Goal: Task Accomplishment & Management: Complete application form

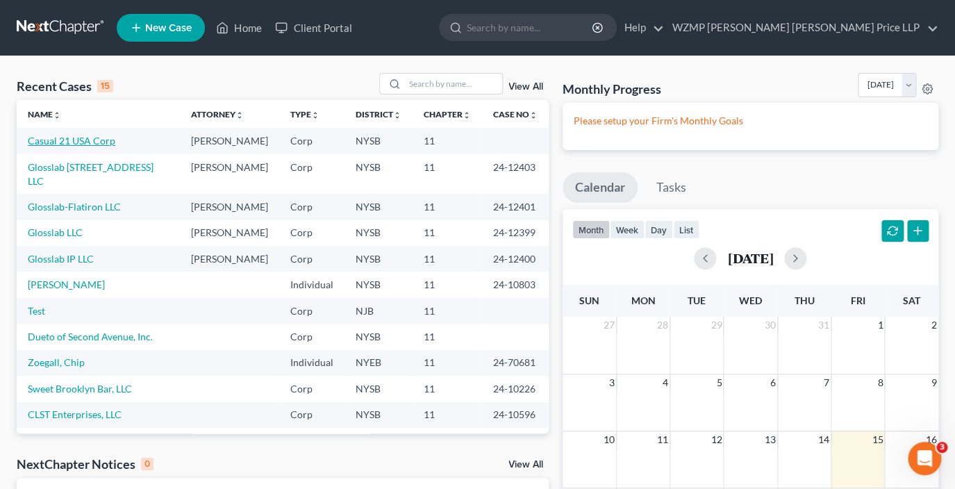
click at [96, 142] on link "Casual 21 USA Corp" at bounding box center [72, 141] width 88 height 12
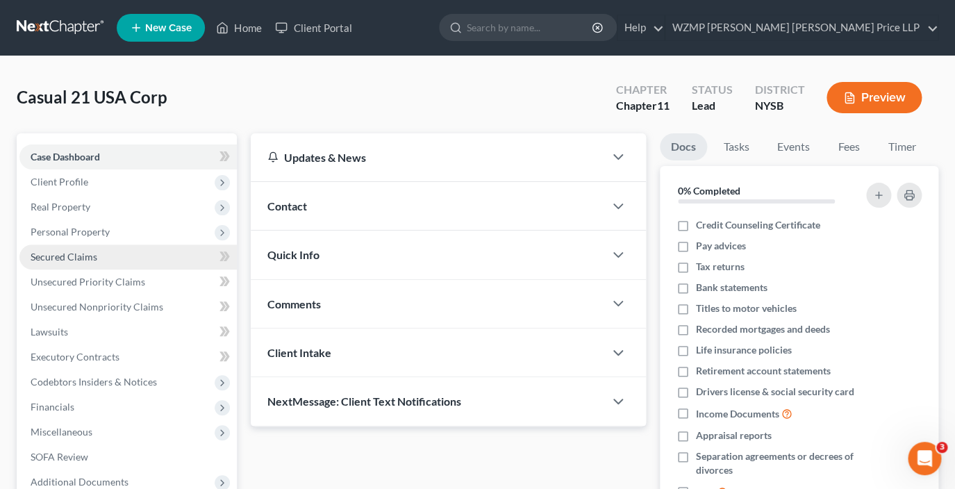
click at [79, 253] on span "Secured Claims" at bounding box center [64, 257] width 67 height 12
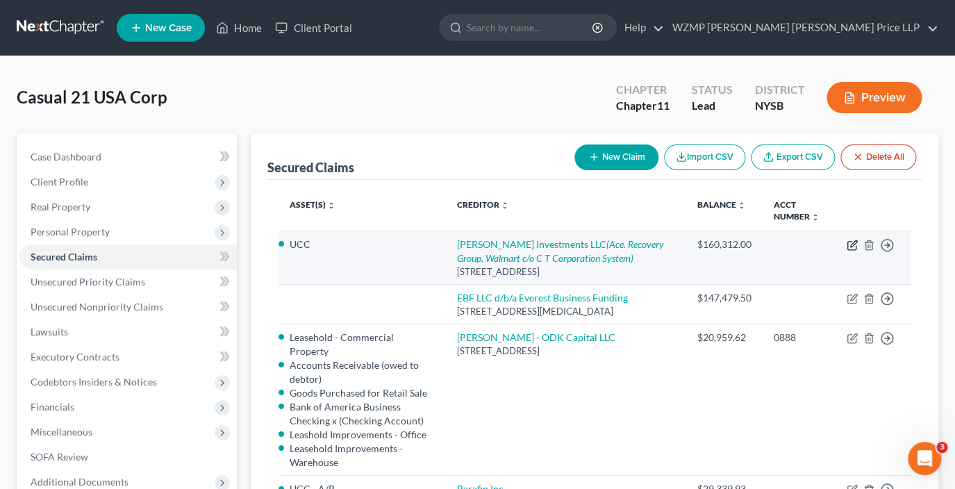
click at [852, 246] on icon "button" at bounding box center [853, 243] width 6 height 6
select select "9"
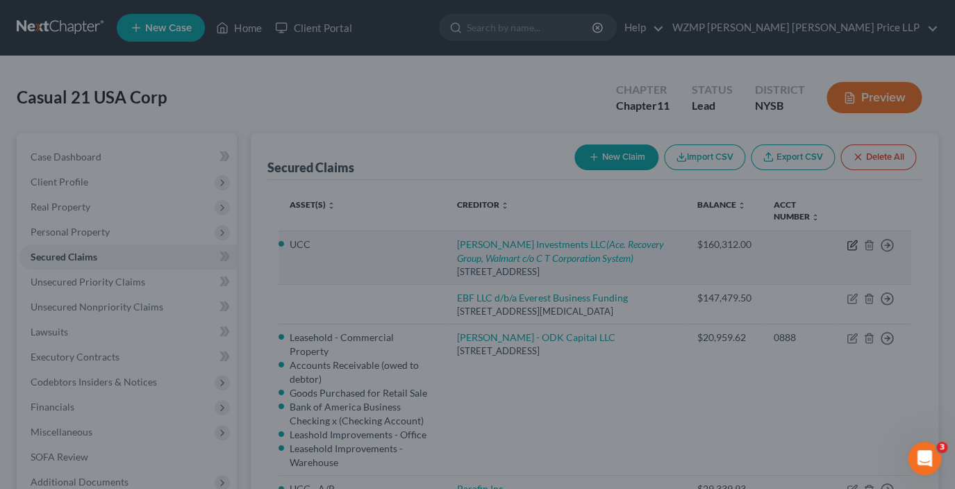
select select "4"
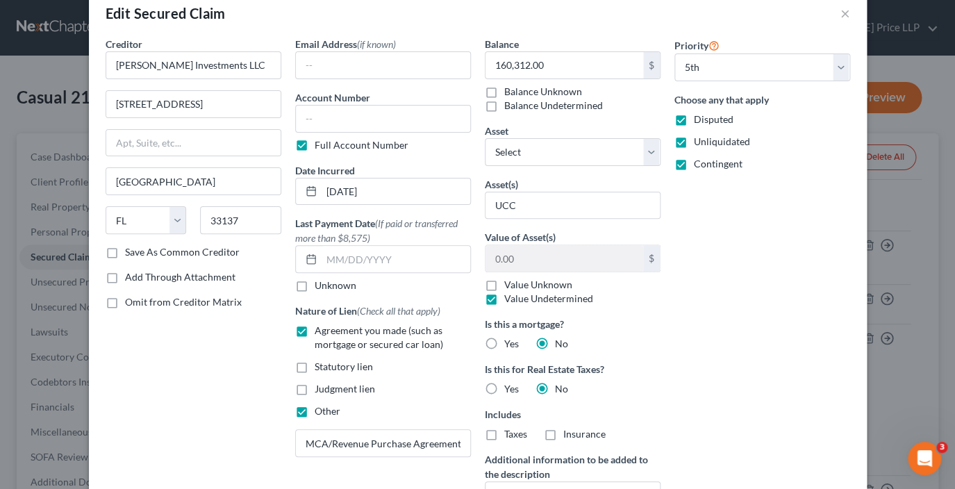
scroll to position [15, 0]
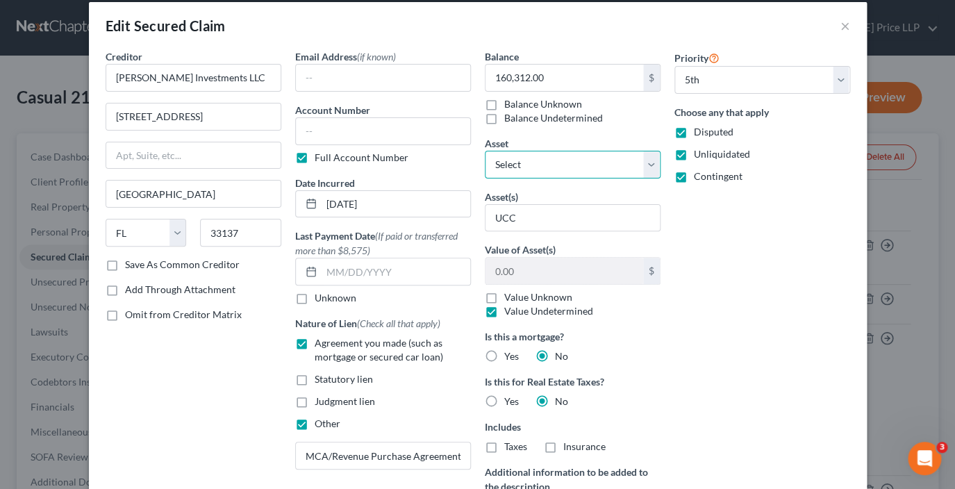
select select "5"
click option "Accounts Receivable (owed to debtor) - $0.0" at bounding box center [0, 0] width 0 height 0
select select "3"
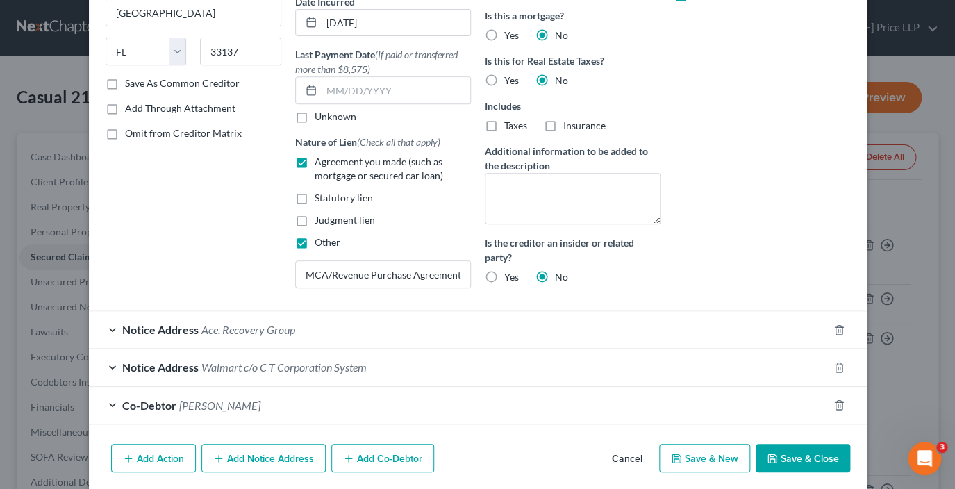
scroll to position [197, 0]
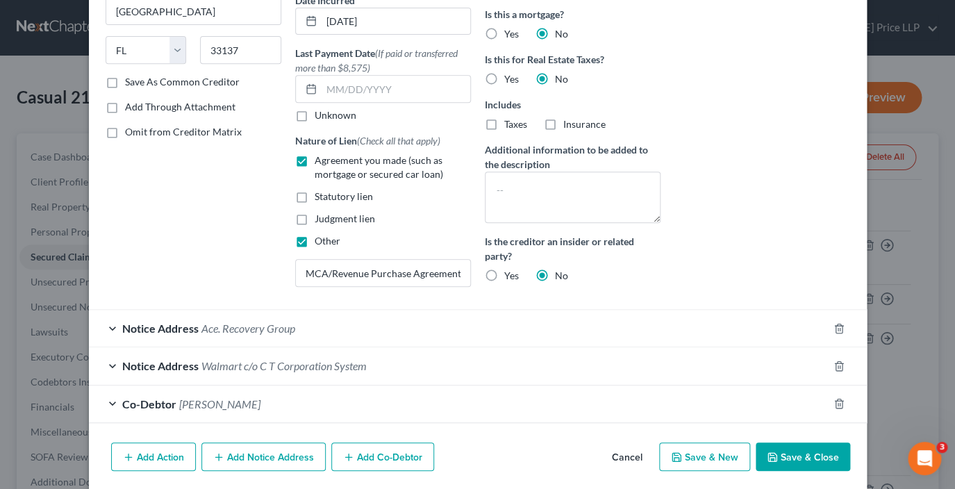
click at [793, 459] on button "Save & Close" at bounding box center [803, 457] width 94 height 29
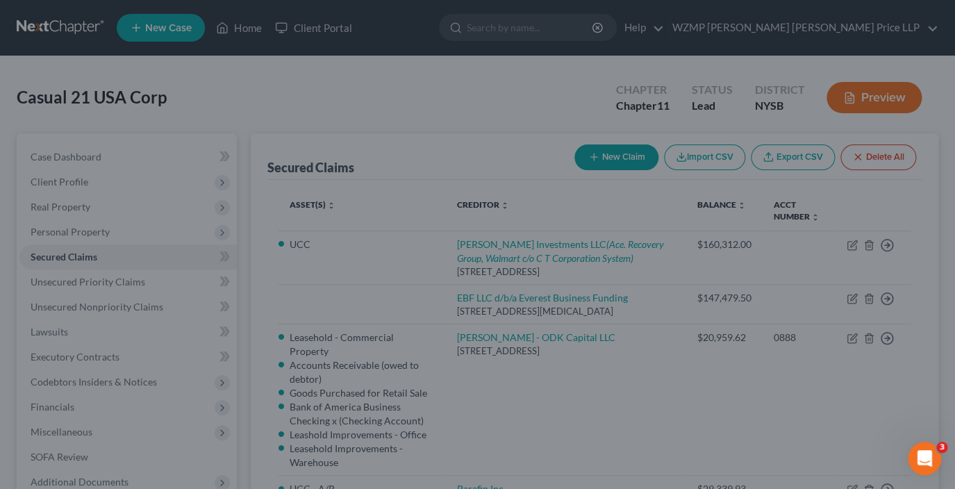
select select
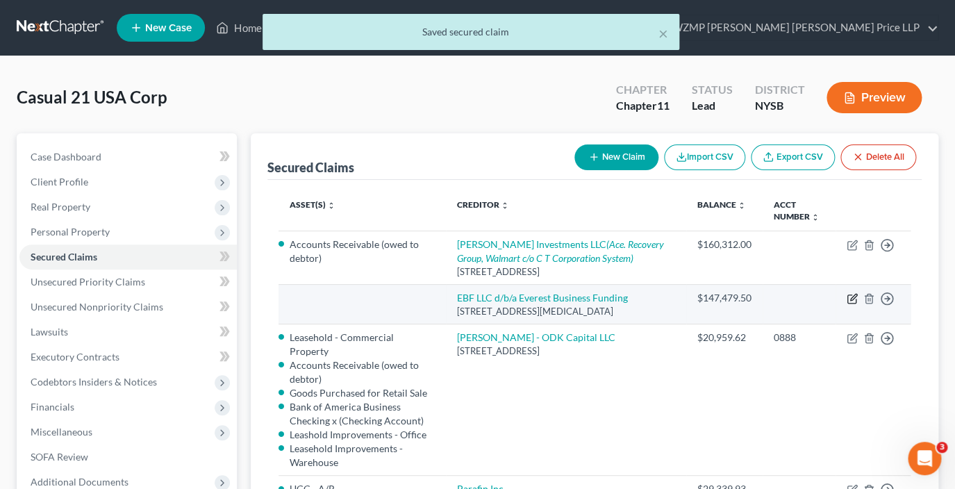
click at [850, 297] on icon "button" at bounding box center [852, 298] width 11 height 11
select select "9"
select select "0"
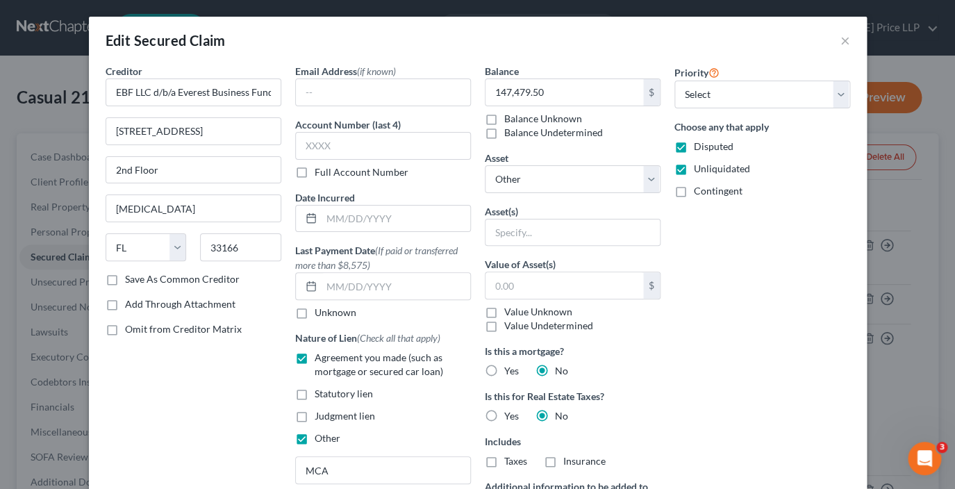
click at [694, 192] on label "Contingent" at bounding box center [718, 191] width 49 height 14
click at [700, 192] on input "Contingent" at bounding box center [704, 188] width 9 height 9
checkbox input "true"
click at [675, 81] on select "Select 1st 2nd 3rd 4th 5th 6th 7th 8th 9th 10th 11th 12th 13th 14th 15th 16th 1…" at bounding box center [763, 95] width 176 height 28
click option "6th" at bounding box center [0, 0] width 0 height 0
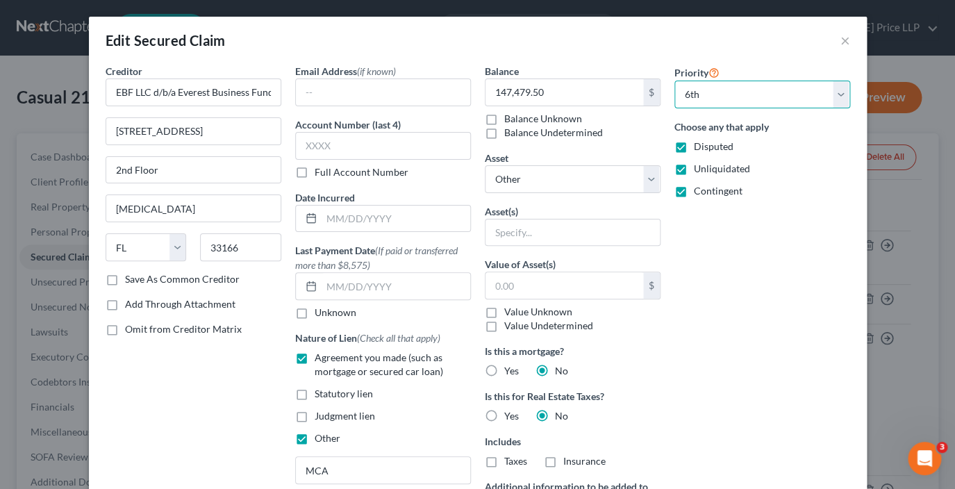
click at [675, 81] on select "Select 1st 2nd 3rd 4th 5th 6th 7th 8th 9th 10th 11th 12th 13th 14th 15th 16th 1…" at bounding box center [763, 95] width 176 height 28
select select "6"
click option "7th" at bounding box center [0, 0] width 0 height 0
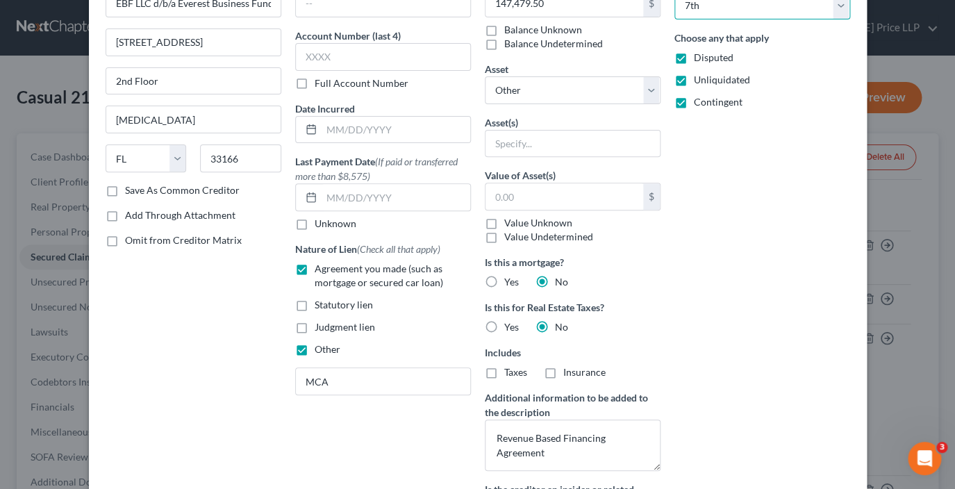
scroll to position [95, 0]
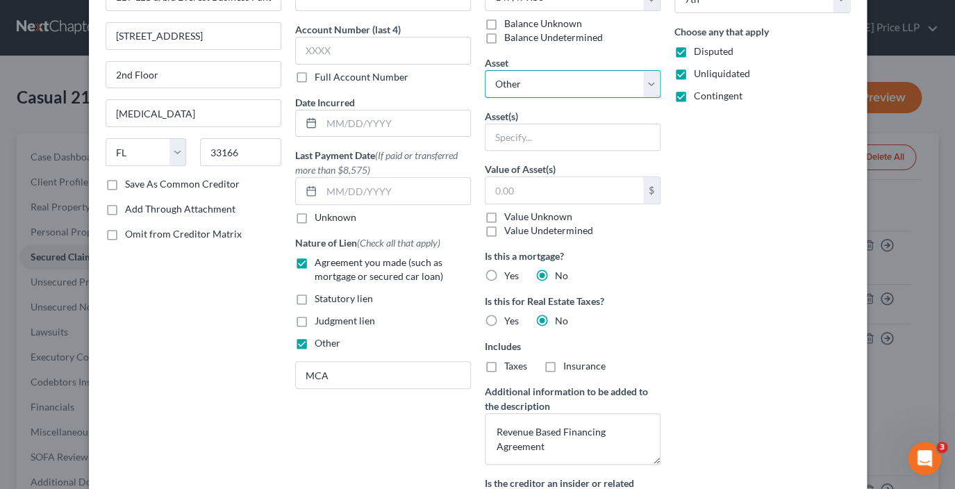
select select "5"
click option "Accounts Receivable (owed to debtor) - $0.0" at bounding box center [0, 0] width 0 height 0
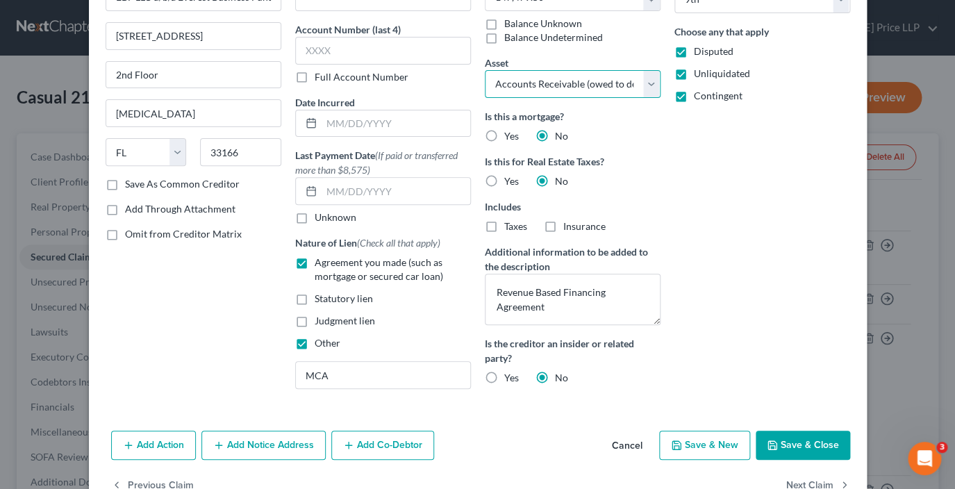
select select "4"
click at [500, 294] on textarea "Revenue Based Financing Agreement" at bounding box center [573, 299] width 176 height 51
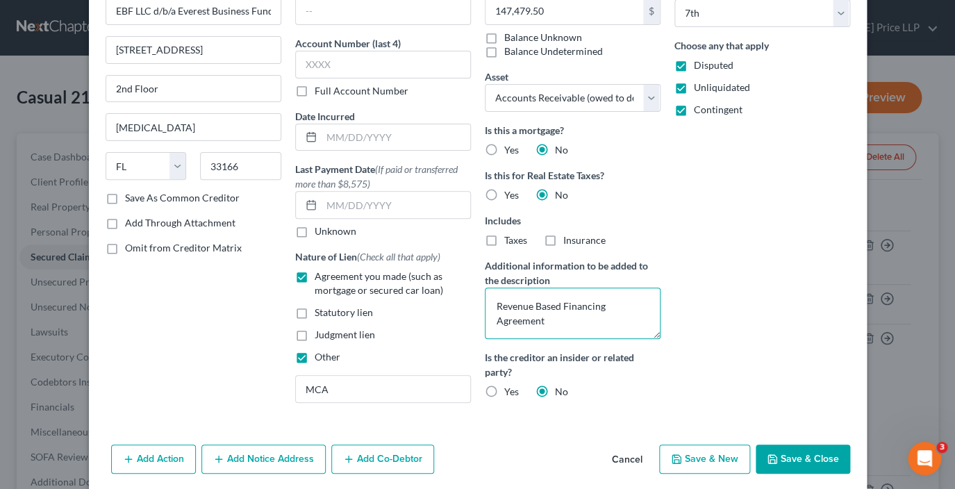
scroll to position [133, 0]
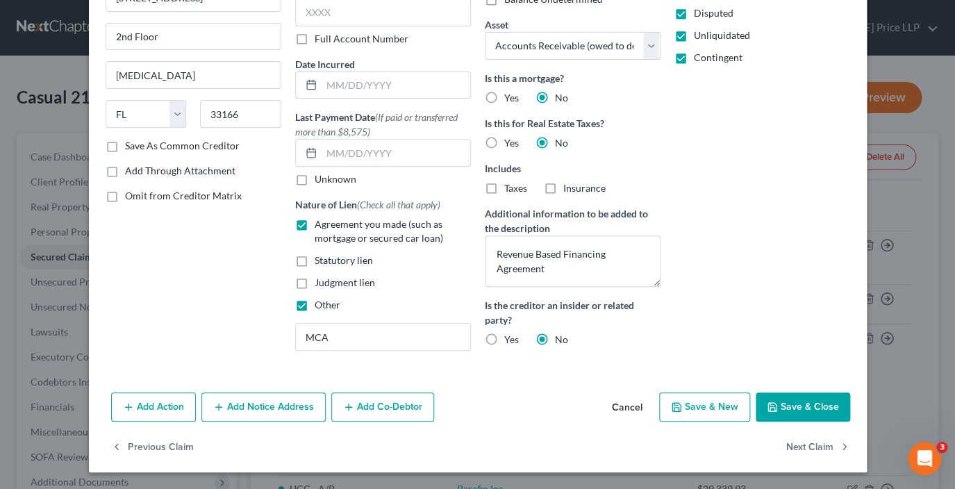
click at [810, 408] on button "Save & Close" at bounding box center [803, 407] width 94 height 29
select select
select select "5"
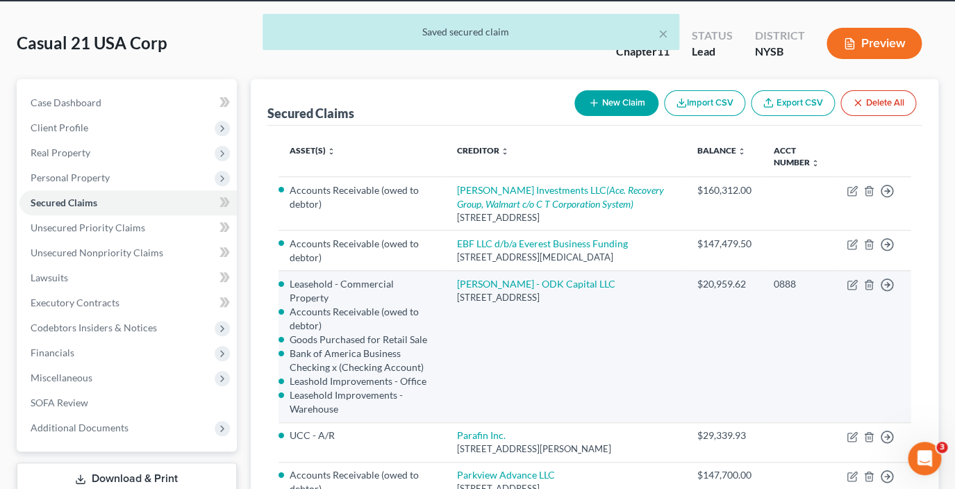
scroll to position [62, 0]
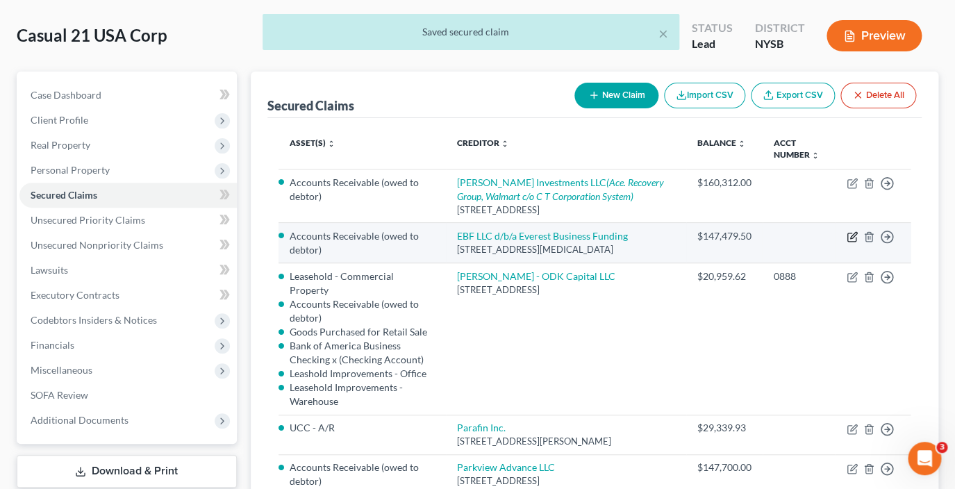
click at [847, 240] on icon "button" at bounding box center [852, 236] width 11 height 11
select select "9"
select select "5"
select select "4"
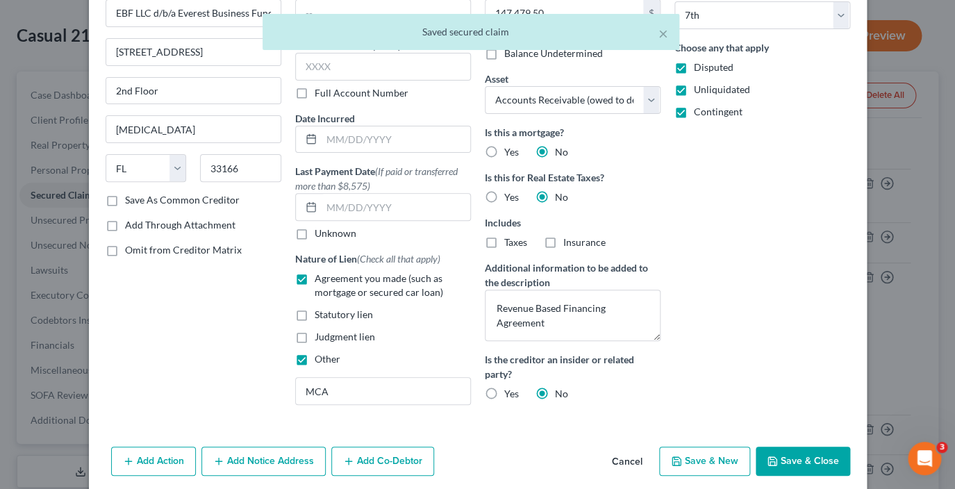
scroll to position [133, 0]
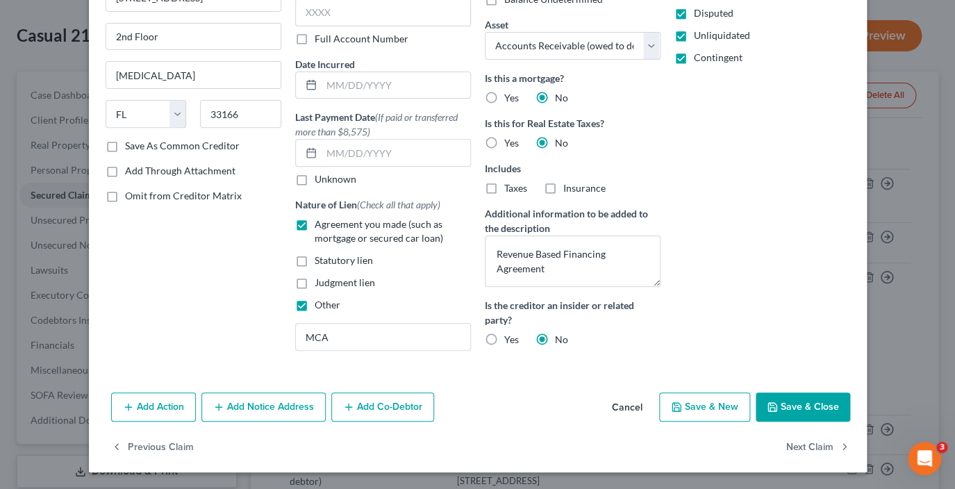
click at [798, 406] on button "Save & Close" at bounding box center [803, 407] width 94 height 29
select select
select select "5"
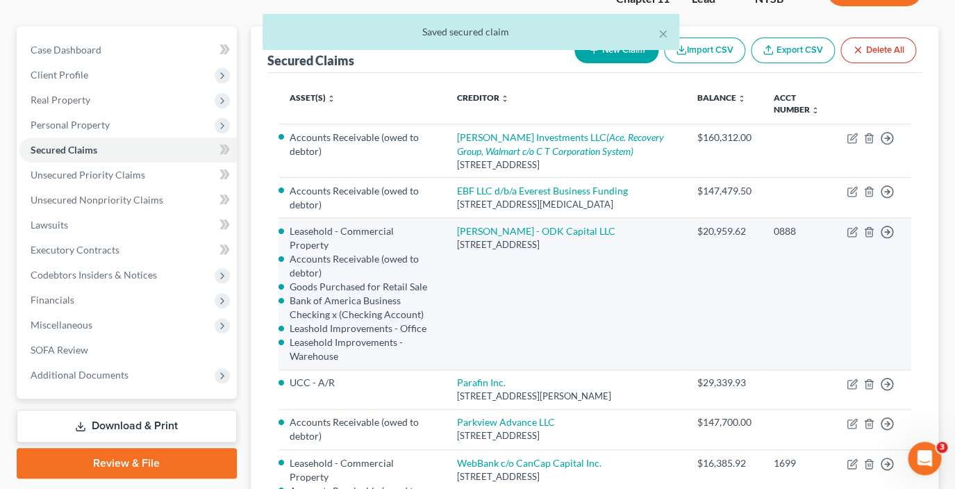
scroll to position [114, 0]
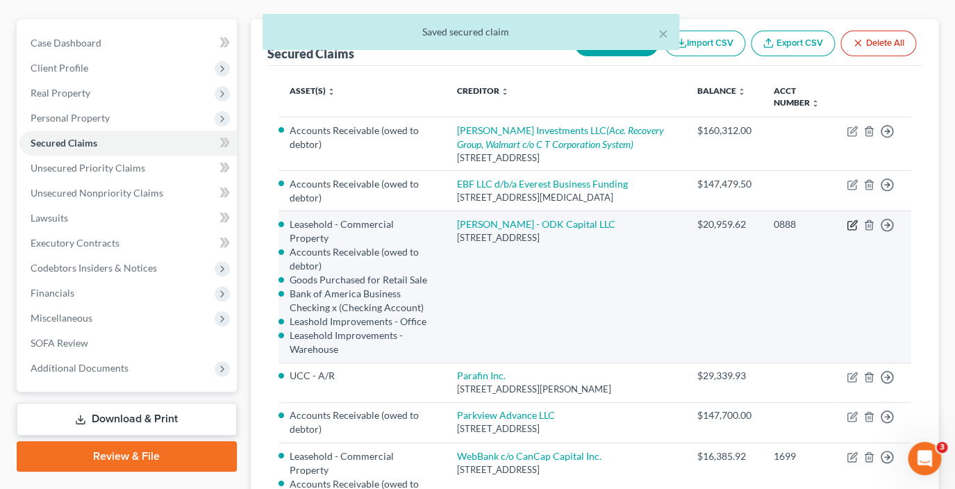
click at [854, 226] on icon "button" at bounding box center [852, 225] width 11 height 11
select select "46"
select select "1"
select select "0"
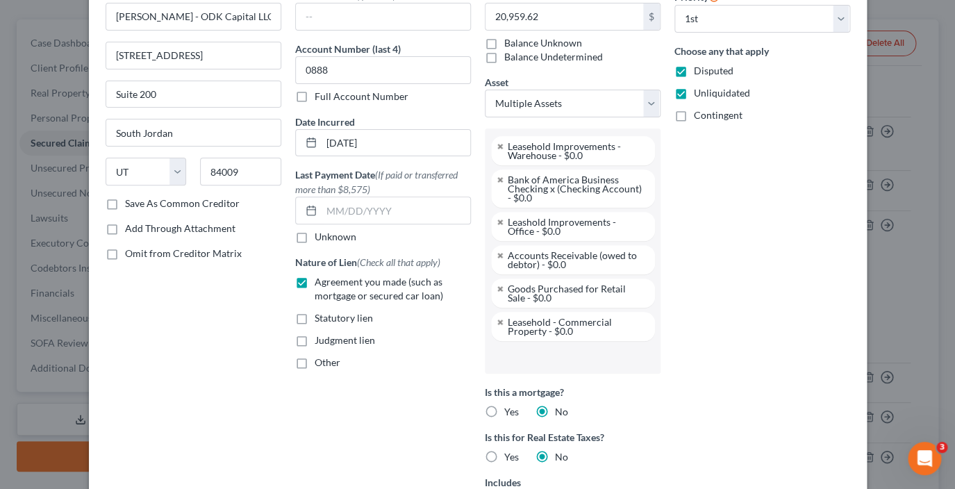
scroll to position [80, 0]
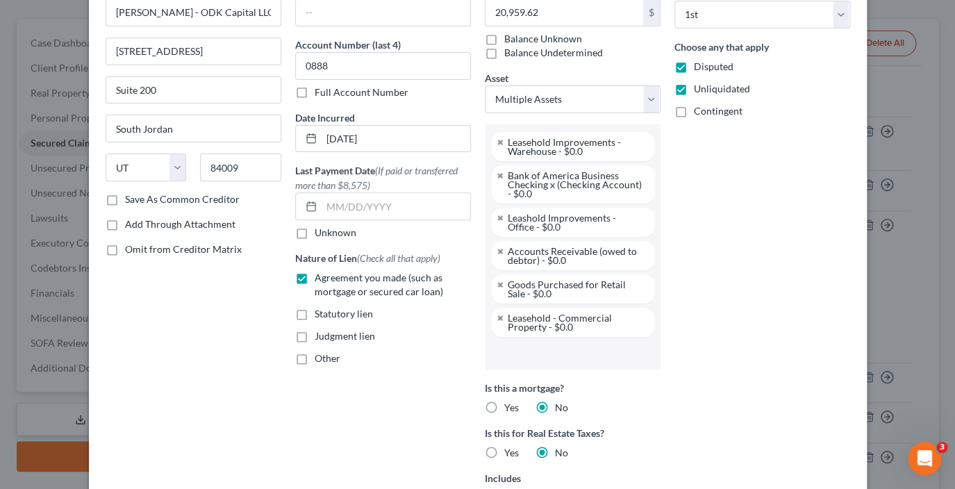
click at [694, 115] on label "Contingent" at bounding box center [718, 111] width 49 height 14
click at [700, 113] on input "Contingent" at bounding box center [704, 108] width 9 height 9
checkbox input "true"
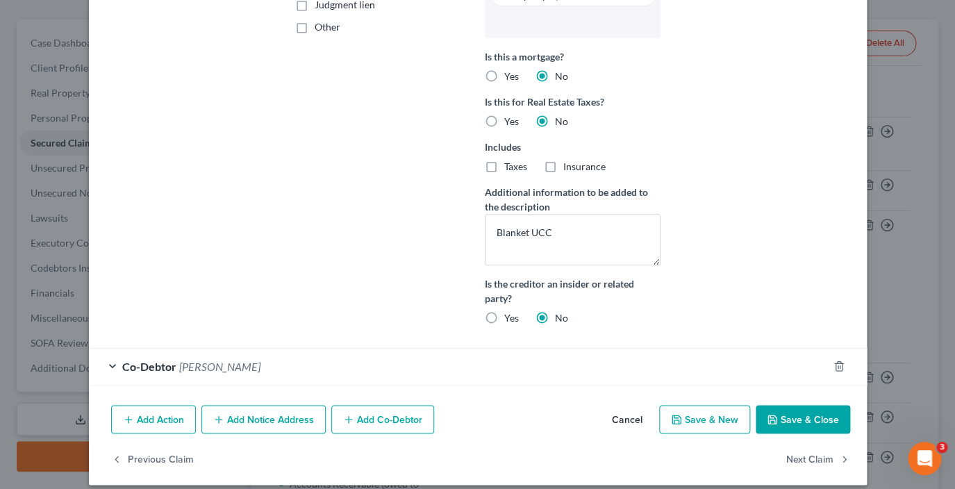
scroll to position [424, 0]
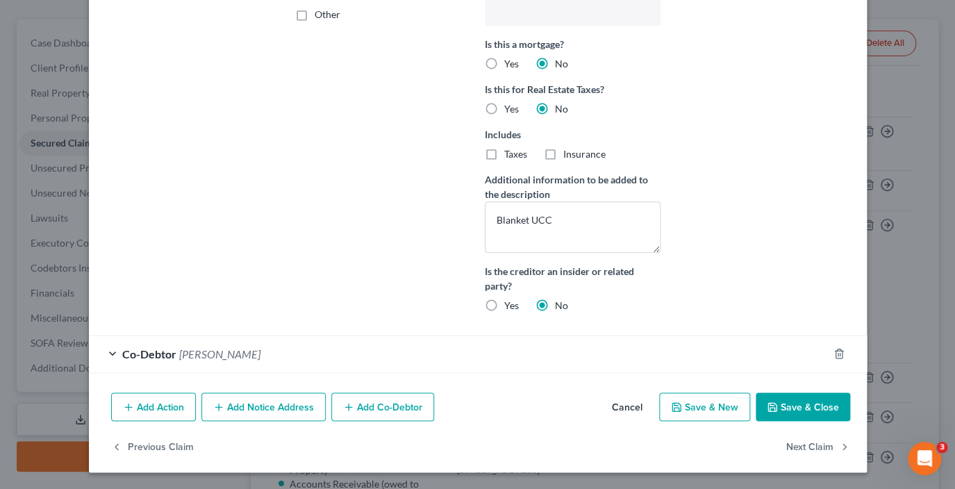
click at [800, 404] on button "Save & Close" at bounding box center [803, 407] width 94 height 29
select select
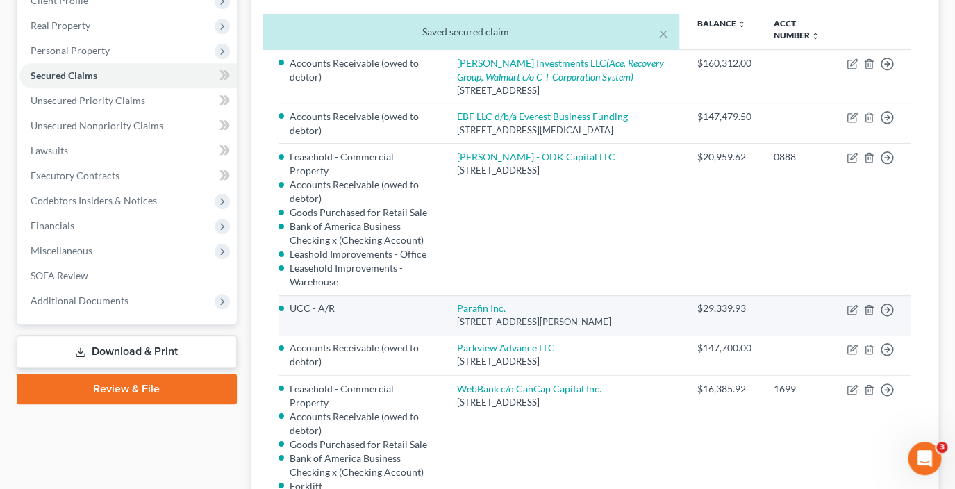
scroll to position [182, 0]
click at [851, 304] on icon "button" at bounding box center [852, 309] width 11 height 11
select select "4"
select select "0"
select select "2"
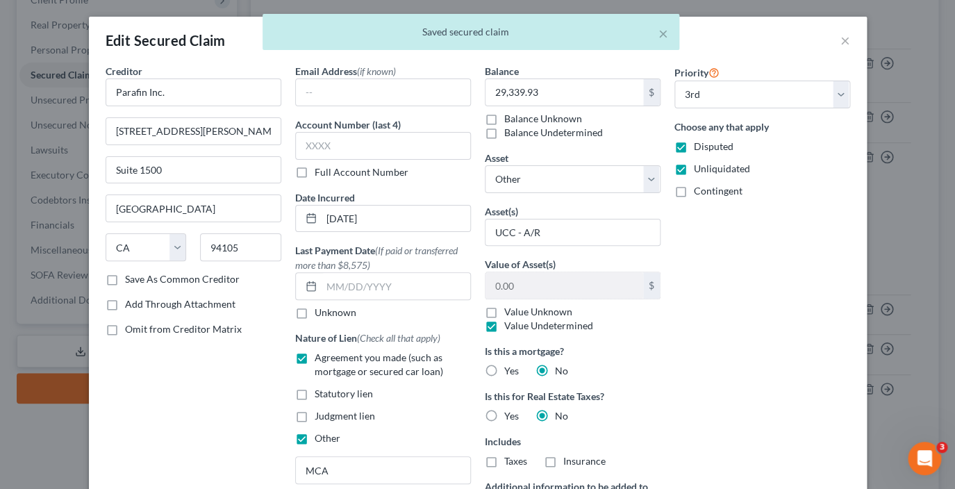
scroll to position [13, 0]
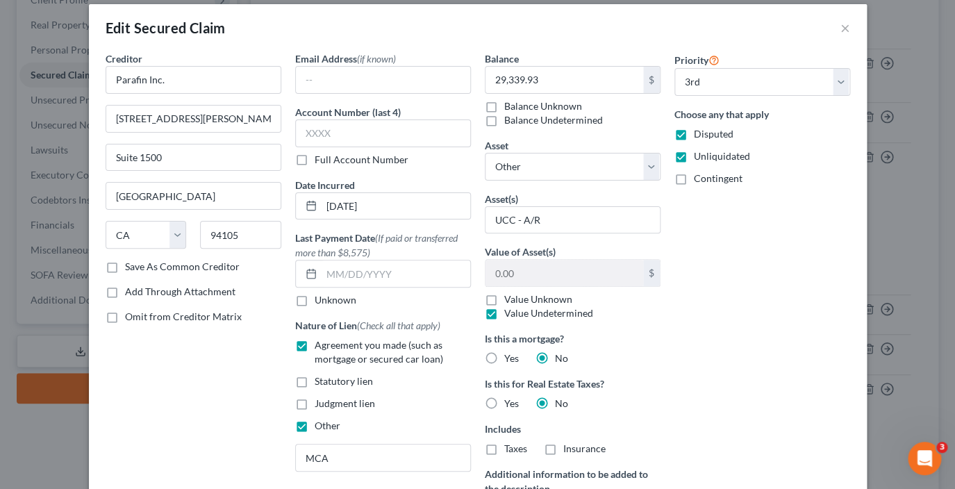
click at [694, 181] on label "Contingent" at bounding box center [718, 179] width 49 height 14
click at [700, 181] on input "Contingent" at bounding box center [704, 176] width 9 height 9
checkbox input "true"
select select "5"
click option "Accounts Receivable (owed to debtor) - $0.0" at bounding box center [0, 0] width 0 height 0
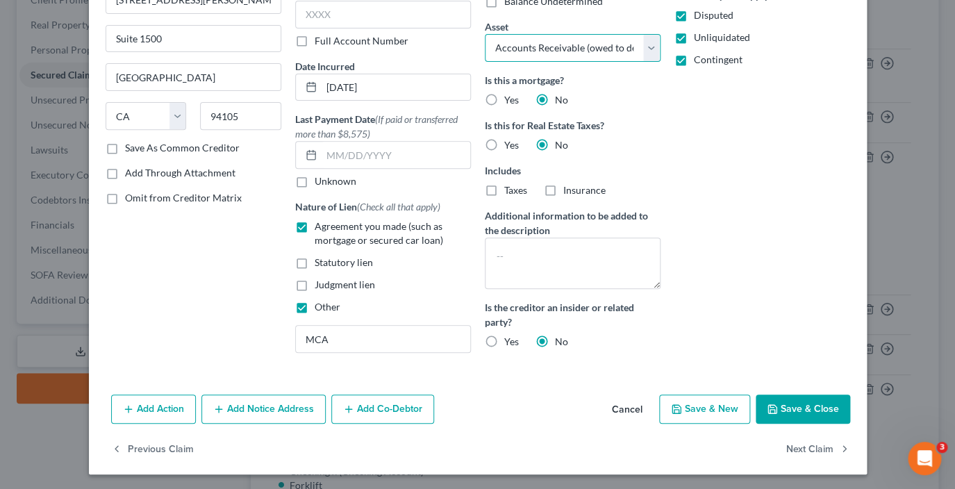
scroll to position [133, 0]
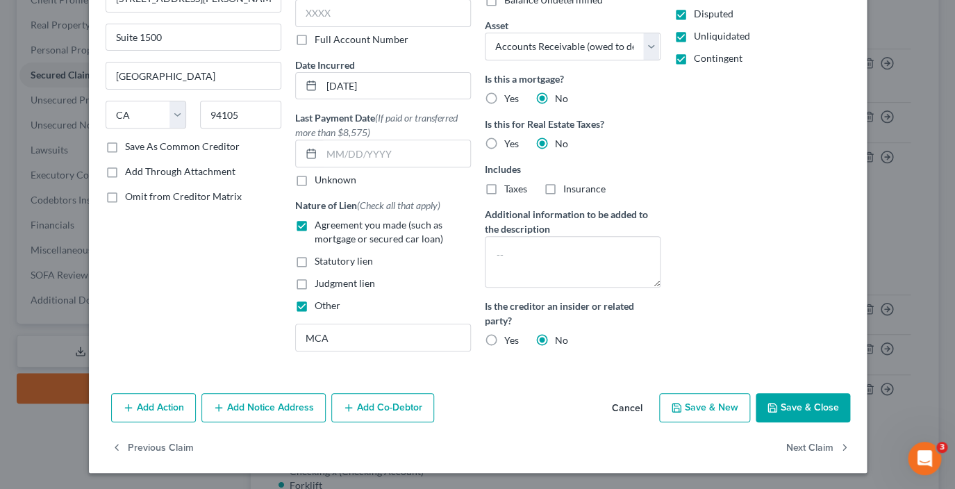
click at [784, 407] on button "Save & Close" at bounding box center [803, 407] width 94 height 29
select select
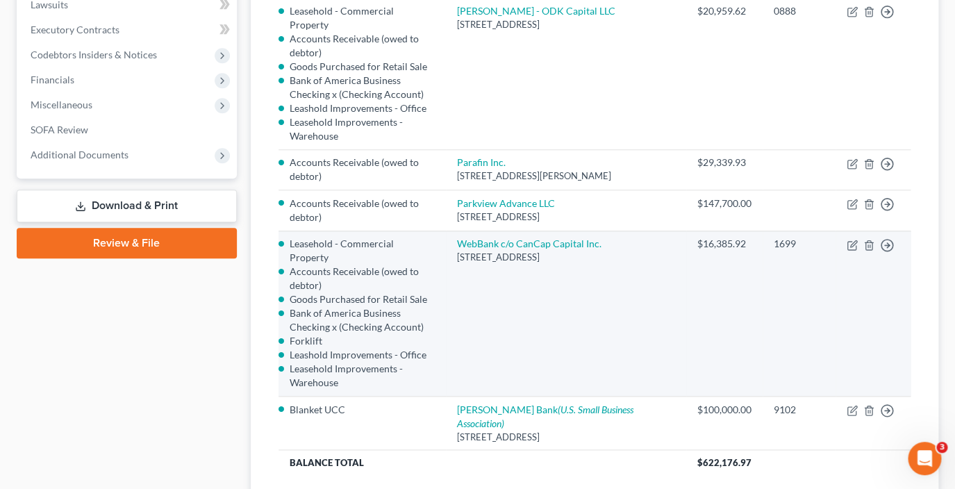
scroll to position [329, 0]
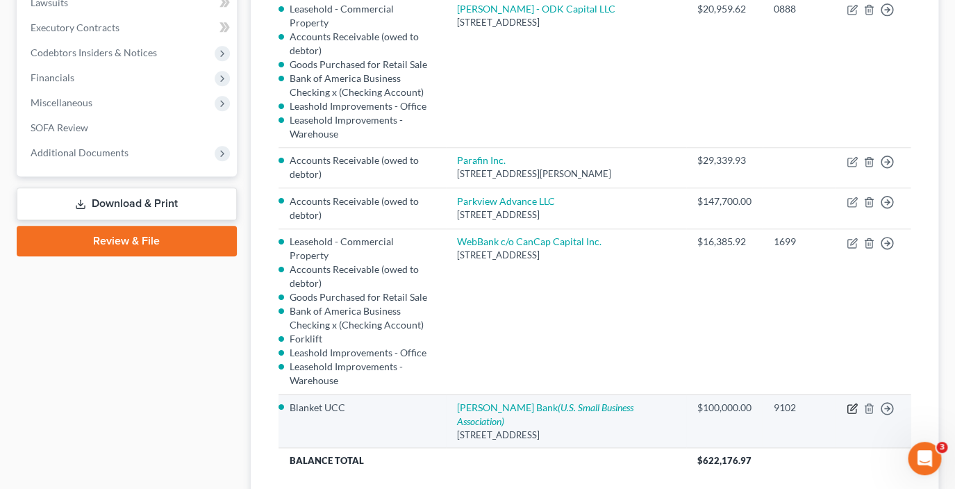
click at [850, 403] on icon "button" at bounding box center [852, 408] width 11 height 11
select select "6"
select select "0"
select select "2"
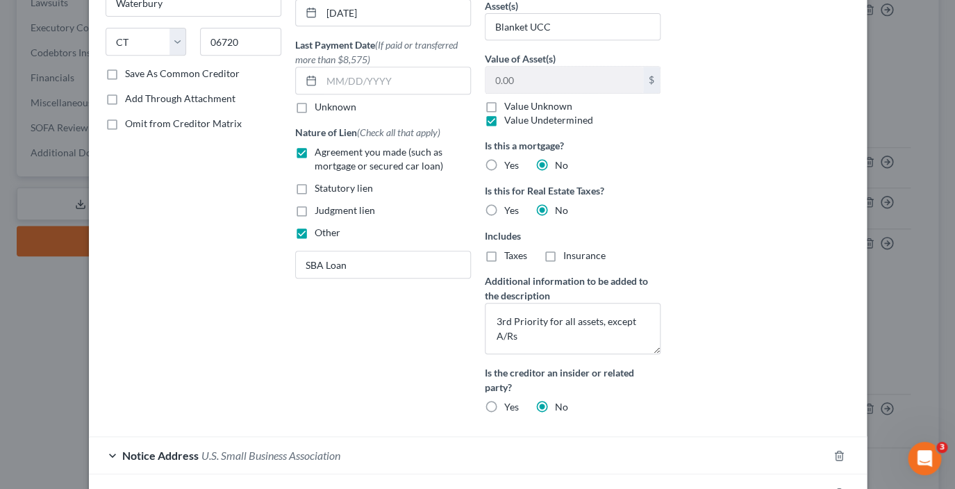
scroll to position [207, 0]
click at [497, 320] on textarea "3rd Priority for all assets, except A/Rs" at bounding box center [573, 327] width 176 height 51
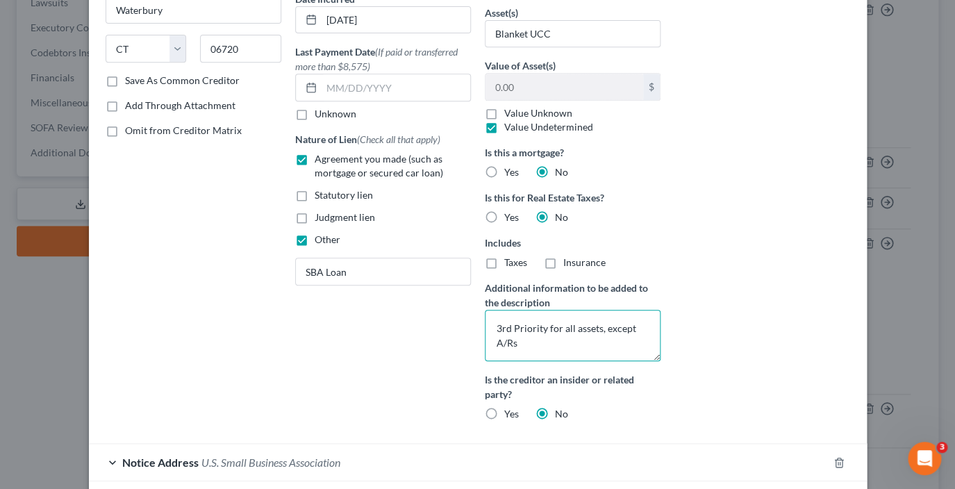
scroll to position [345, 0]
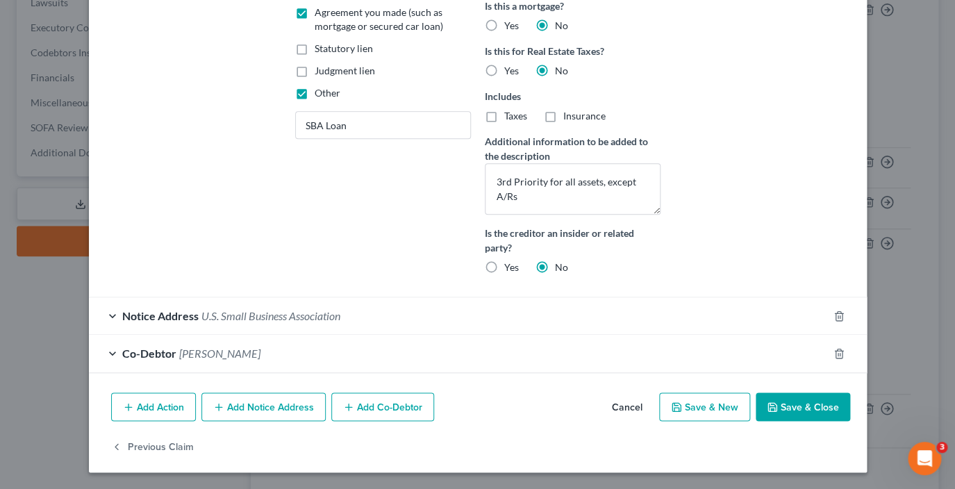
click at [793, 406] on button "Save & Close" at bounding box center [803, 407] width 94 height 29
select select
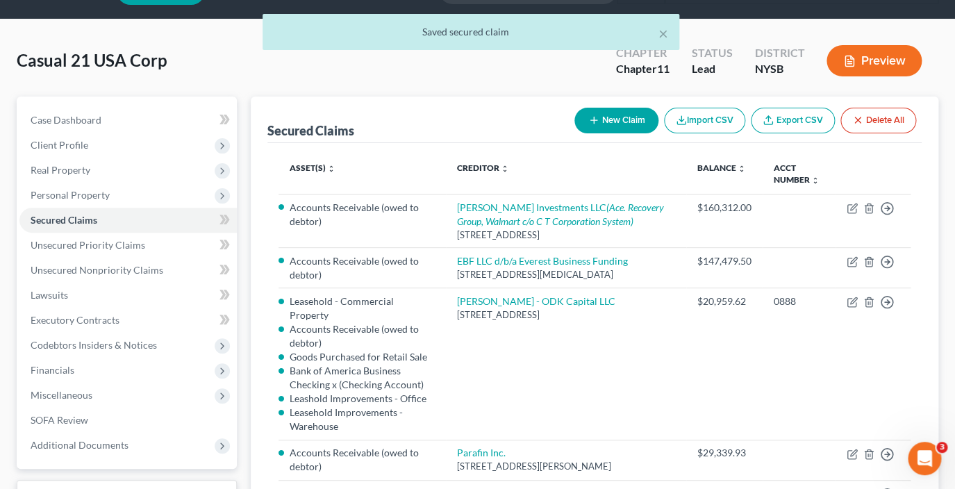
scroll to position [0, 0]
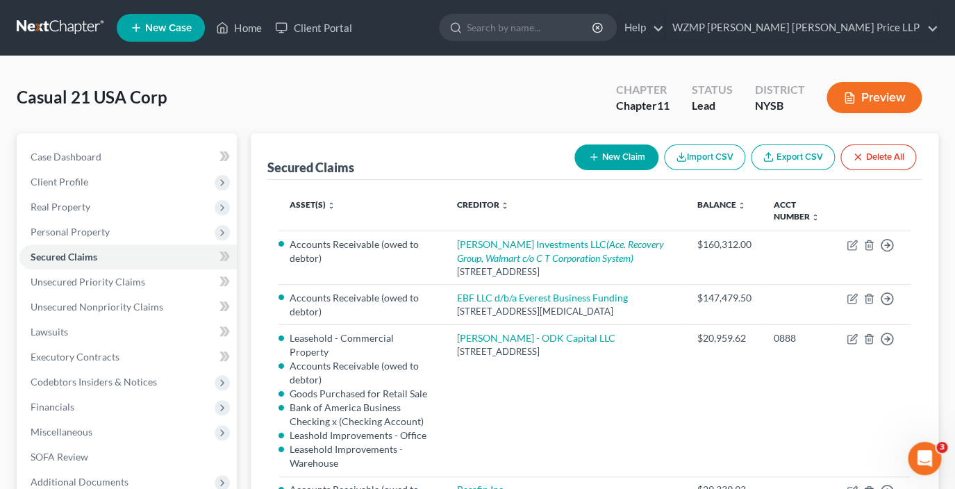
click at [878, 98] on button "Preview" at bounding box center [874, 97] width 95 height 31
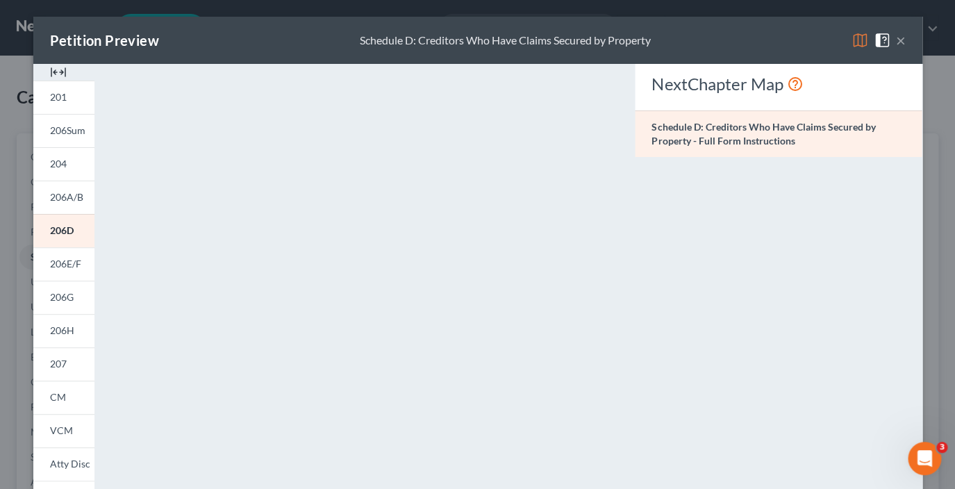
click at [902, 42] on button "×" at bounding box center [901, 40] width 10 height 17
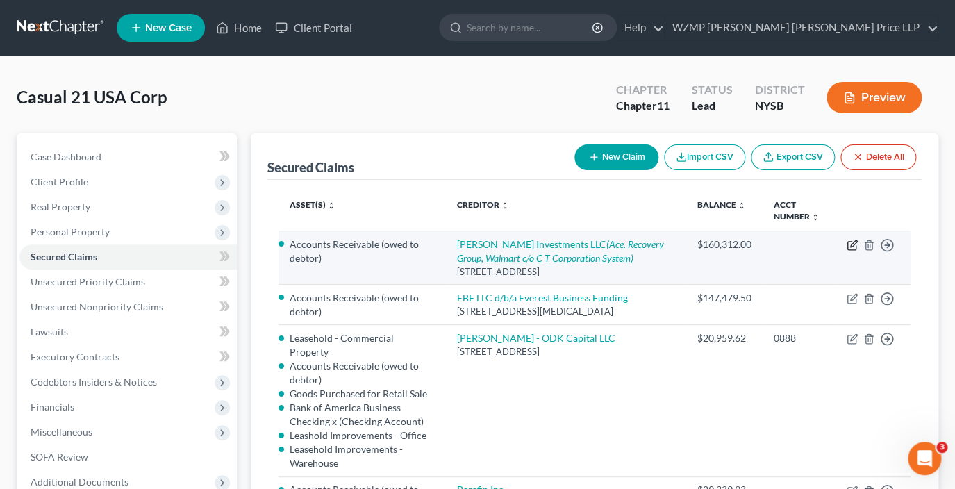
click at [852, 245] on icon "button" at bounding box center [852, 245] width 11 height 11
select select "9"
select select "3"
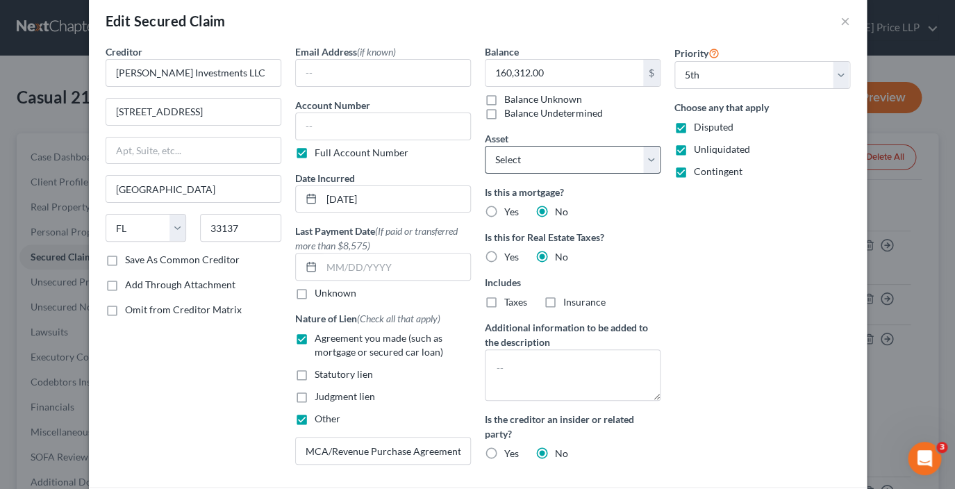
scroll to position [13, 0]
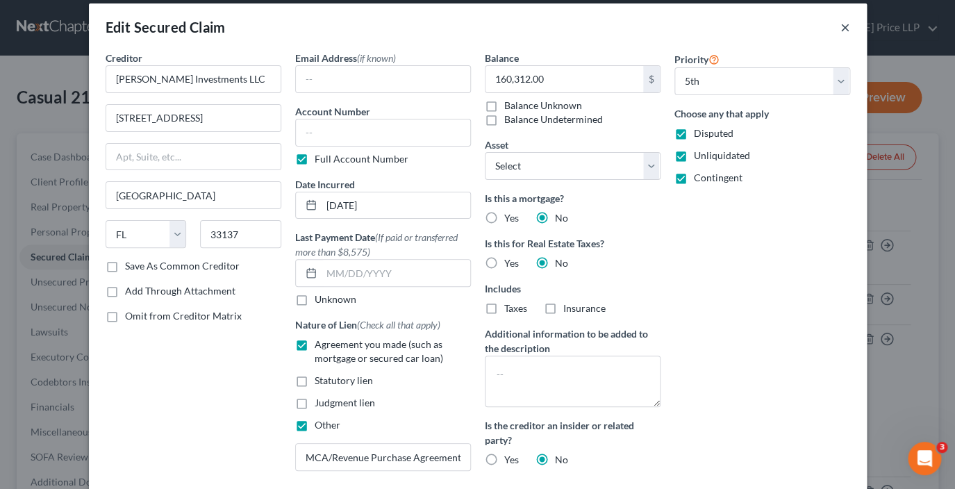
click at [845, 31] on button "×" at bounding box center [846, 27] width 10 height 17
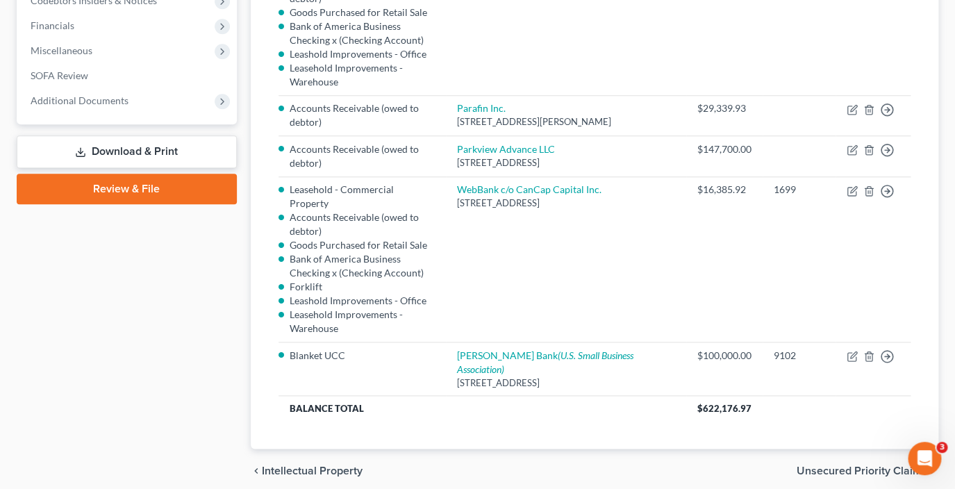
scroll to position [384, 0]
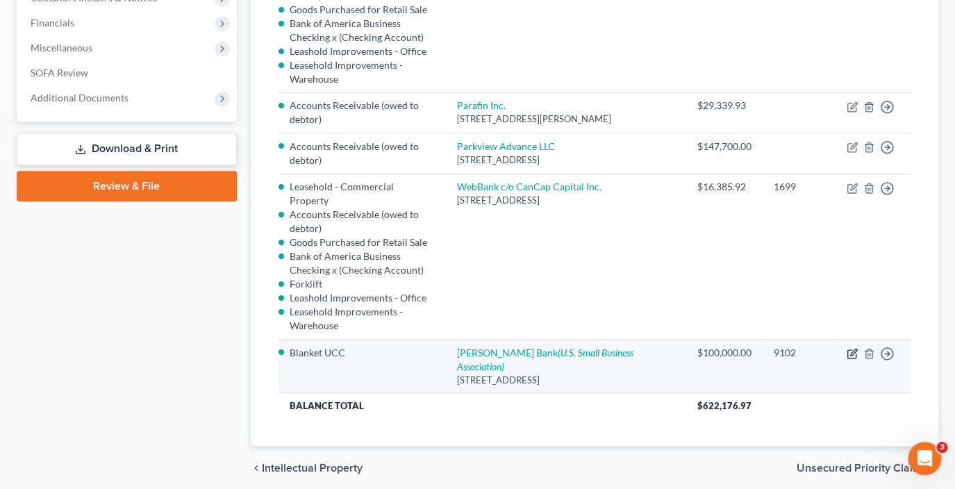
click at [852, 349] on icon "button" at bounding box center [853, 352] width 6 height 6
select select "6"
select select "0"
select select "2"
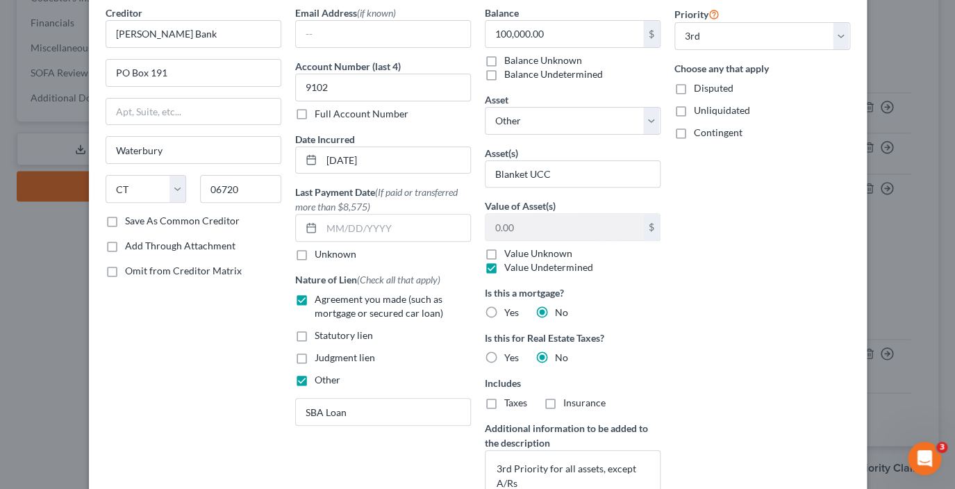
scroll to position [0, 0]
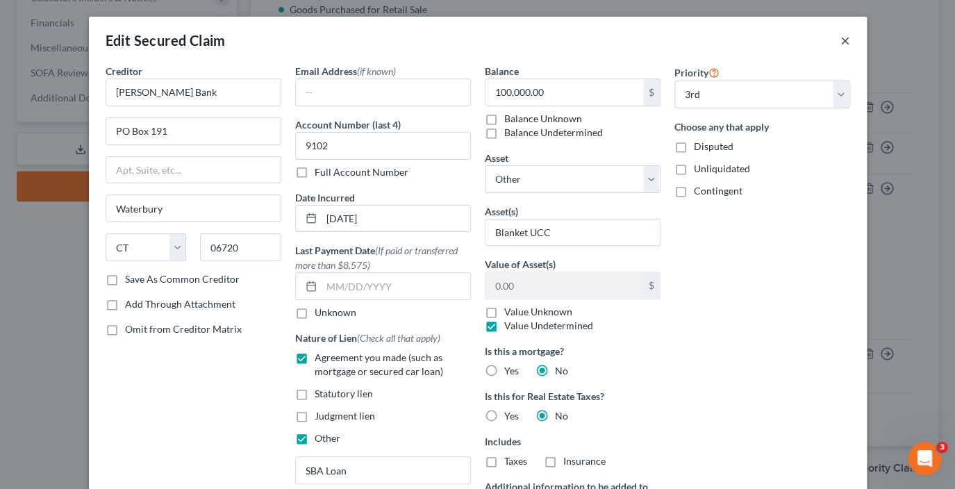
click at [846, 40] on button "×" at bounding box center [846, 40] width 10 height 17
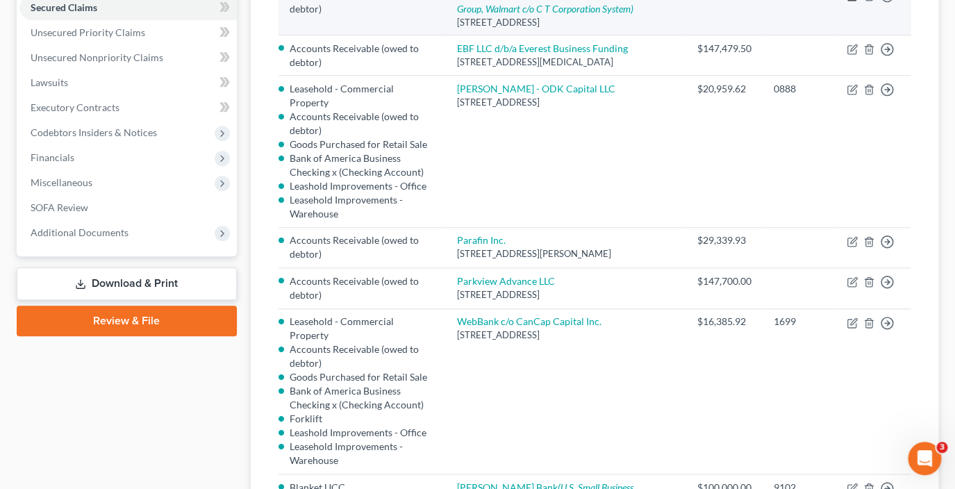
scroll to position [251, 0]
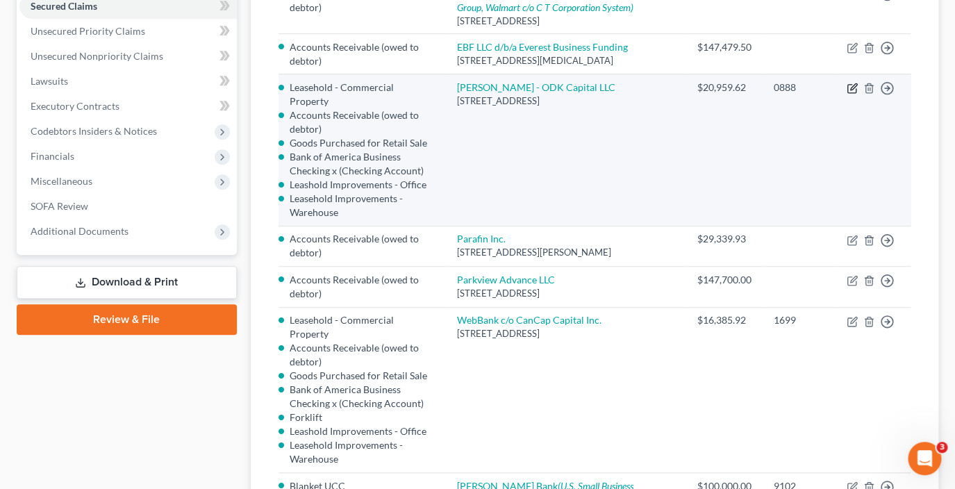
click at [853, 88] on icon "button" at bounding box center [853, 87] width 6 height 6
select select "46"
select select "1"
select select "2787148"
select select "0"
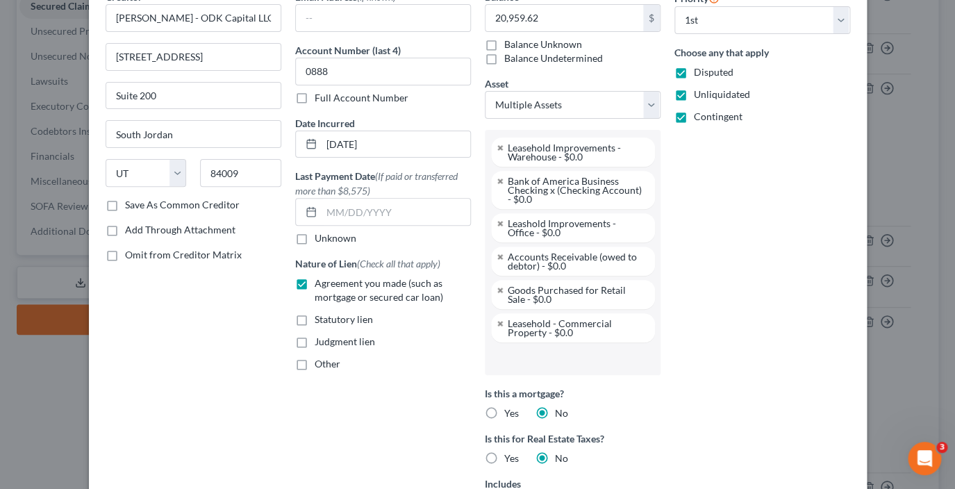
scroll to position [63, 0]
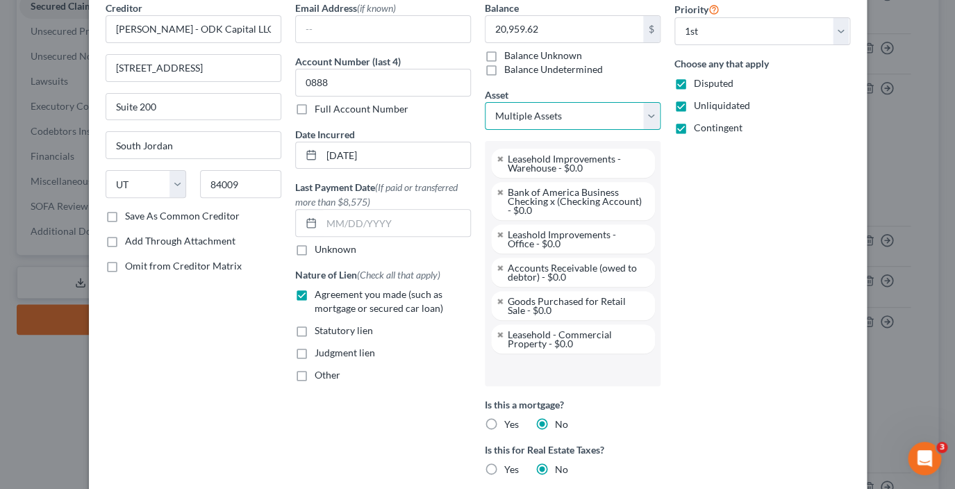
select select "0"
click option "Other" at bounding box center [0, 0] width 0 height 0
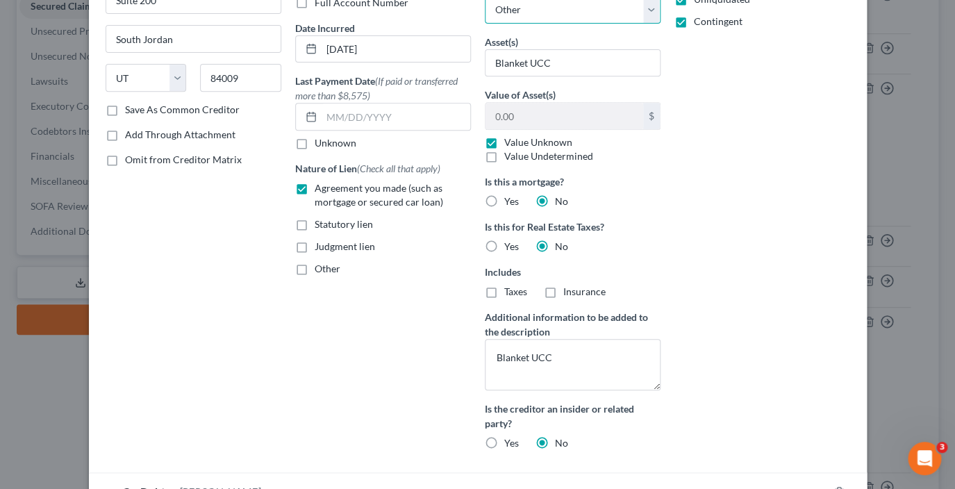
scroll to position [177, 0]
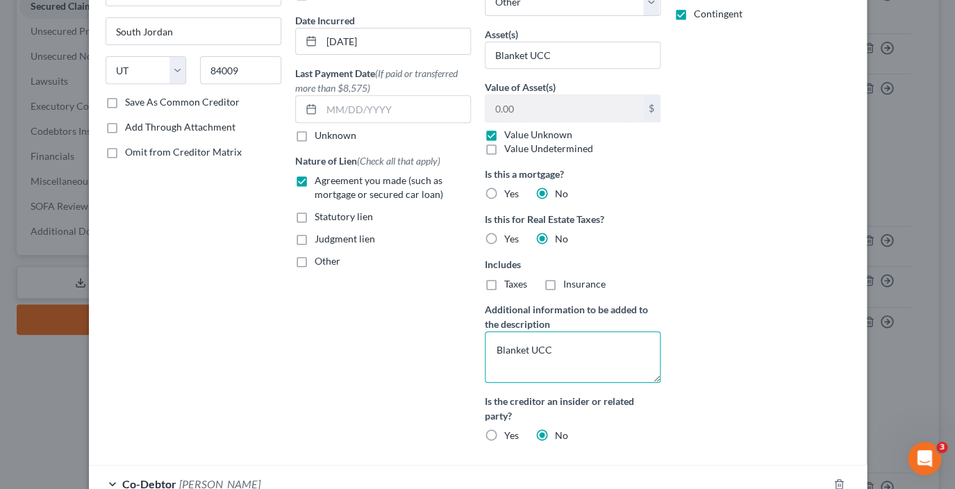
drag, startPoint x: 558, startPoint y: 346, endPoint x: 475, endPoint y: 351, distance: 83.5
click at [485, 351] on textarea "Blanket UCC" at bounding box center [573, 356] width 176 height 51
click at [495, 349] on textarea "Blanket UCC" at bounding box center [573, 356] width 176 height 51
click at [534, 349] on textarea "1st Prioirity Blanket UCC" at bounding box center [573, 356] width 176 height 51
click at [546, 350] on textarea "1st Priority Blanket UCC" at bounding box center [573, 356] width 176 height 51
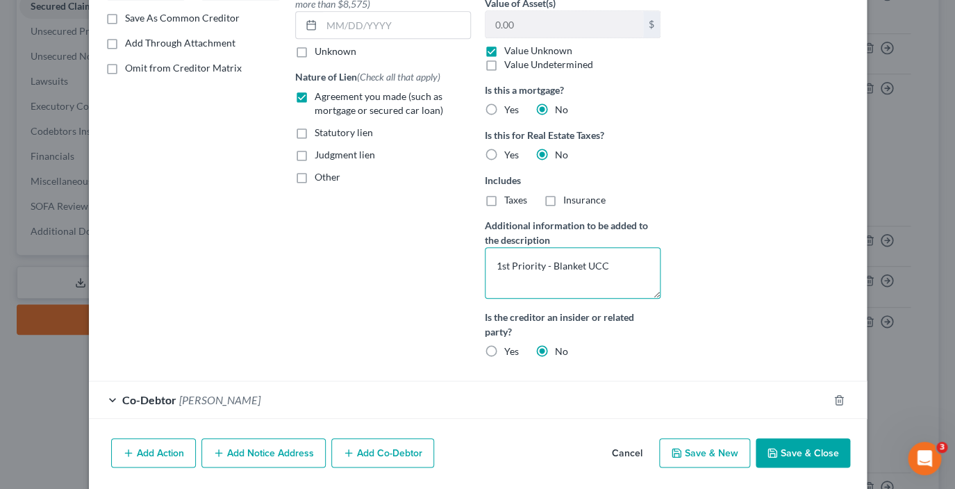
scroll to position [308, 0]
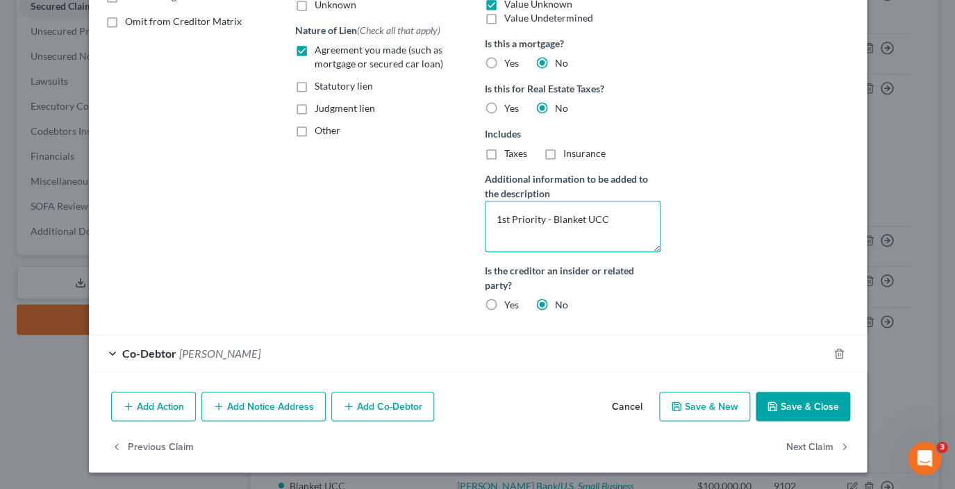
type textarea "1st Priority - Blanket UCC"
click at [777, 405] on icon "button" at bounding box center [772, 406] width 8 height 8
select select
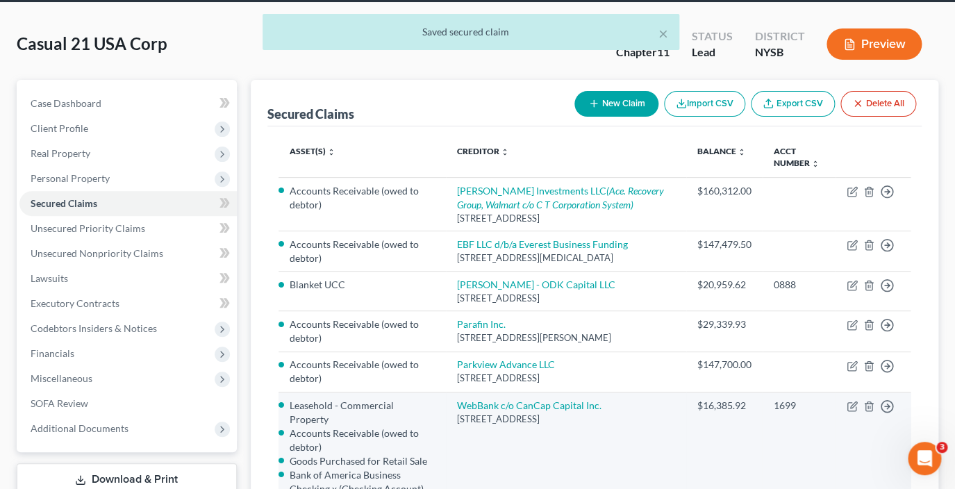
scroll to position [52, 0]
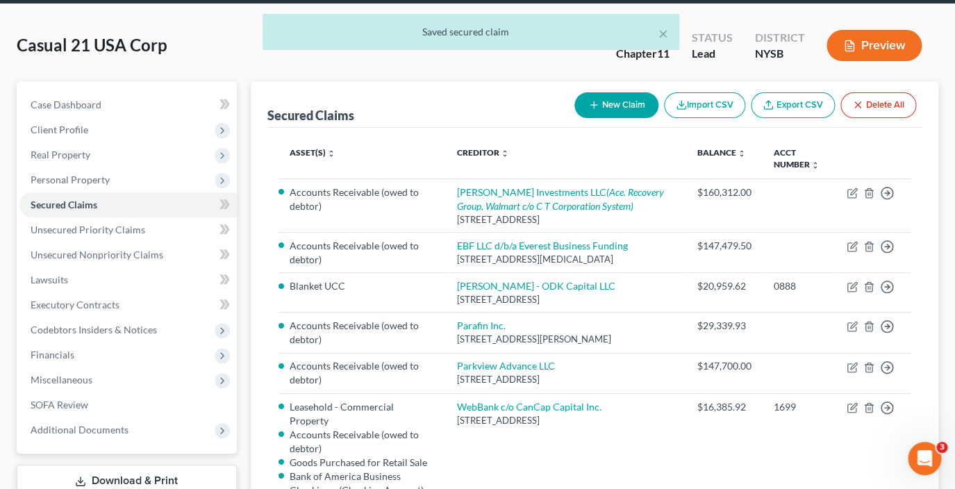
click at [877, 44] on div "× Saved secured claim" at bounding box center [470, 35] width 955 height 43
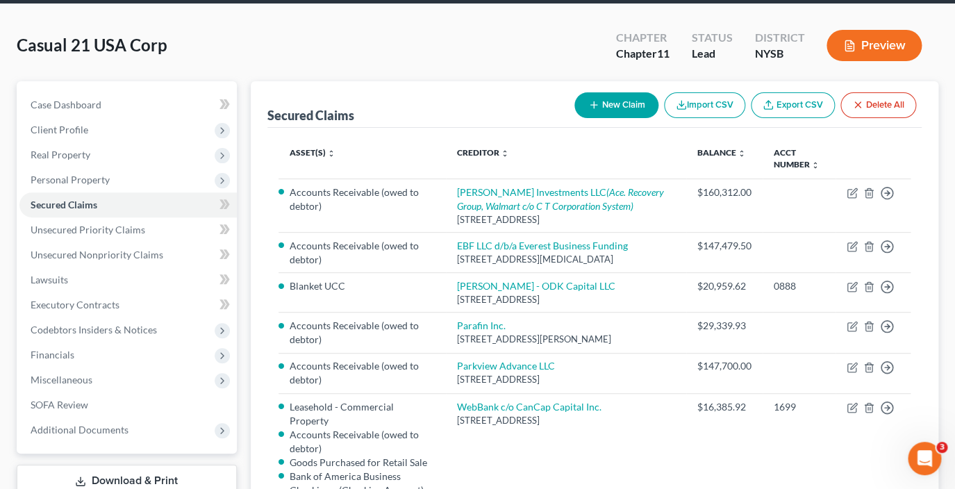
click at [868, 50] on button "Preview" at bounding box center [874, 45] width 95 height 31
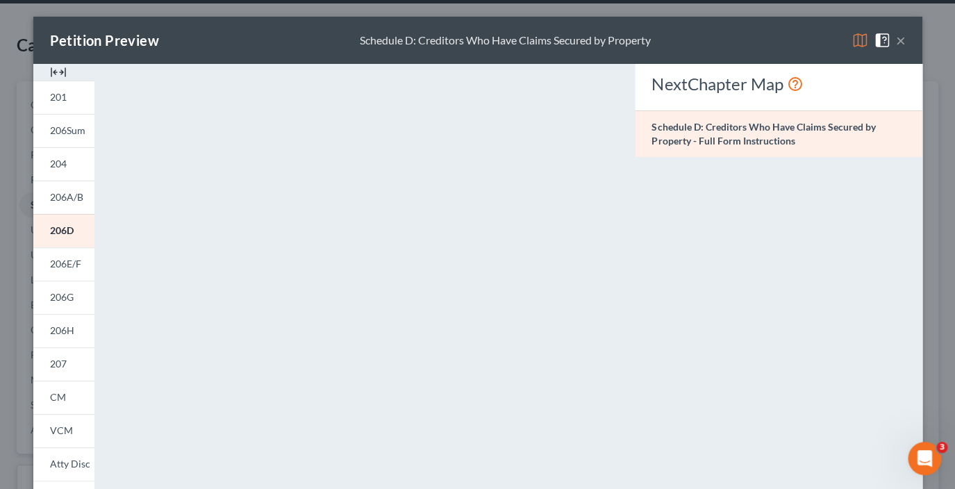
click at [903, 42] on button "×" at bounding box center [901, 40] width 10 height 17
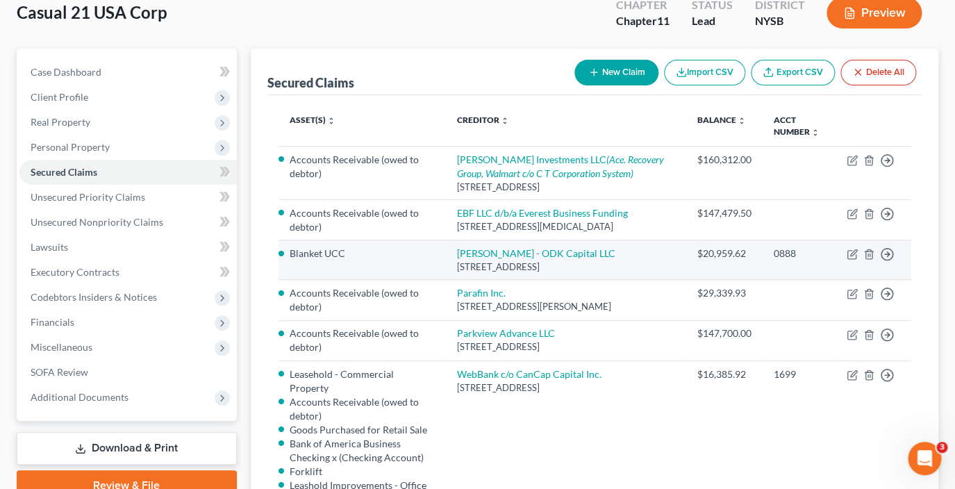
scroll to position [86, 0]
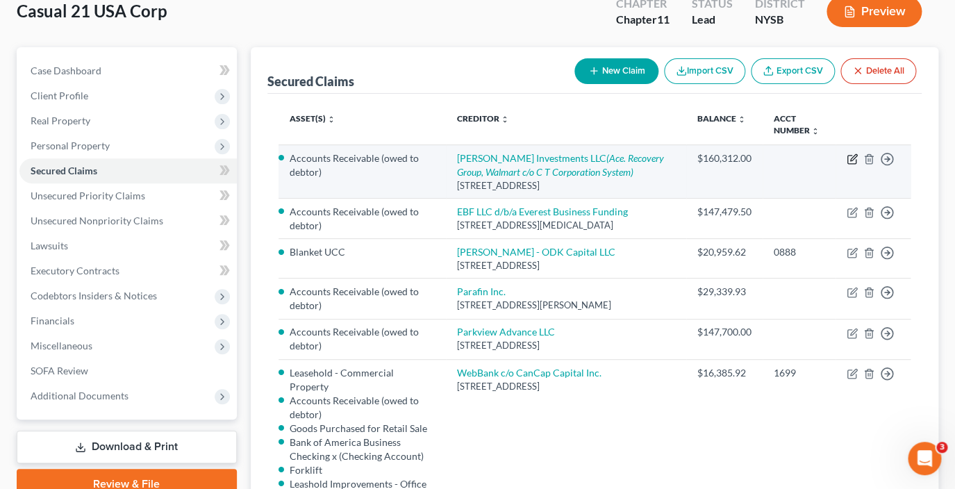
click at [852, 162] on icon "button" at bounding box center [852, 159] width 11 height 11
select select "9"
select select "3"
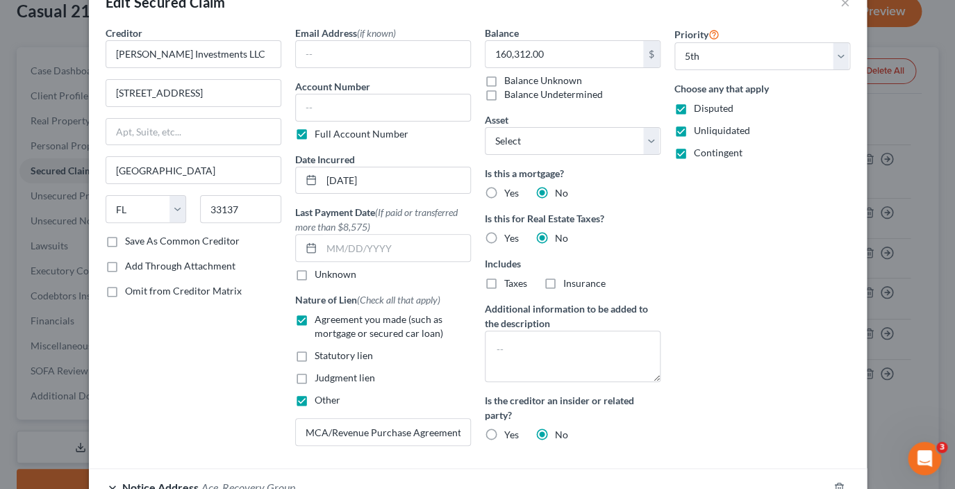
scroll to position [46, 0]
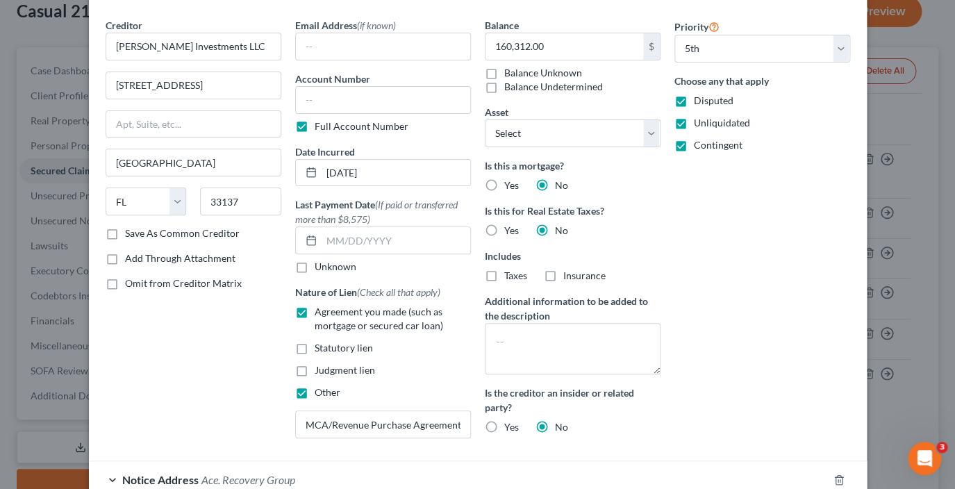
click at [125, 260] on label "Add Through Attachment" at bounding box center [180, 259] width 110 height 14
click at [131, 260] on input "Add Through Attachment" at bounding box center [135, 256] width 9 height 9
checkbox input "true"
select select
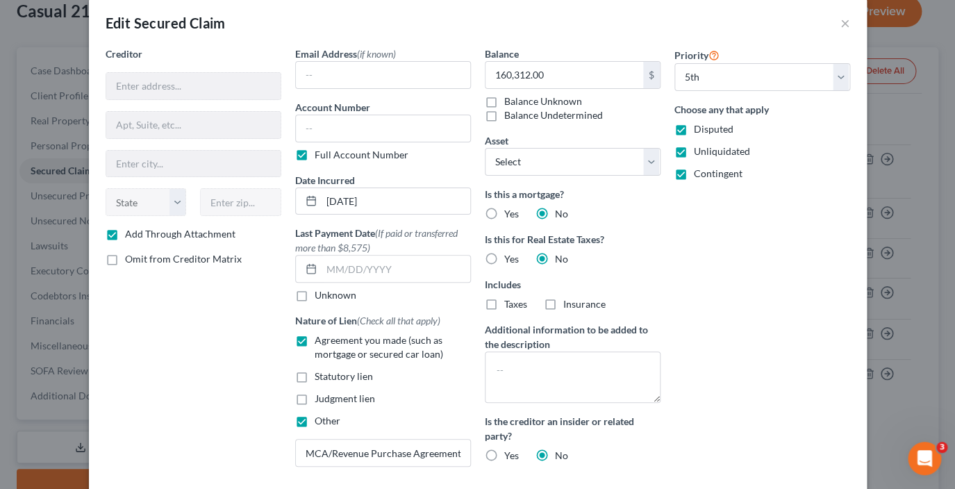
scroll to position [0, 0]
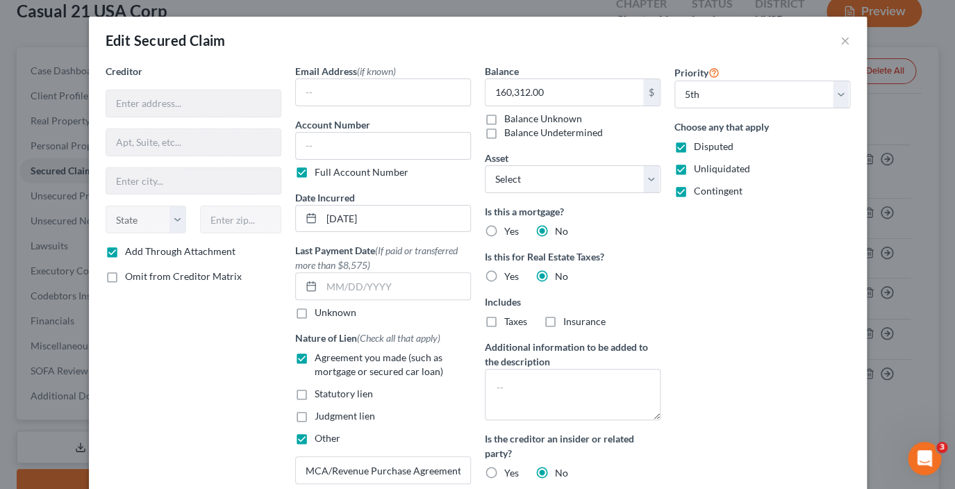
click at [125, 250] on label "Add Through Attachment" at bounding box center [180, 252] width 110 height 14
click at [131, 250] on input "Add Through Attachment" at bounding box center [135, 249] width 9 height 9
checkbox input "false"
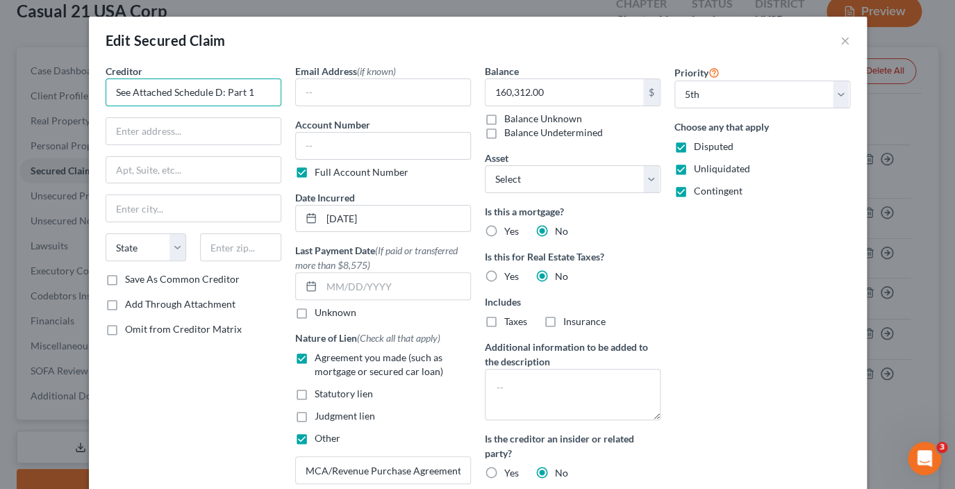
drag, startPoint x: 256, startPoint y: 94, endPoint x: 82, endPoint y: 90, distance: 174.4
click at [106, 90] on input "See Attached Schedule D: Part 1" at bounding box center [194, 93] width 176 height 28
type input "c"
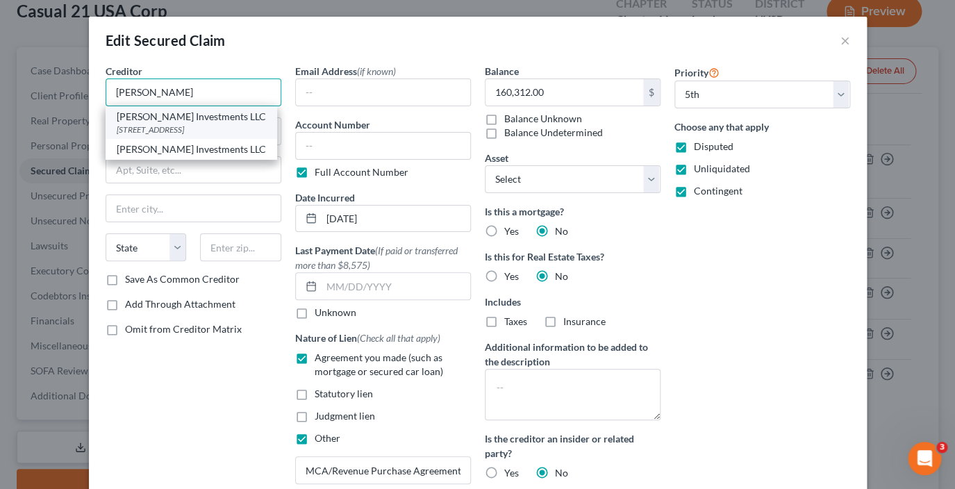
type input "[PERSON_NAME]"
click at [153, 125] on div "[STREET_ADDRESS]" at bounding box center [191, 130] width 149 height 12
type input "[STREET_ADDRESS]"
type input "[GEOGRAPHIC_DATA]"
select select "9"
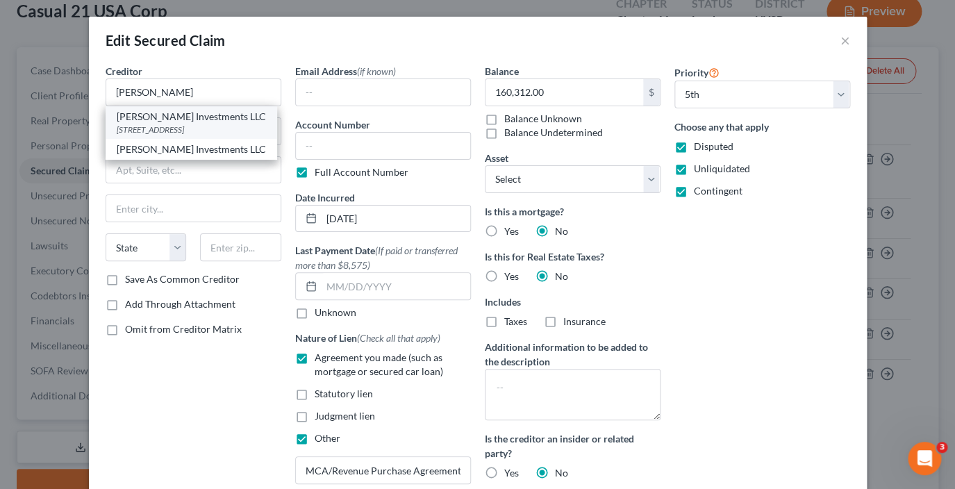
type input "33137"
type input "[PERSON_NAME] Investments LLC"
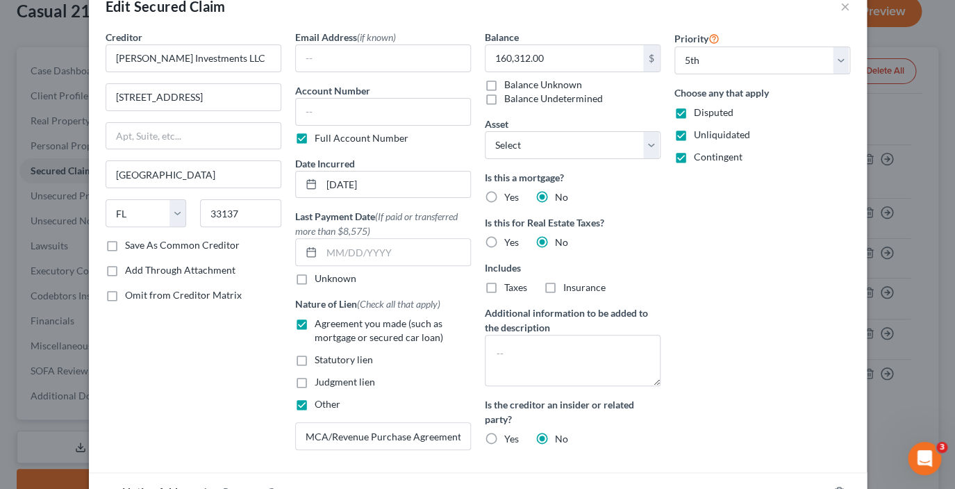
scroll to position [35, 0]
click at [496, 345] on textarea at bounding box center [573, 358] width 176 height 51
select select "0"
click option "Other" at bounding box center [0, 0] width 0 height 0
select select "4"
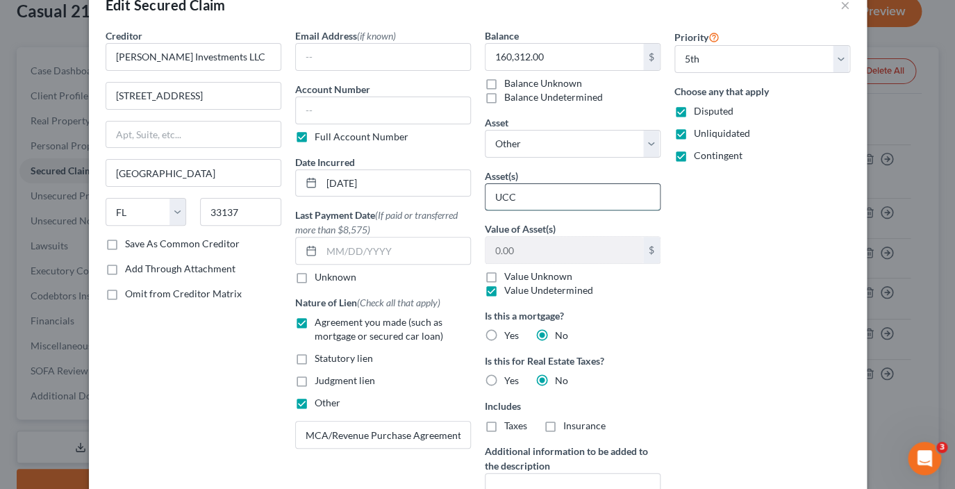
click at [540, 198] on input "UCC" at bounding box center [573, 197] width 174 height 26
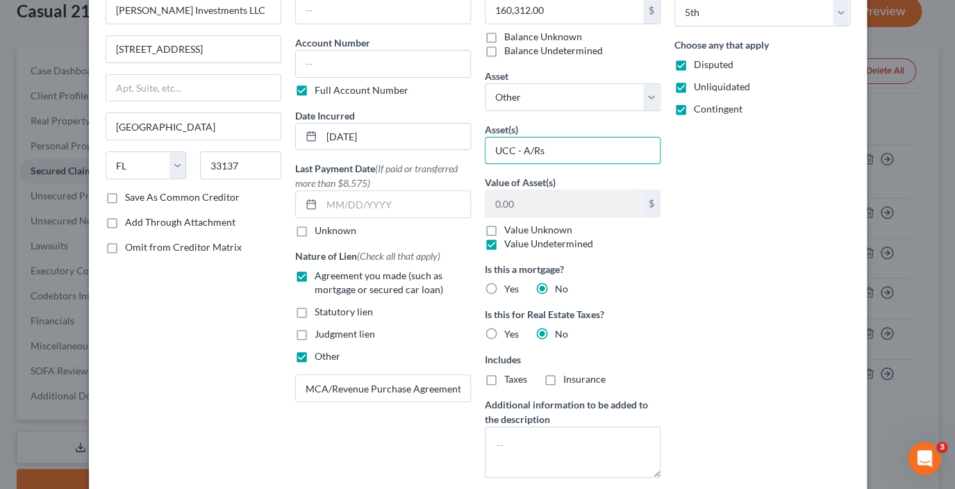
scroll to position [113, 0]
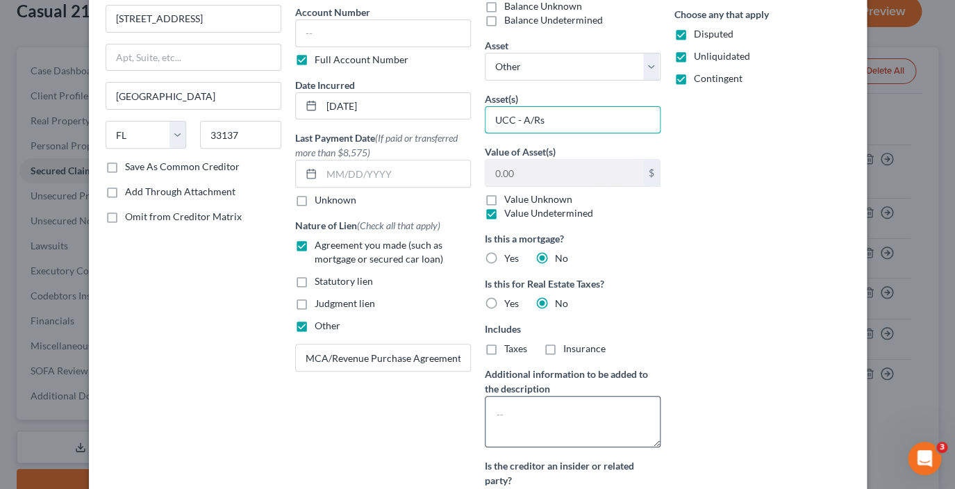
type input "UCC - A/Rs"
click at [516, 407] on textarea at bounding box center [573, 421] width 176 height 51
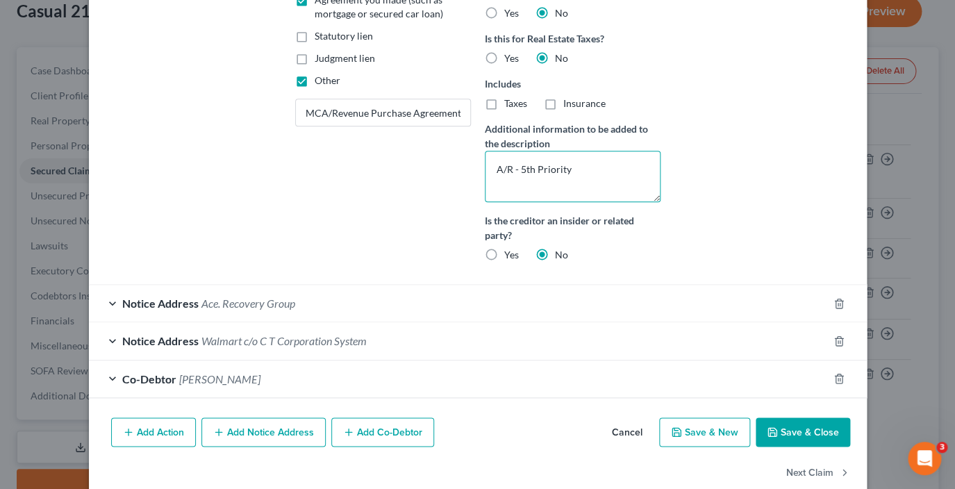
scroll to position [361, 0]
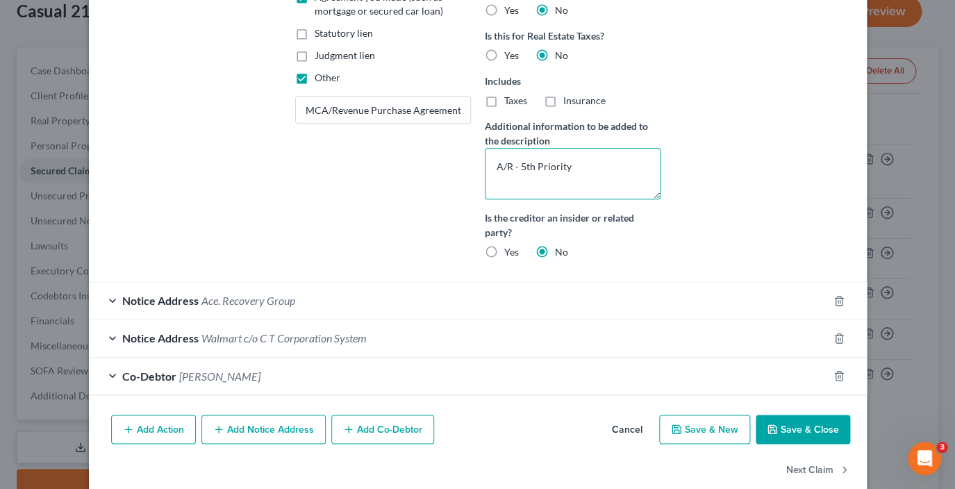
type textarea "A/R - 5th Priority"
click at [795, 431] on button "Save & Close" at bounding box center [803, 429] width 94 height 29
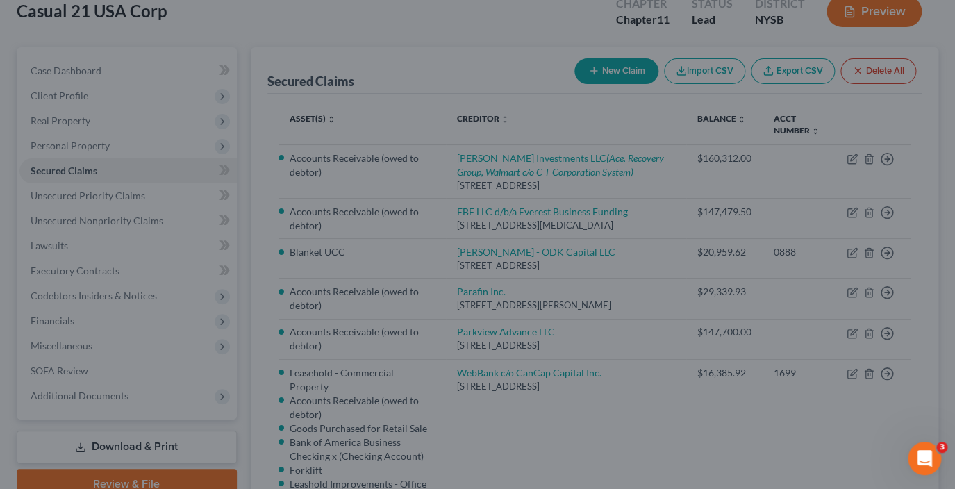
select select
select select "2"
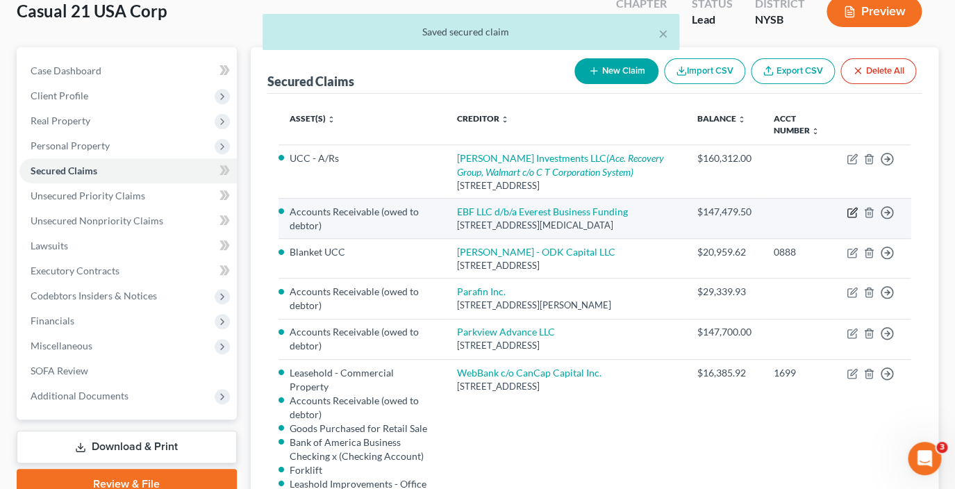
click at [853, 215] on icon "button" at bounding box center [852, 212] width 11 height 11
select select "9"
select select "5"
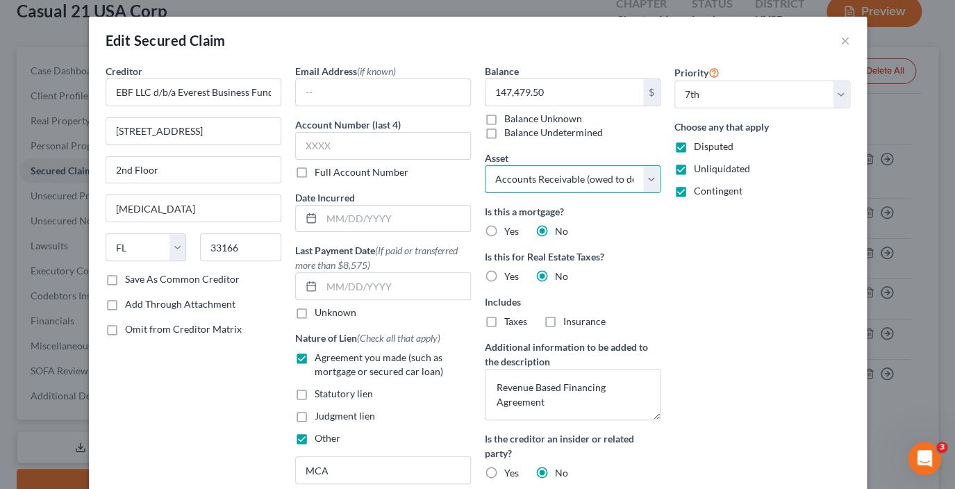
select select "0"
click option "Other" at bounding box center [0, 0] width 0 height 0
select select "6"
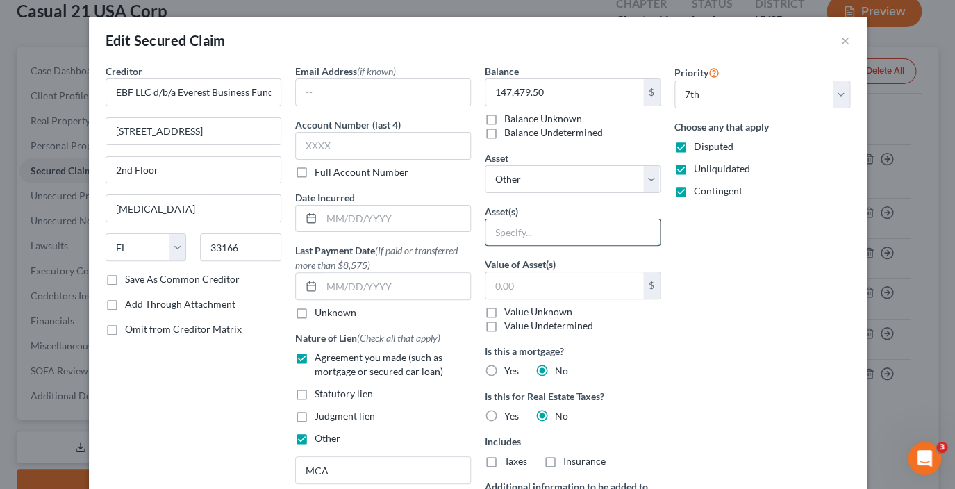
click at [561, 236] on input "text" at bounding box center [573, 233] width 174 height 26
type input "A/R"
click at [768, 241] on div "Priority Select 1st 2nd 3rd 4th 5th 6th 7th 8th 9th 10th 11th 12th 13th 14th 15…" at bounding box center [763, 347] width 190 height 567
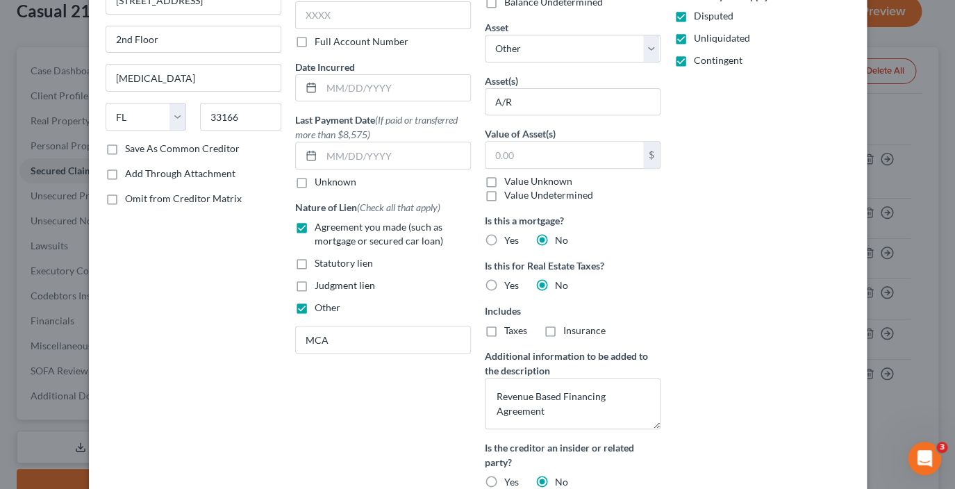
scroll to position [154, 0]
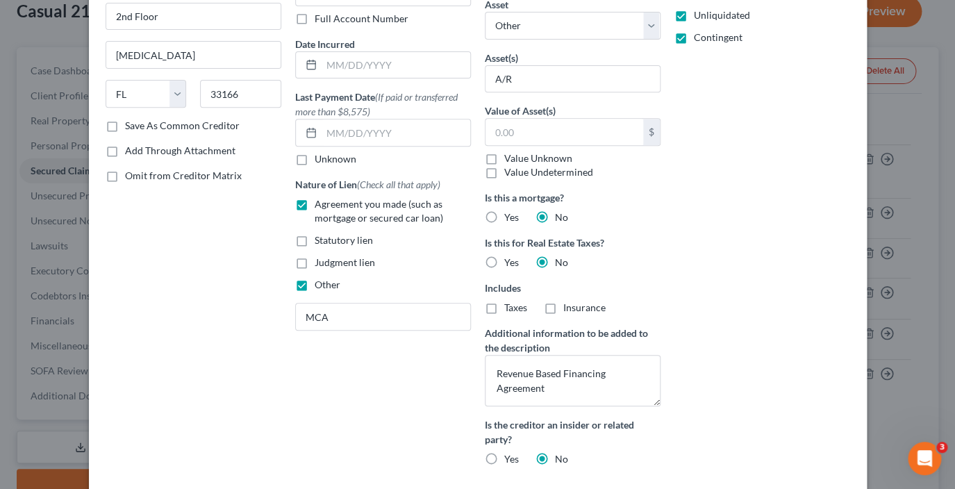
click at [504, 165] on label "Value Undetermined" at bounding box center [548, 172] width 89 height 14
click at [510, 165] on input "Value Undetermined" at bounding box center [514, 169] width 9 height 9
checkbox input "true"
type input "0.00"
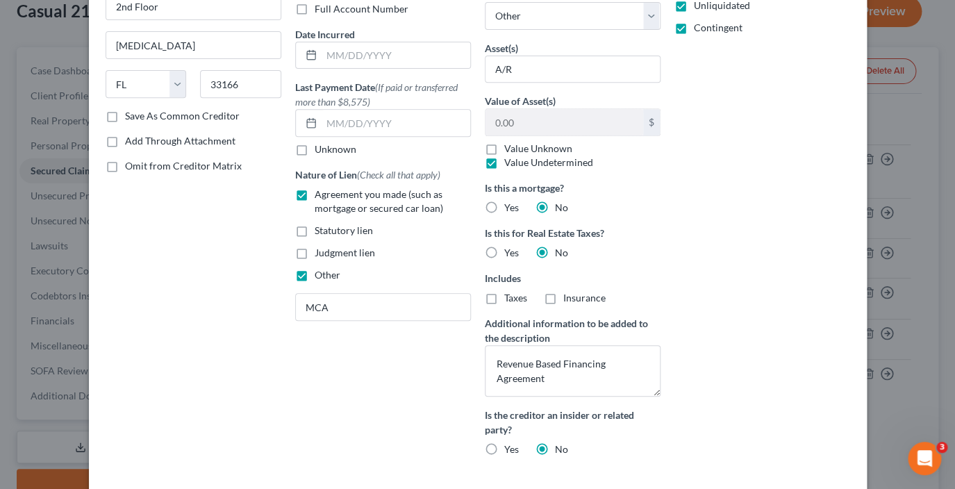
scroll to position [174, 0]
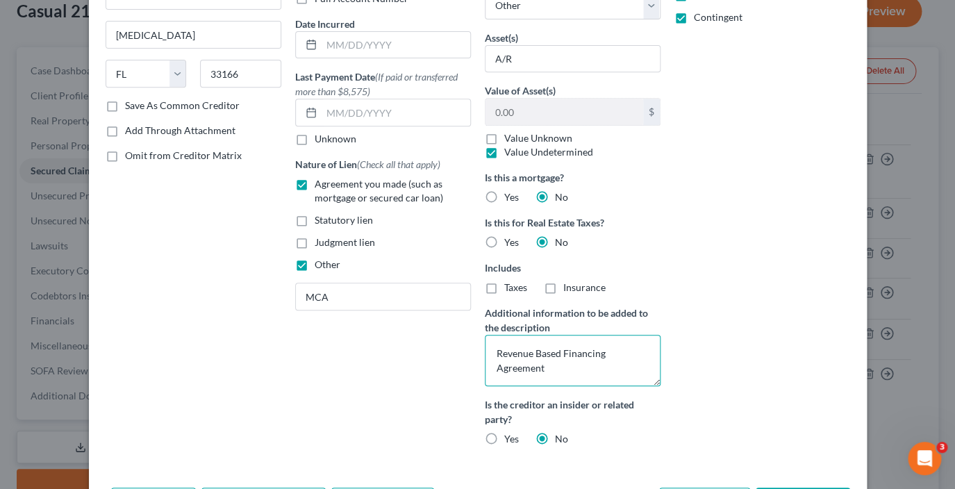
click at [495, 354] on textarea "Revenue Based Financing Agreement" at bounding box center [573, 360] width 176 height 51
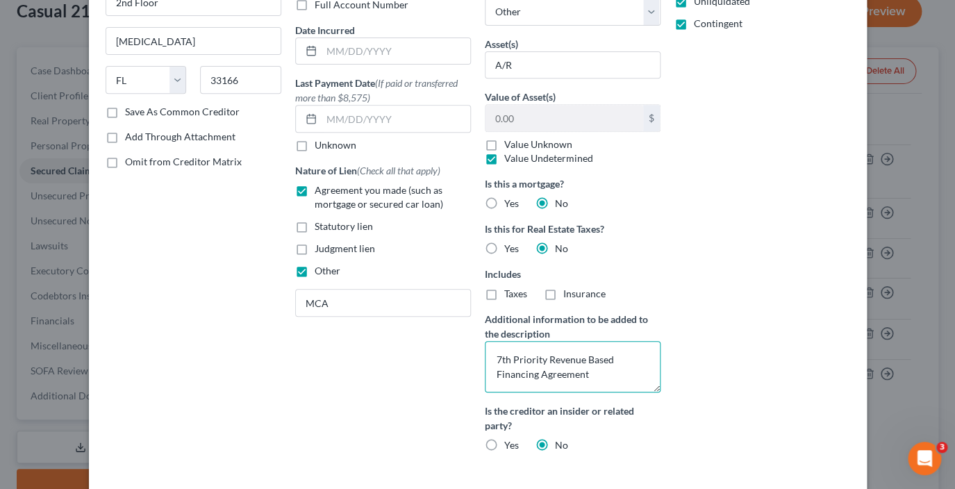
scroll to position [270, 0]
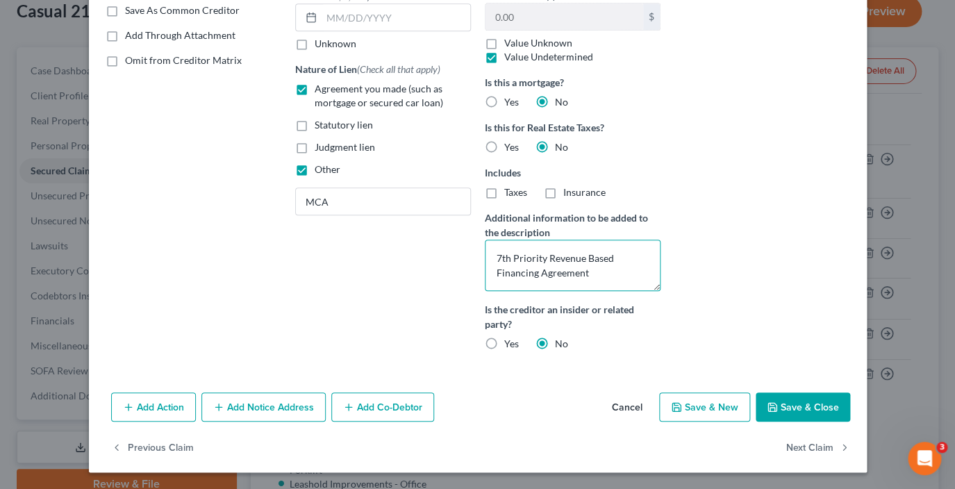
type textarea "7th Priority Revenue Based Financing Agreement"
click at [796, 409] on button "Save & Close" at bounding box center [803, 407] width 94 height 29
select select
select select "3"
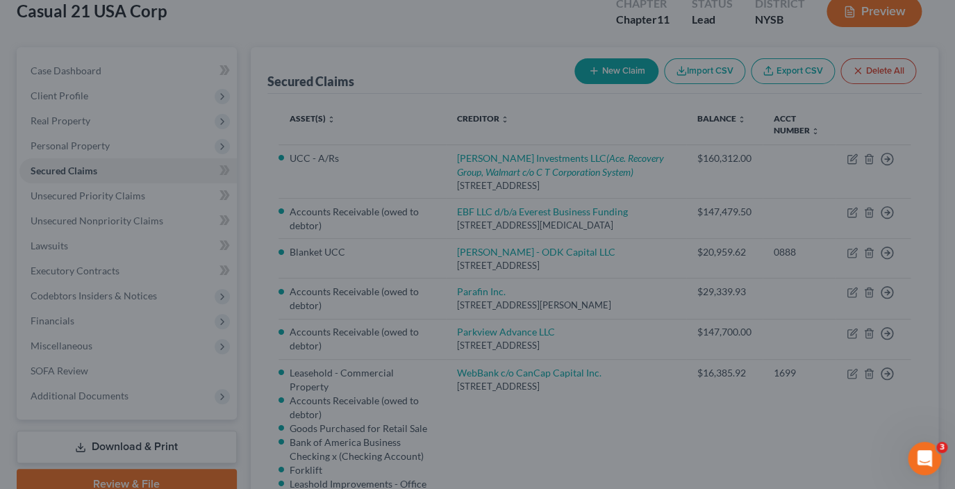
scroll to position [133, 0]
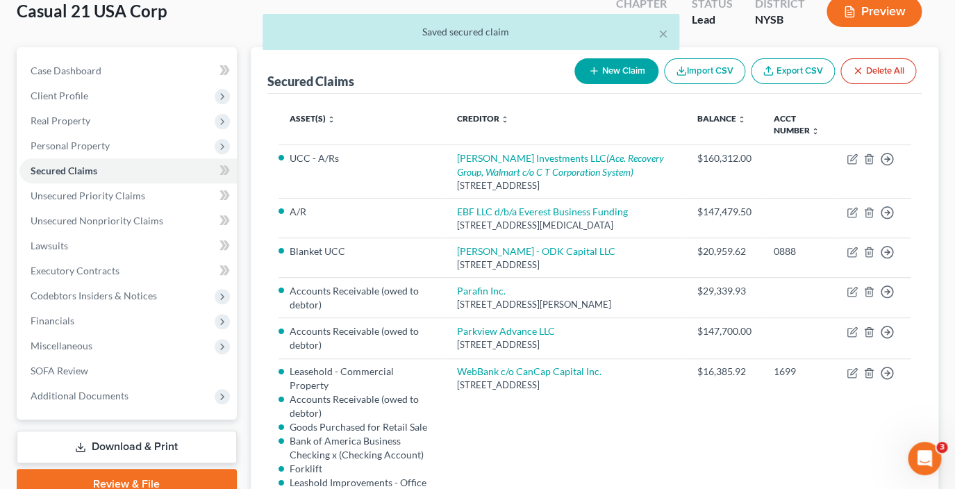
click at [877, 17] on div "× Saved secured claim" at bounding box center [470, 35] width 955 height 43
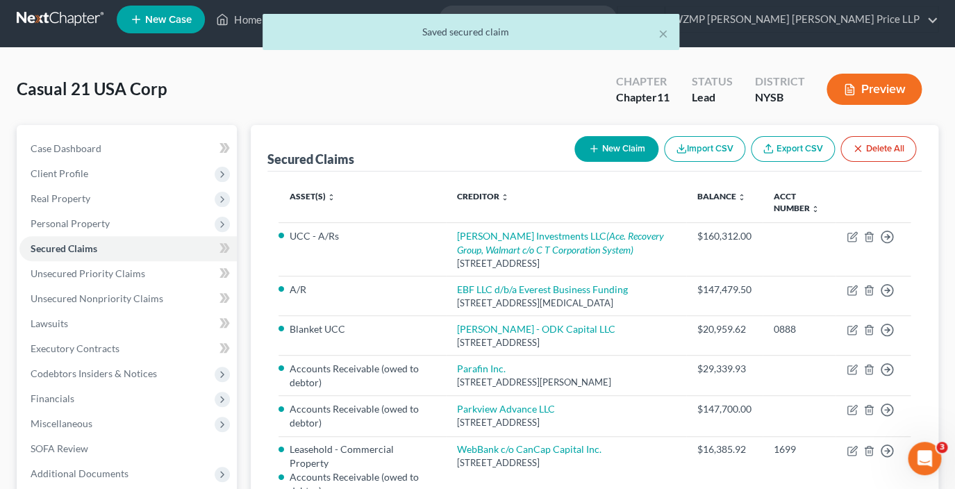
scroll to position [7, 0]
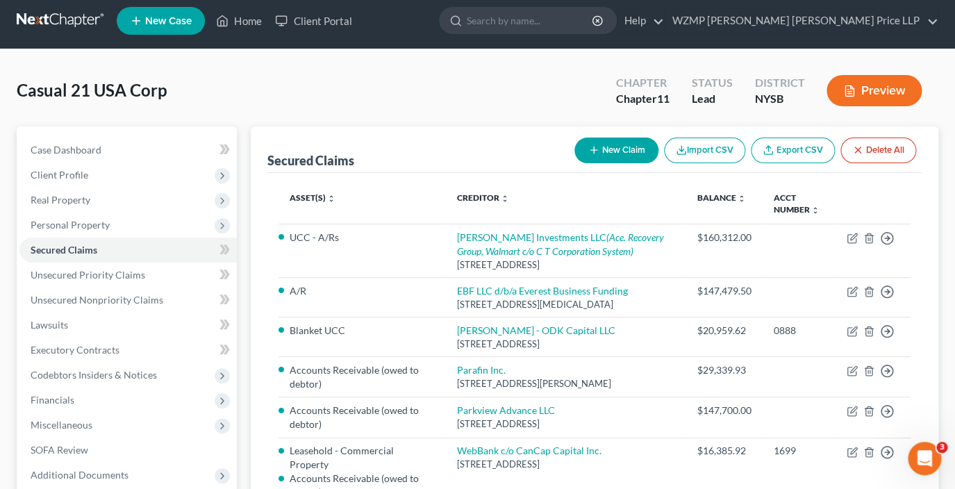
click at [864, 99] on button "Preview" at bounding box center [874, 90] width 95 height 31
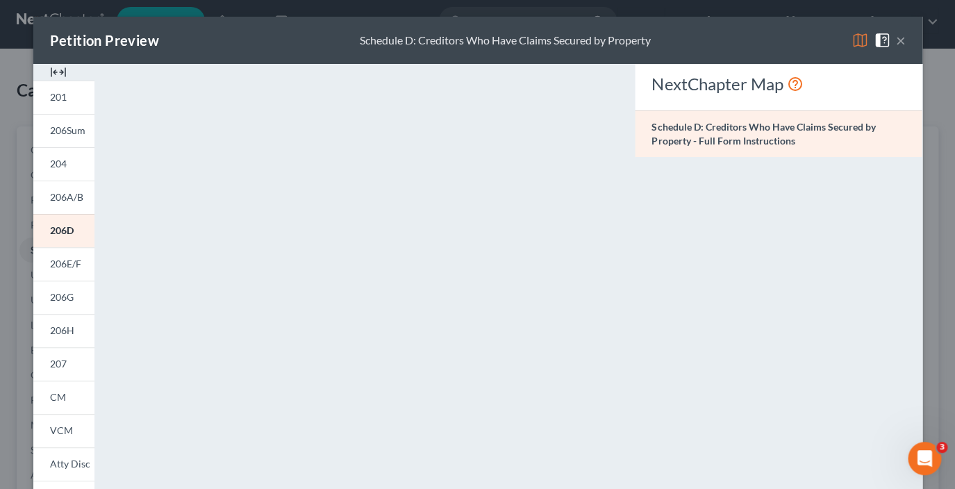
click at [902, 35] on button "×" at bounding box center [901, 40] width 10 height 17
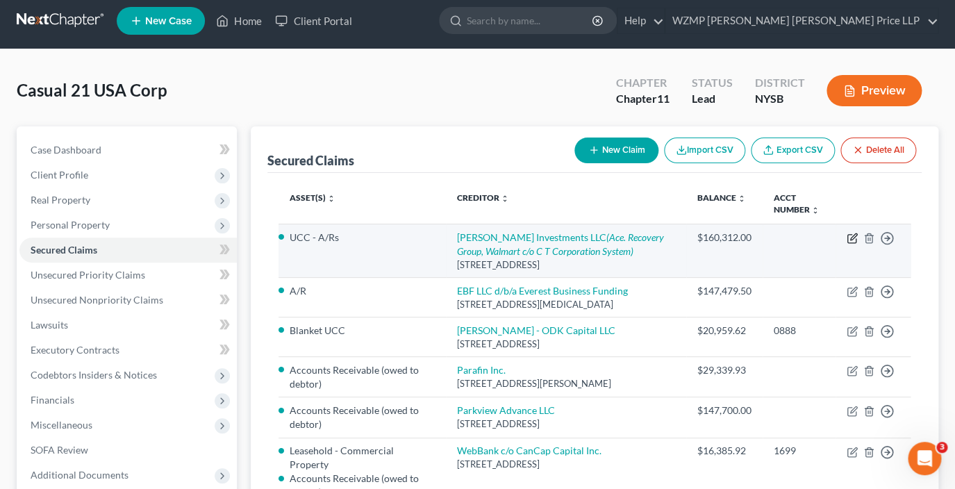
click at [850, 238] on icon "button" at bounding box center [852, 238] width 11 height 11
select select "9"
select select "4"
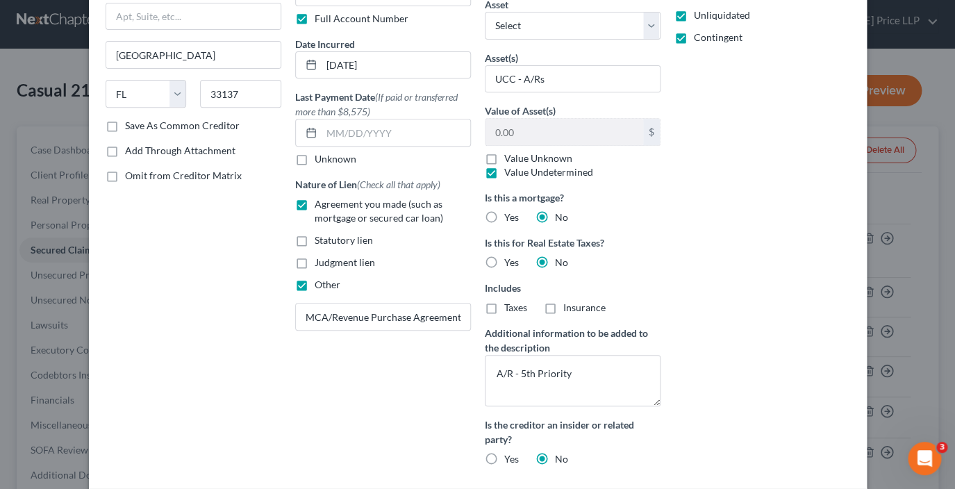
scroll to position [157, 0]
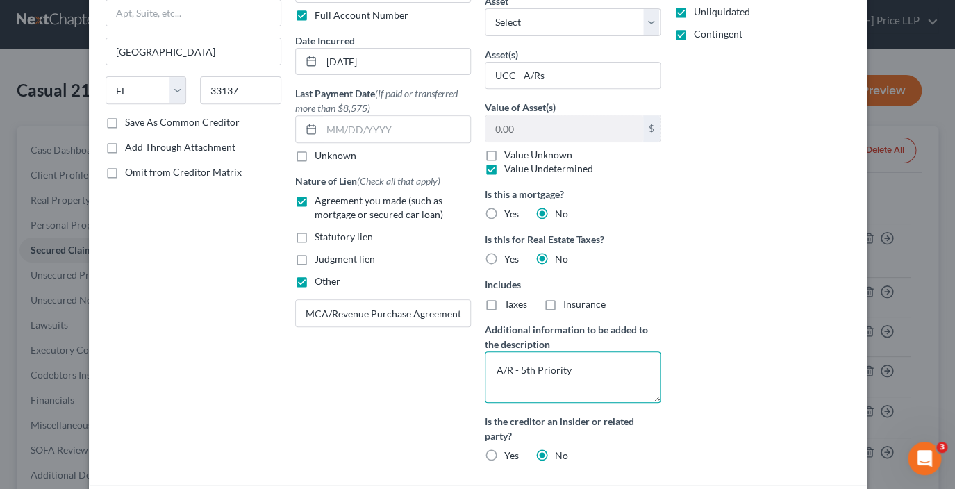
drag, startPoint x: 586, startPoint y: 368, endPoint x: 470, endPoint y: 370, distance: 116.0
click at [485, 370] on textarea "A/R - 5th Priority" at bounding box center [573, 377] width 176 height 51
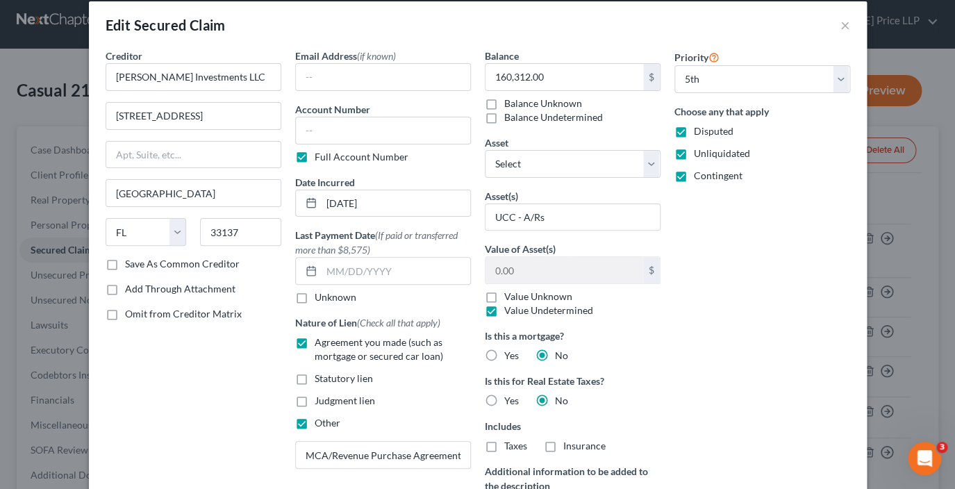
scroll to position [0, 0]
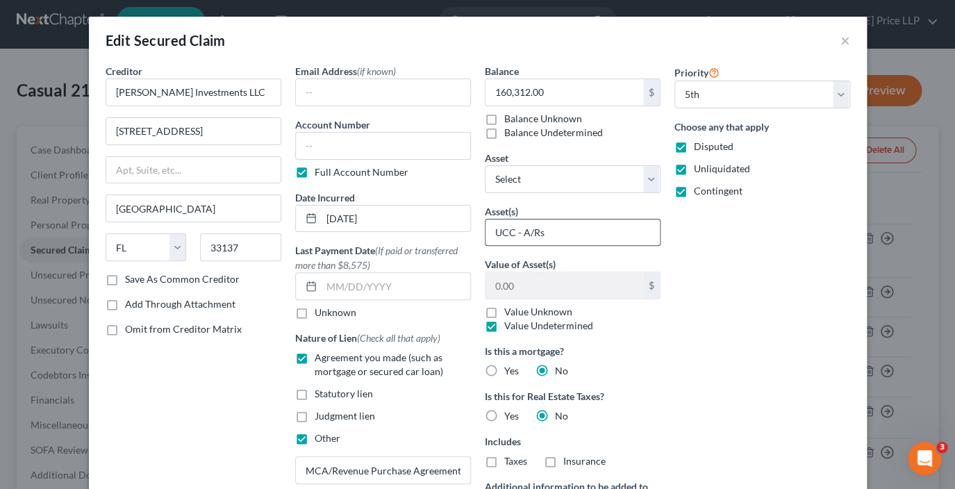
click at [569, 235] on input "UCC - A/Rs" at bounding box center [573, 233] width 174 height 26
paste input "A/R - 5th Priority"
click at [565, 233] on input "UCC - A/Rs -A/R - 5th Priority" at bounding box center [573, 233] width 174 height 26
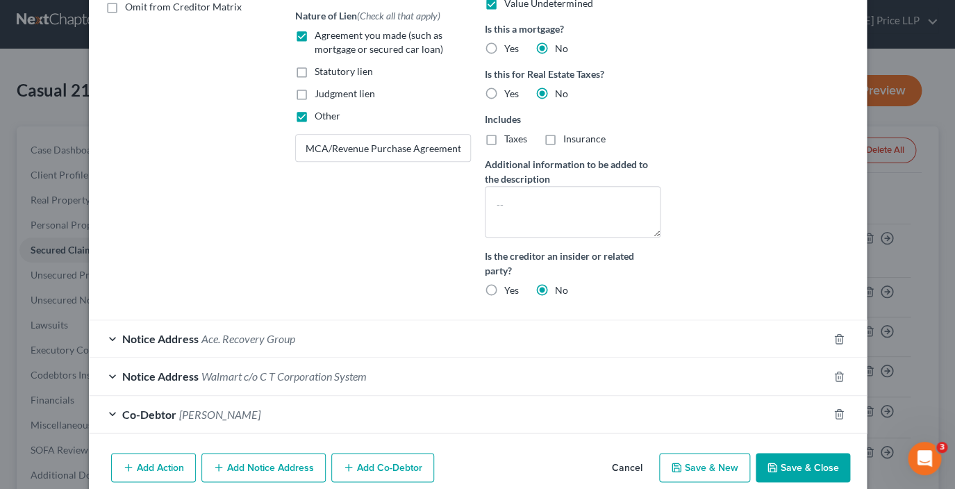
scroll to position [324, 0]
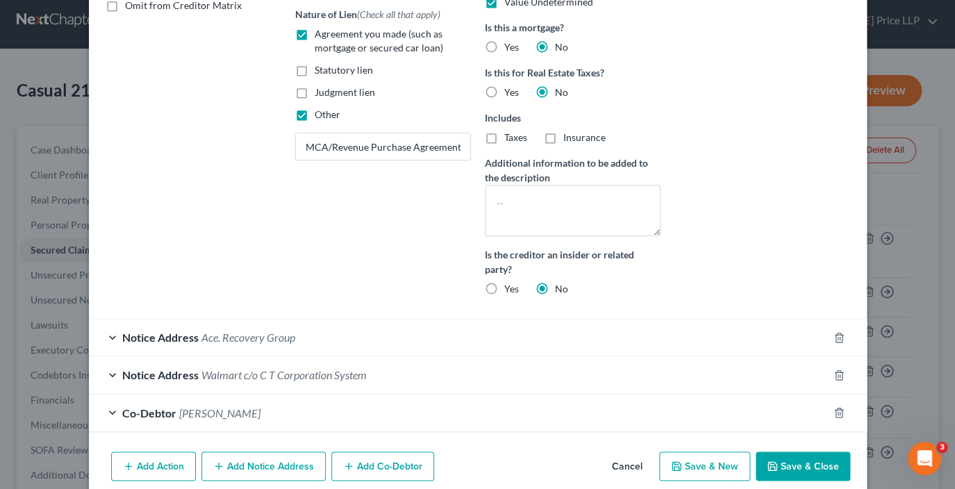
type input "UCC - A/Rs - 5th Priority"
click at [805, 470] on button "Save & Close" at bounding box center [803, 466] width 94 height 29
select select "2"
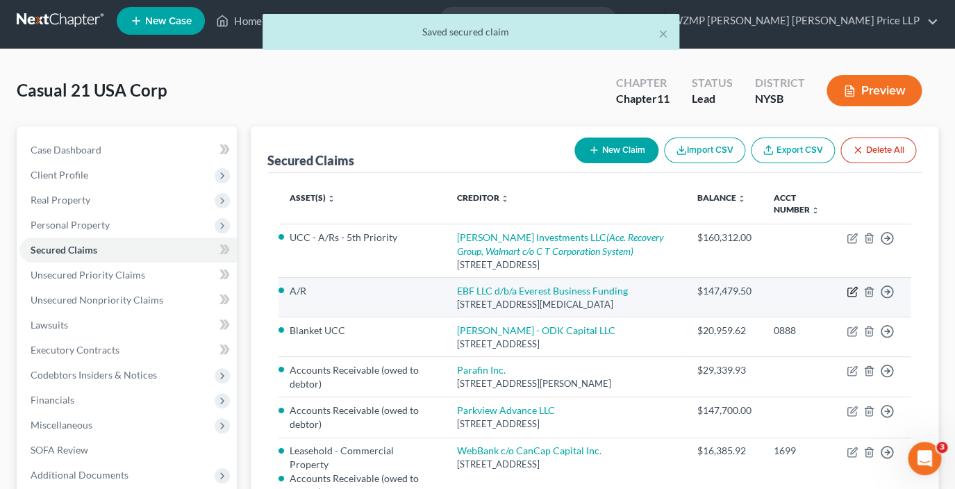
click at [850, 291] on icon "button" at bounding box center [852, 291] width 11 height 11
select select "9"
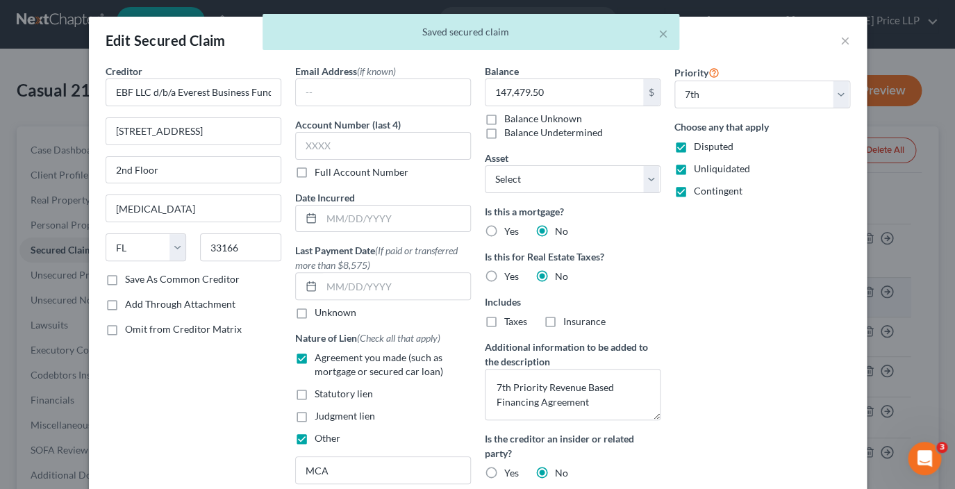
select select "6"
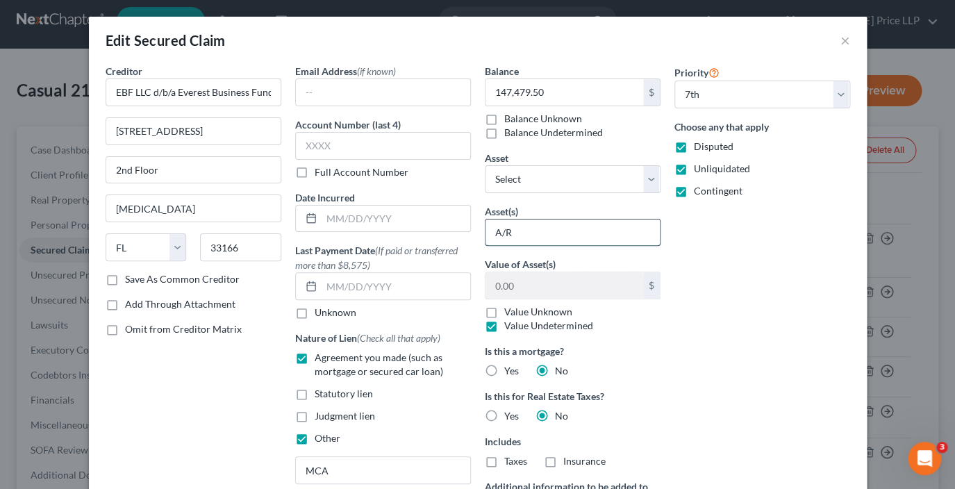
click at [582, 229] on input "A/R" at bounding box center [573, 233] width 174 height 26
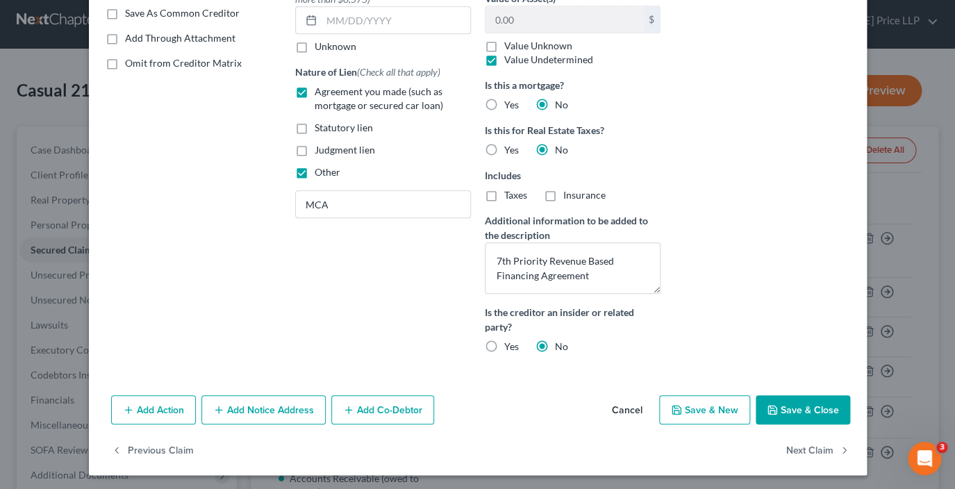
scroll to position [267, 0]
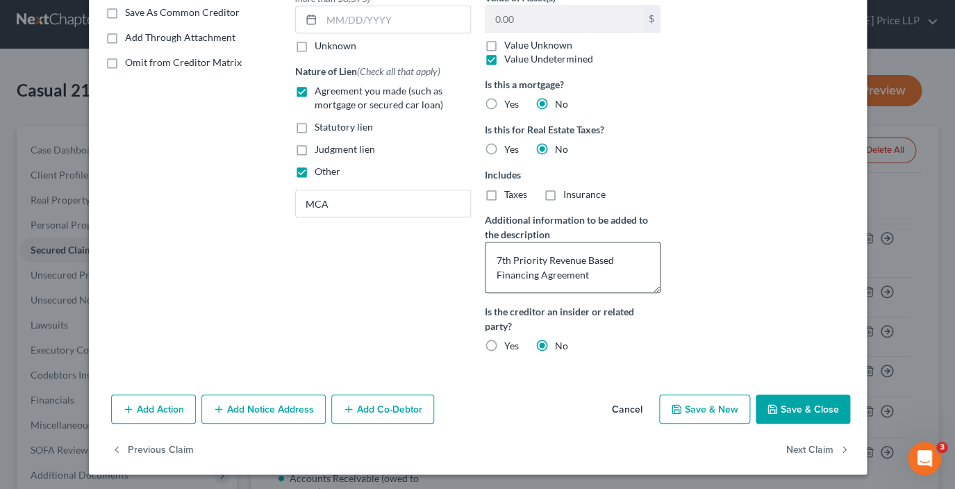
type input "A/R 7th Priority"
drag, startPoint x: 497, startPoint y: 260, endPoint x: 549, endPoint y: 258, distance: 52.1
click at [549, 258] on textarea "7th Priority Revenue Based Financing Agreement" at bounding box center [573, 267] width 176 height 51
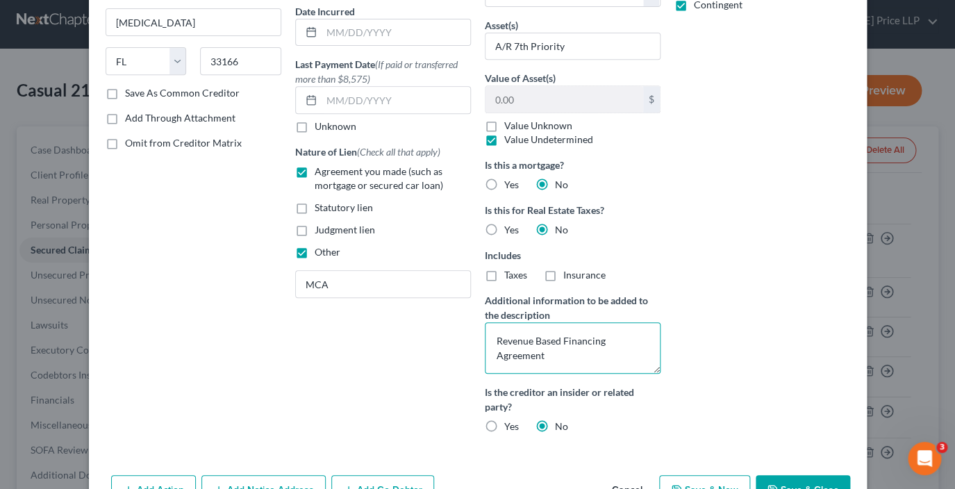
scroll to position [270, 0]
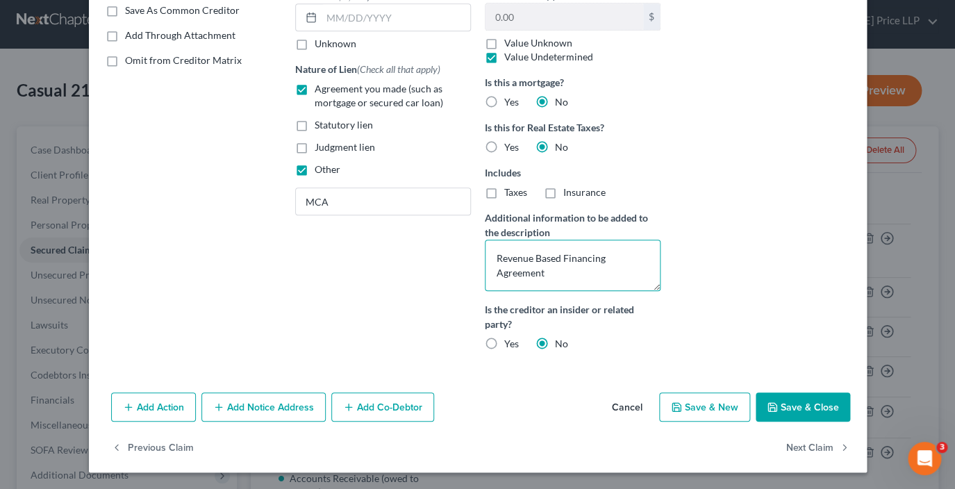
type textarea "Revenue Based Financing Agreement"
click at [786, 406] on button "Save & Close" at bounding box center [803, 407] width 94 height 29
select select "3"
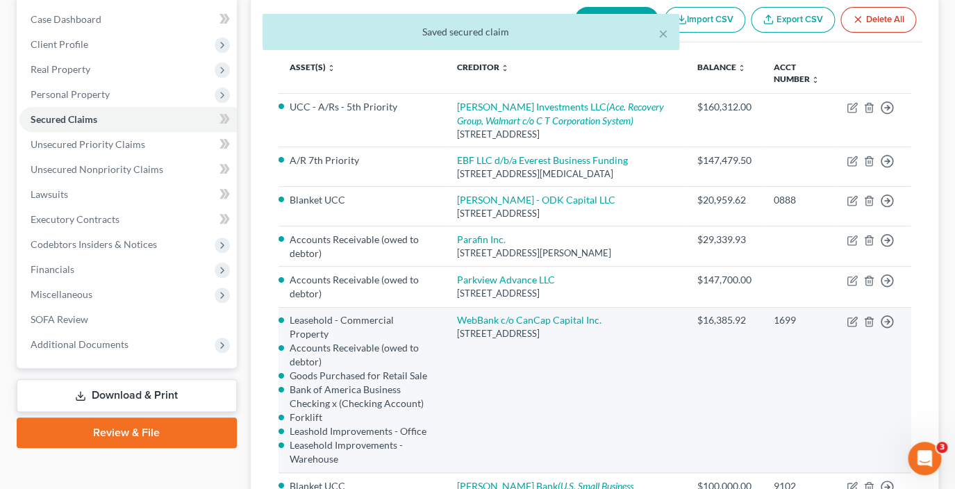
scroll to position [143, 0]
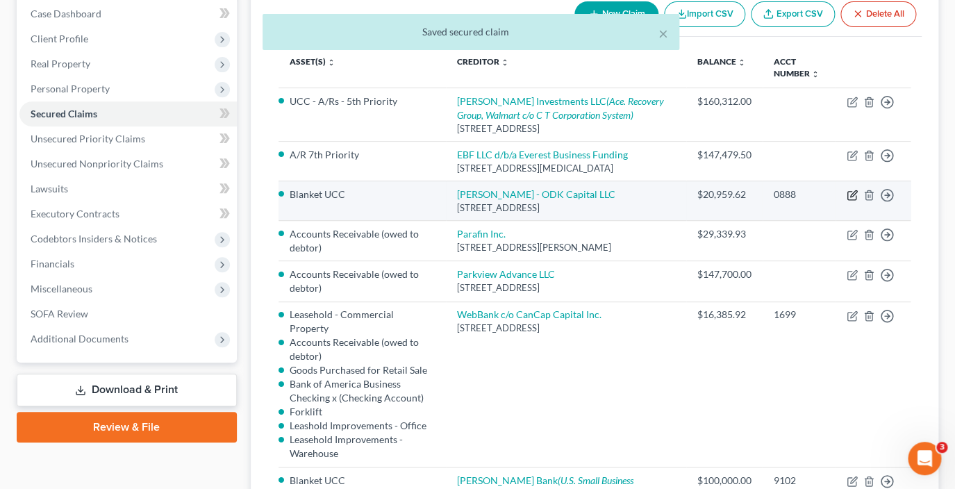
click at [852, 194] on icon "button" at bounding box center [852, 195] width 11 height 11
select select "46"
select select "0"
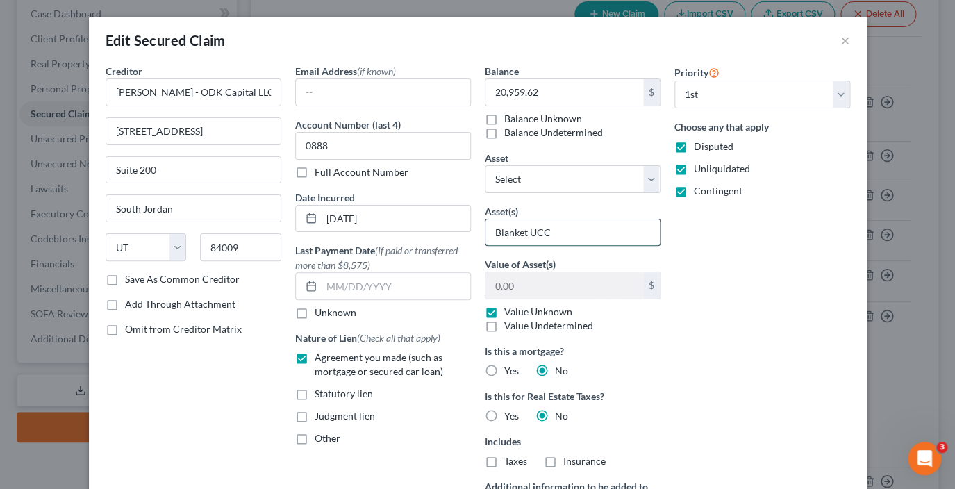
click at [583, 234] on input "Blanket UCC" at bounding box center [573, 233] width 174 height 26
click at [551, 231] on input "Blanket UCC 1st Priority" at bounding box center [573, 233] width 174 height 26
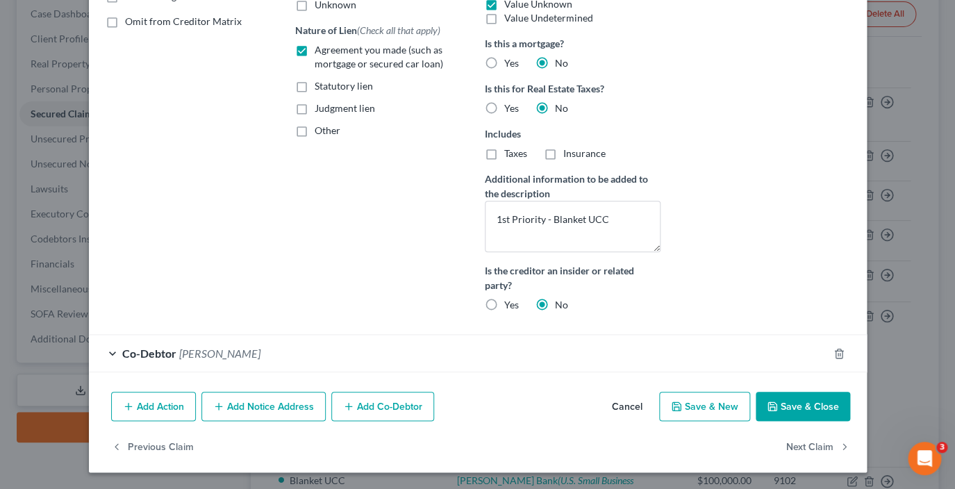
scroll to position [304, 0]
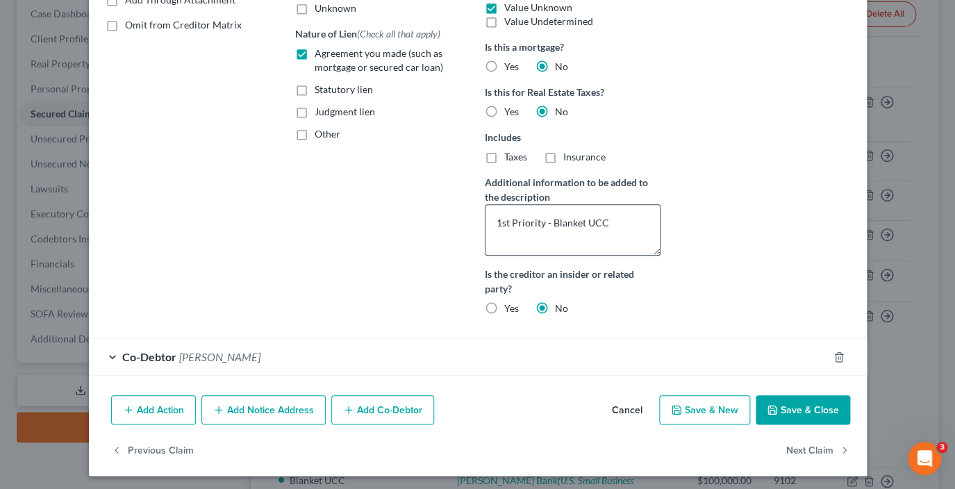
type input "Blanket UCC - 1st Priority"
drag, startPoint x: 622, startPoint y: 224, endPoint x: 384, endPoint y: 216, distance: 238.4
click at [485, 216] on textarea "1st Priority - Blanket UCC" at bounding box center [573, 229] width 176 height 51
click at [782, 411] on button "Save & Close" at bounding box center [803, 409] width 94 height 29
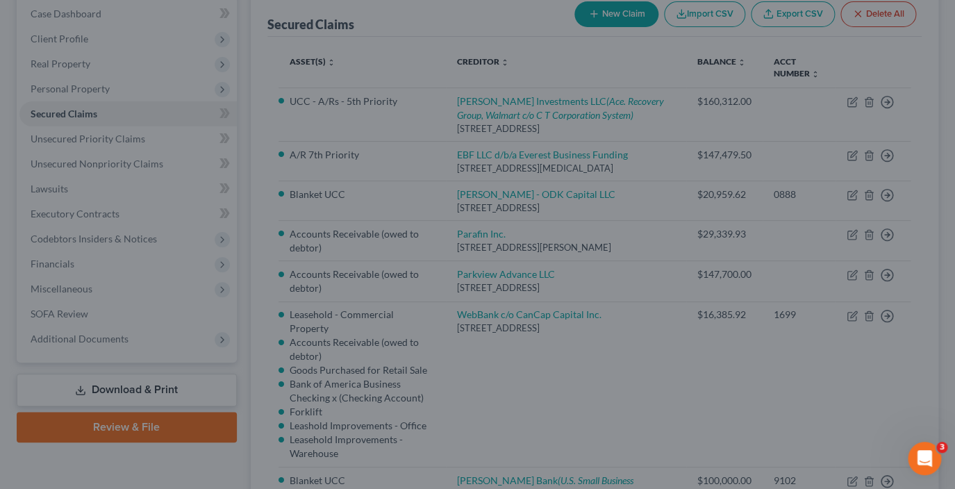
scroll to position [167, 0]
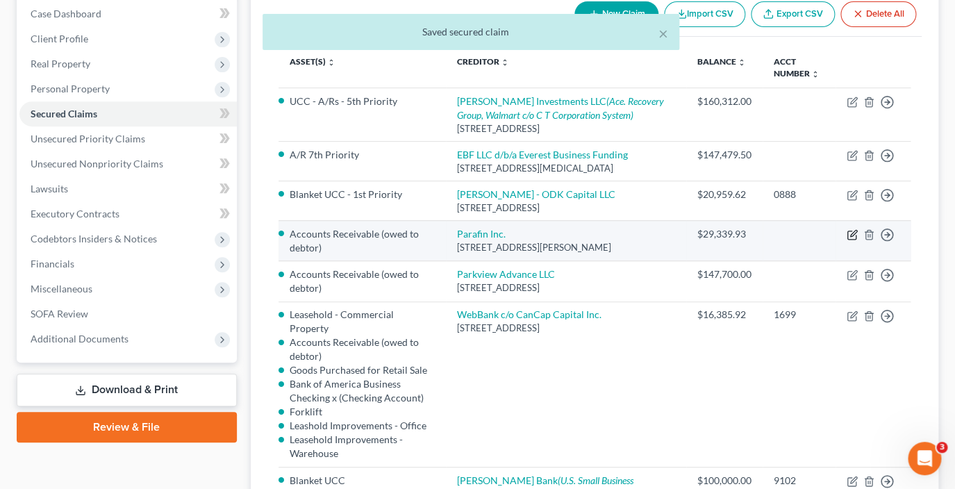
click at [857, 240] on icon "button" at bounding box center [852, 234] width 11 height 11
select select "4"
select select "5"
select select "2"
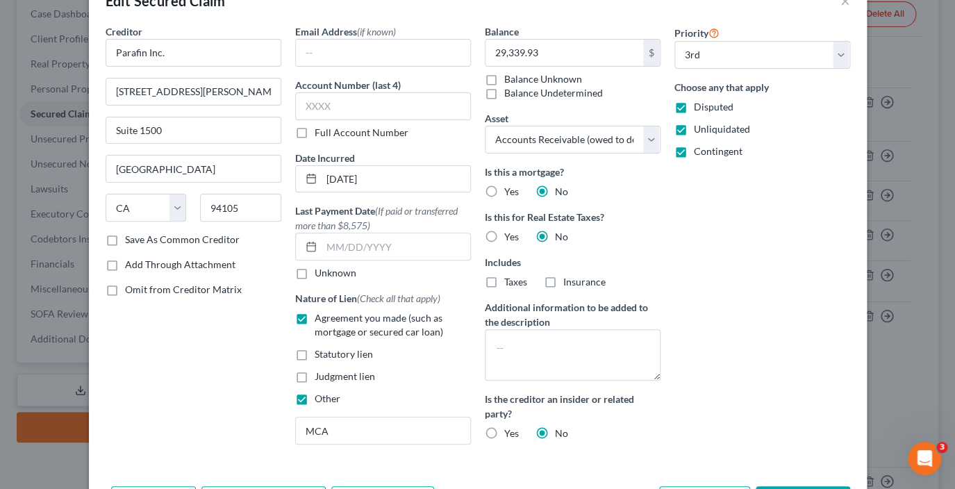
scroll to position [40, 0]
select select "0"
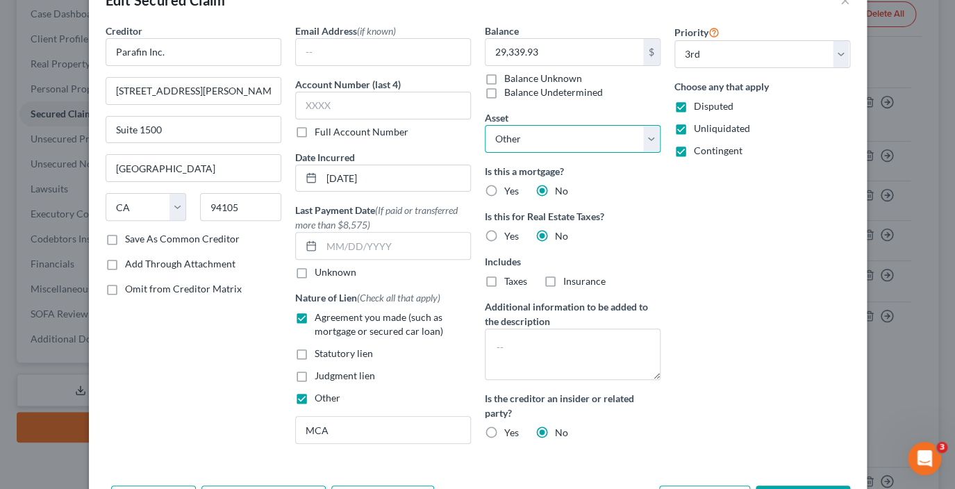
click option "Other" at bounding box center [0, 0] width 0 height 0
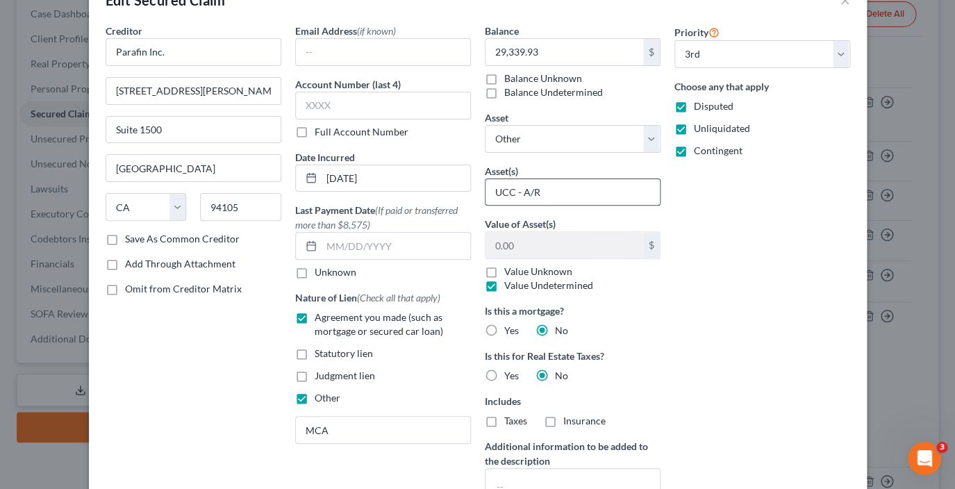
click at [556, 192] on input "UCC - A/R" at bounding box center [573, 192] width 174 height 26
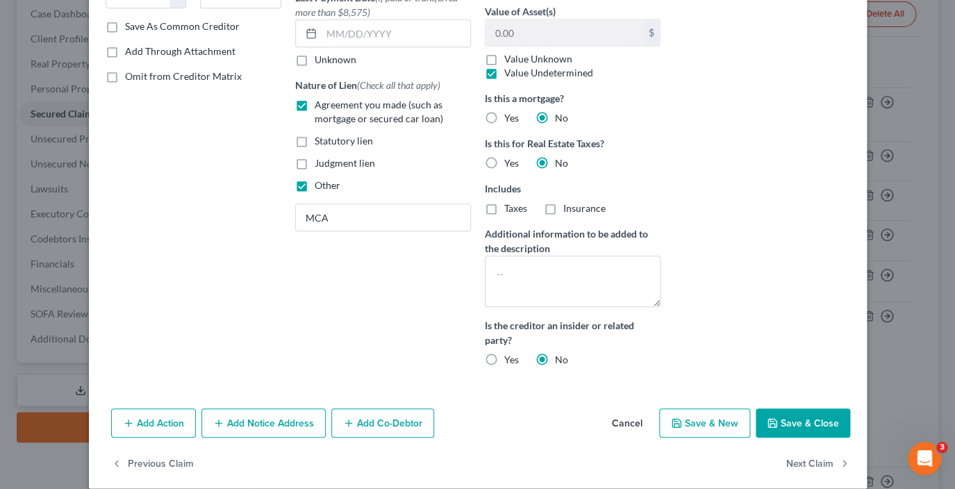
scroll to position [254, 0]
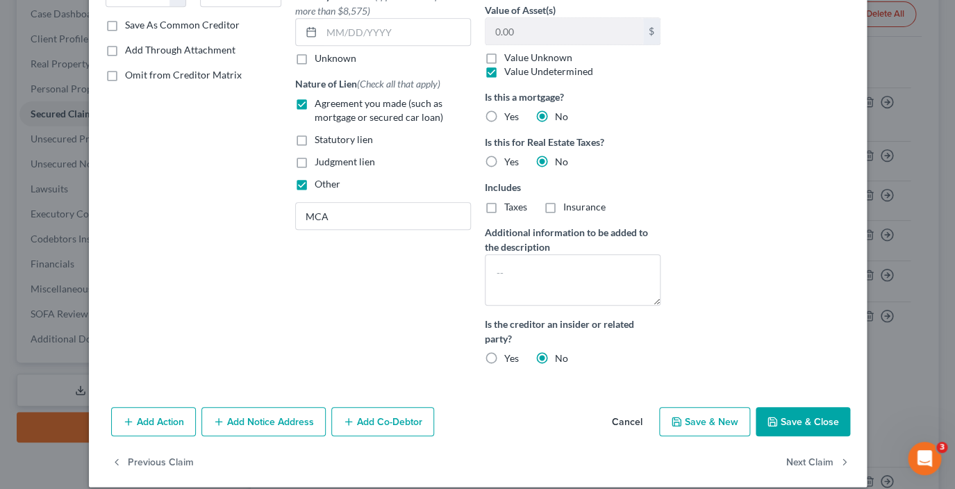
type input "UCC - A/R 3rd Priority"
click at [806, 427] on button "Save & Close" at bounding box center [803, 421] width 94 height 29
select select
select select "1"
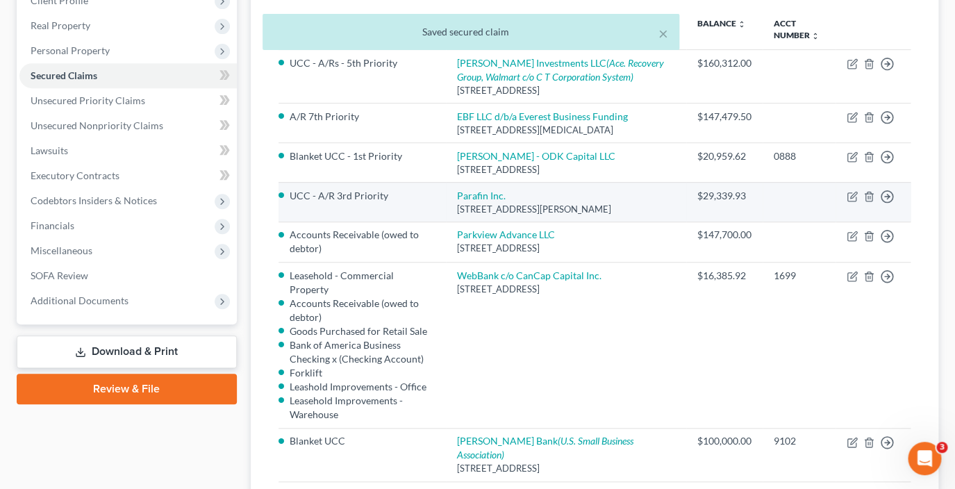
scroll to position [182, 0]
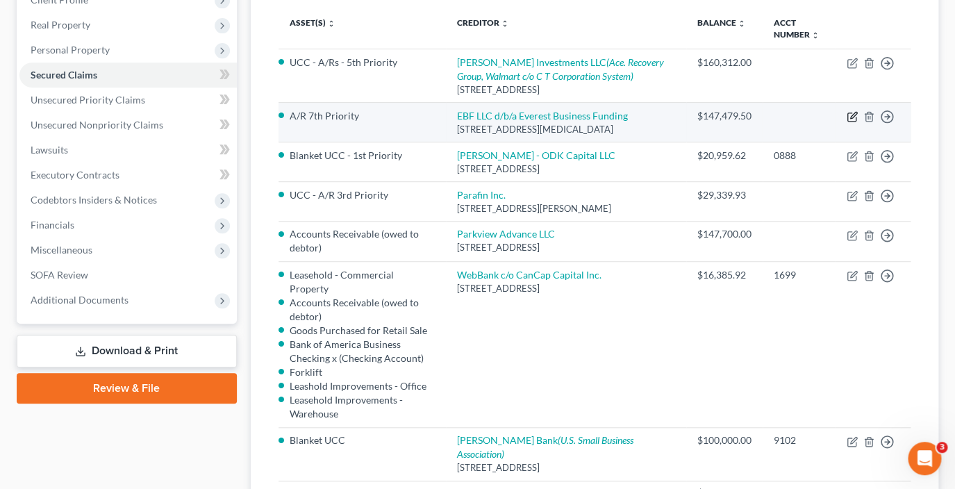
click at [853, 117] on icon "button" at bounding box center [852, 116] width 11 height 11
select select "9"
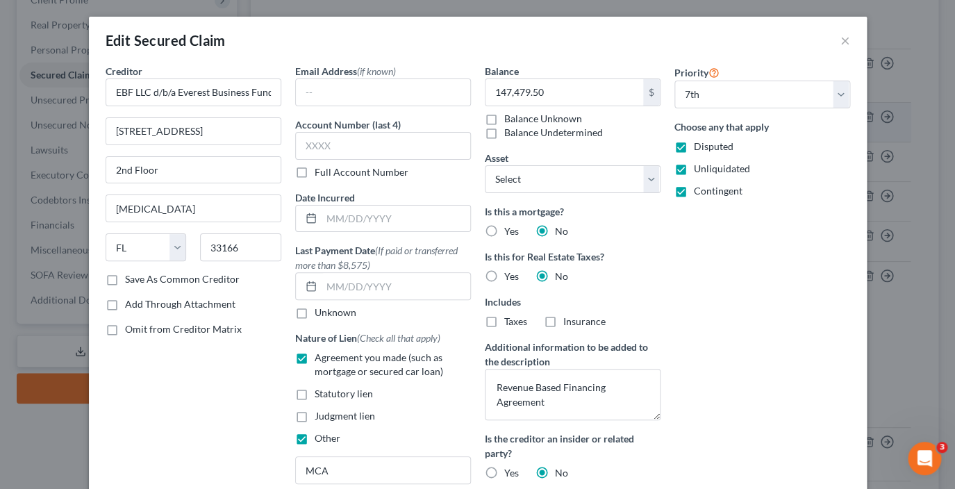
select select "6"
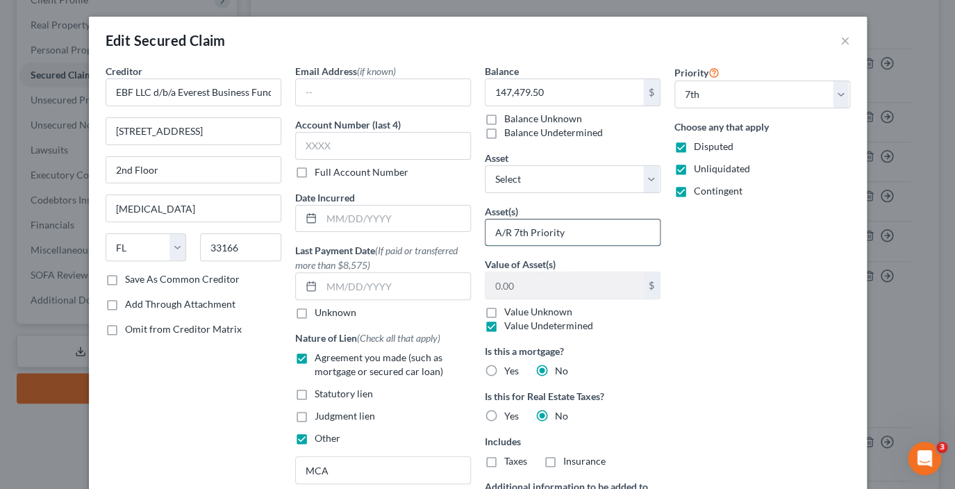
click at [513, 231] on input "A/R 7th Priority" at bounding box center [573, 233] width 174 height 26
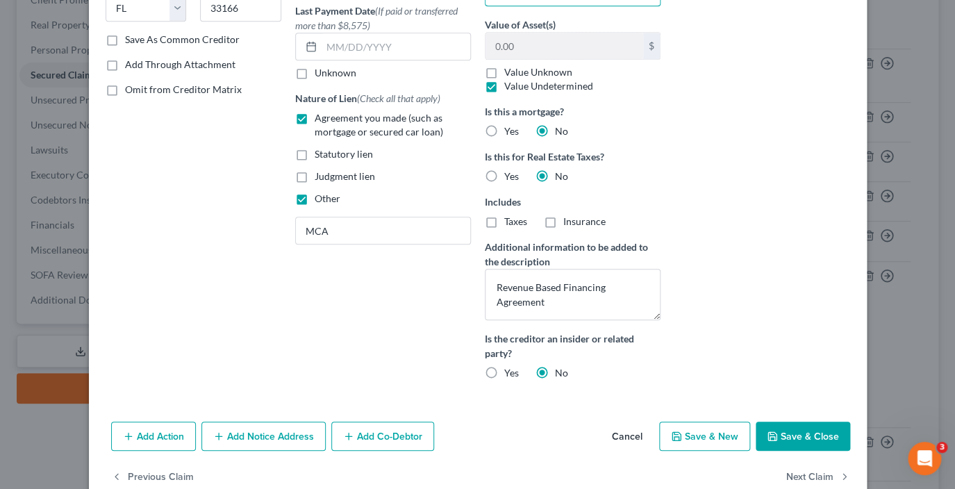
scroll to position [270, 0]
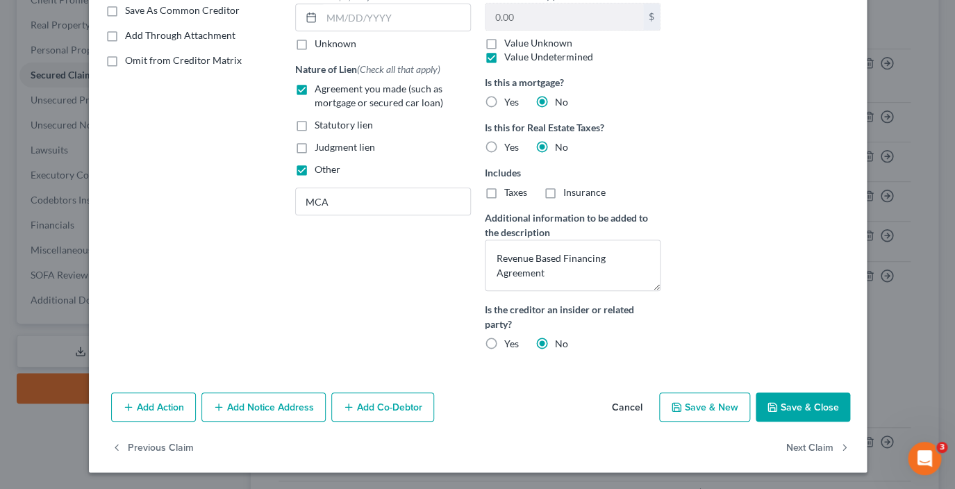
type input "A/R - 7th Priority"
click at [798, 405] on button "Save & Close" at bounding box center [803, 407] width 94 height 29
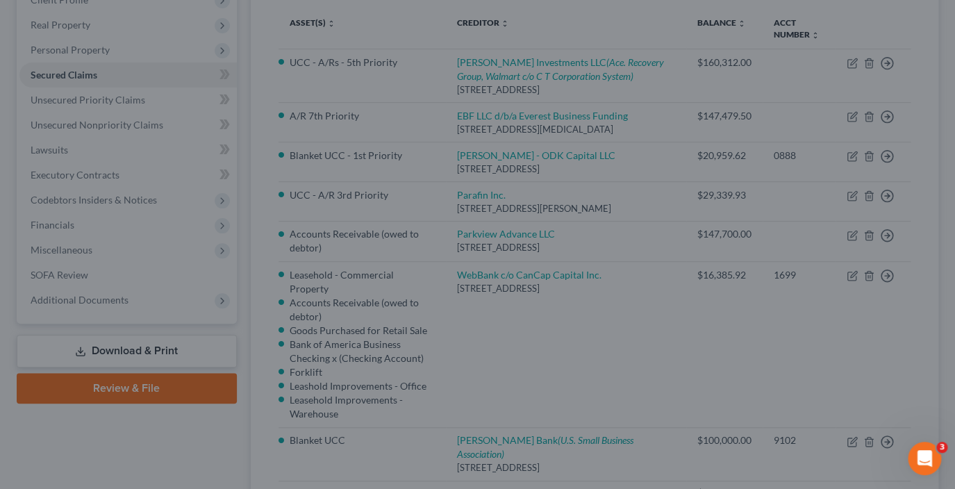
select select "3"
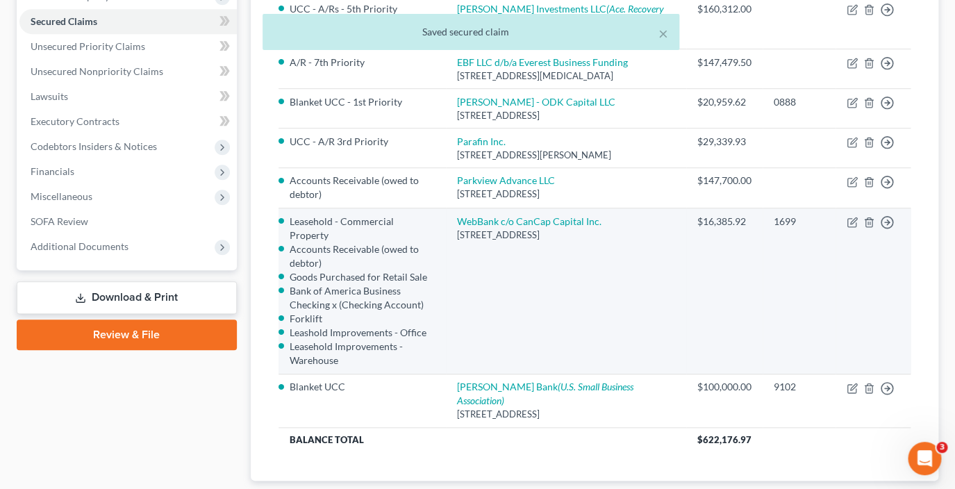
scroll to position [238, 0]
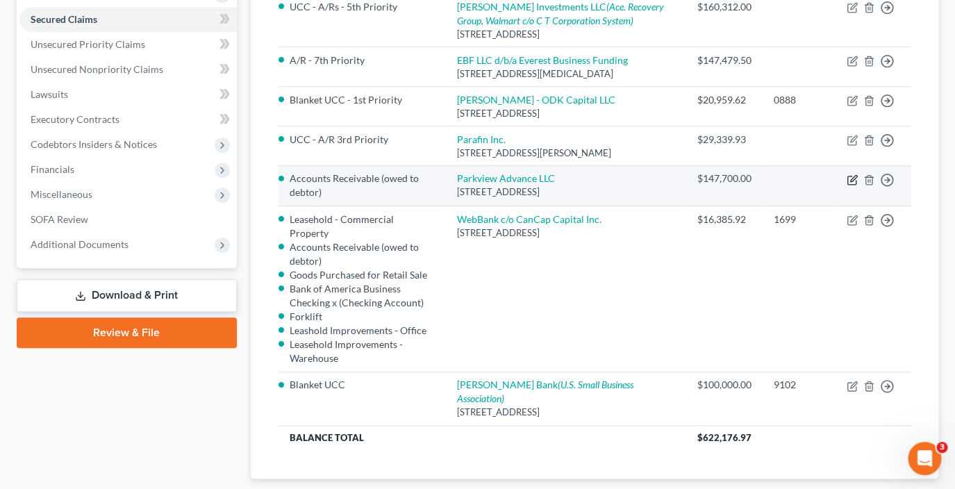
click at [852, 185] on icon "button" at bounding box center [852, 179] width 11 height 11
select select "6"
select select "5"
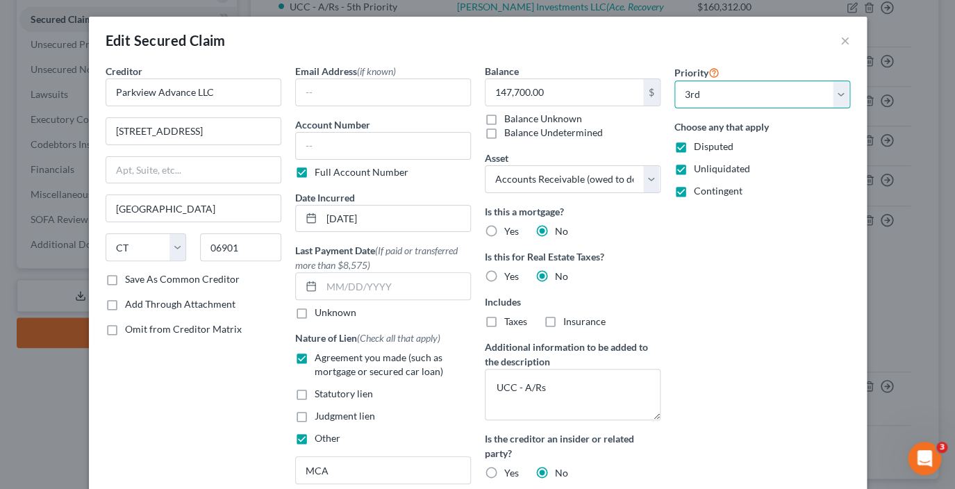
click at [675, 81] on select "Select 1st 2nd 3rd 4th 5th 6th 7th 8th 9th 10th 11th 12th 13th 14th 15th 16th 1…" at bounding box center [763, 95] width 176 height 28
click option "6th" at bounding box center [0, 0] width 0 height 0
select select "4"
select select "0"
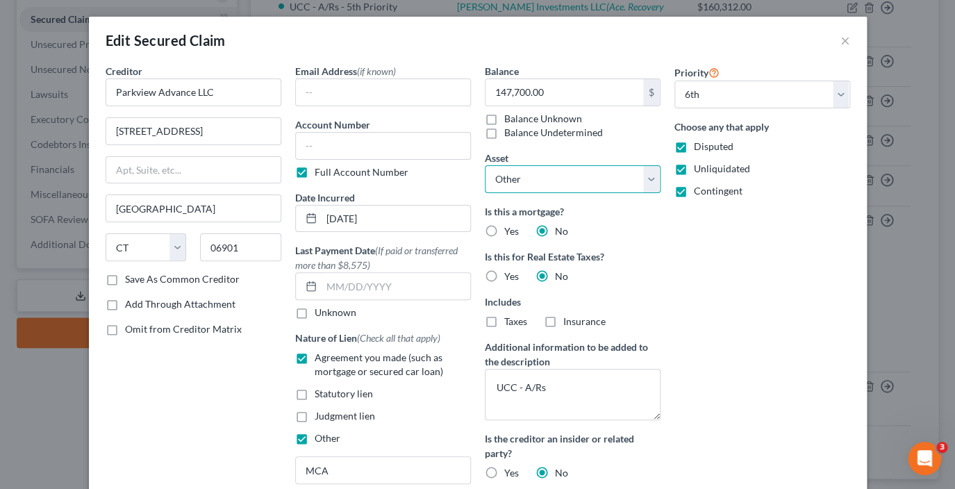
click option "Other" at bounding box center [0, 0] width 0 height 0
select select "5"
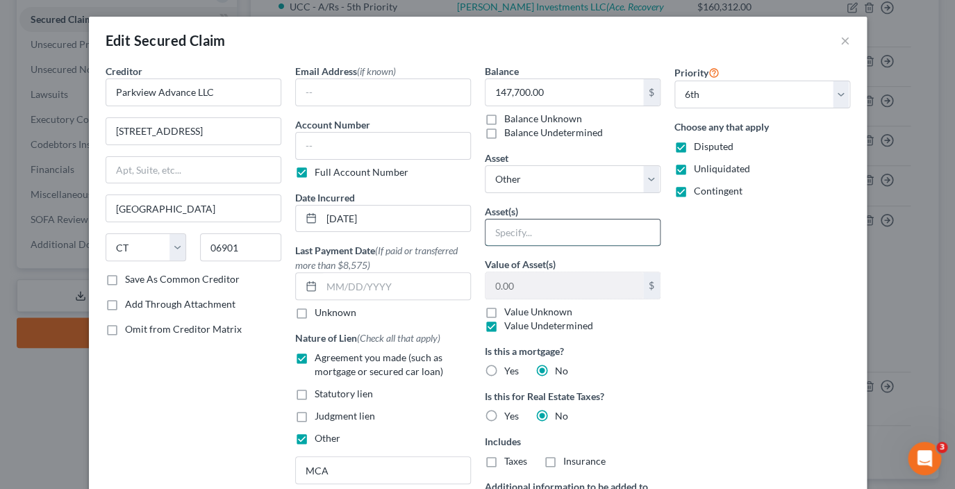
click at [544, 231] on input "text" at bounding box center [573, 233] width 174 height 26
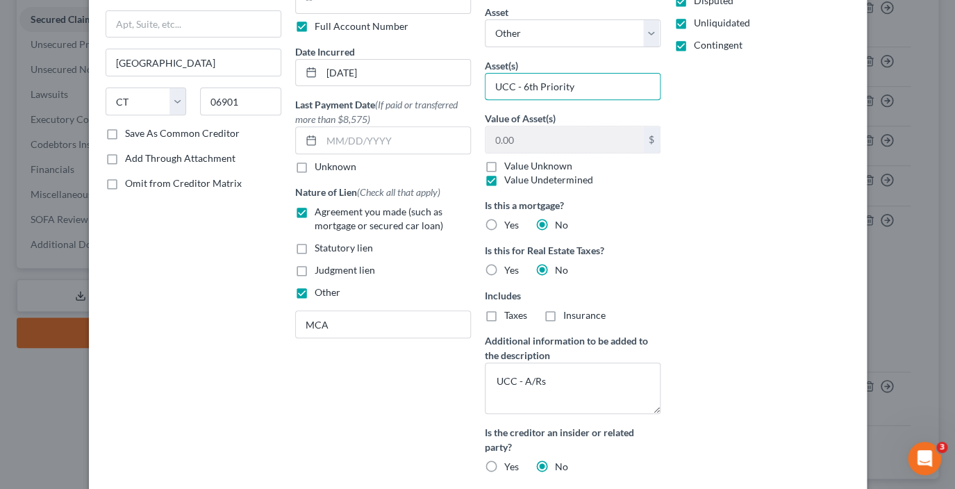
scroll to position [149, 0]
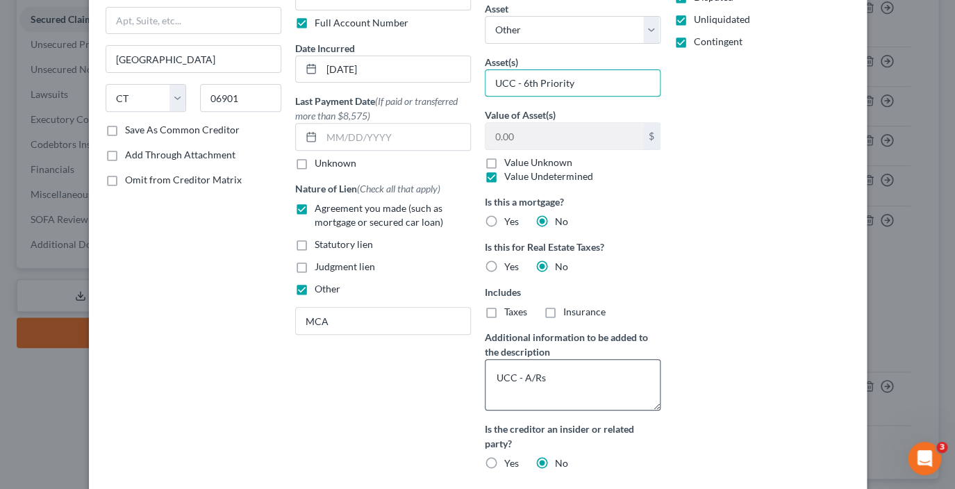
type input "UCC - 6th Priority"
drag, startPoint x: 563, startPoint y: 382, endPoint x: 423, endPoint y: 380, distance: 140.4
click at [485, 380] on textarea "UCC - A/Rs" at bounding box center [573, 384] width 176 height 51
click at [524, 84] on input "UCC - 6th Priority" at bounding box center [573, 83] width 174 height 26
click at [517, 83] on input "UCC - 6th Priority" at bounding box center [573, 83] width 174 height 26
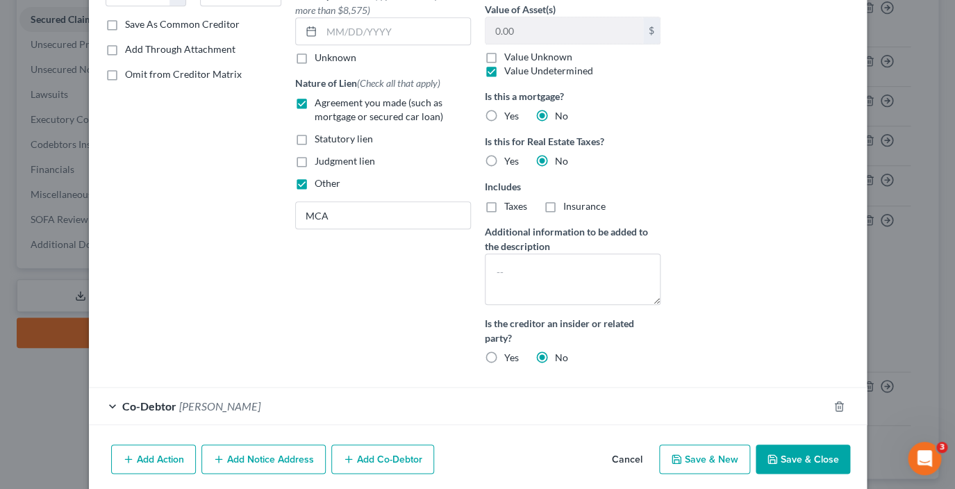
scroll to position [308, 0]
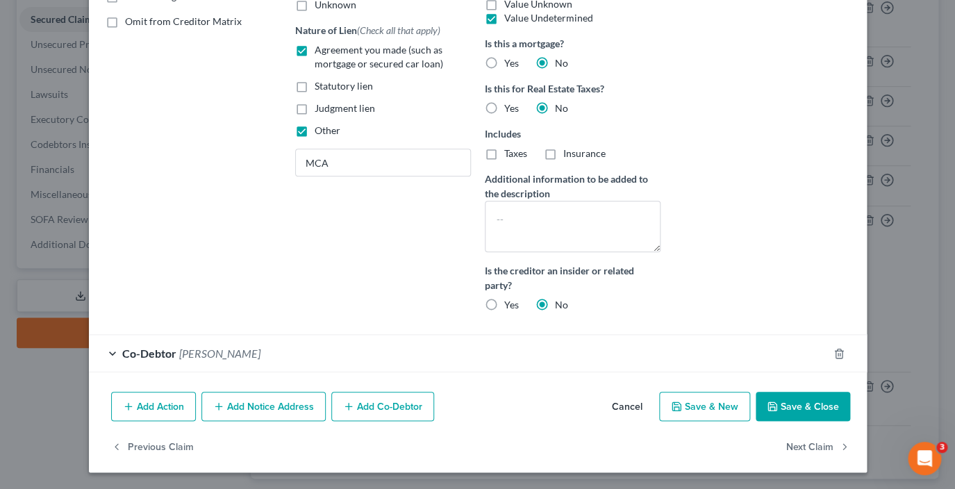
type input "UCC A/R - 6th Priority"
click at [811, 406] on button "Save & Close" at bounding box center [803, 406] width 94 height 29
select select
select select "2"
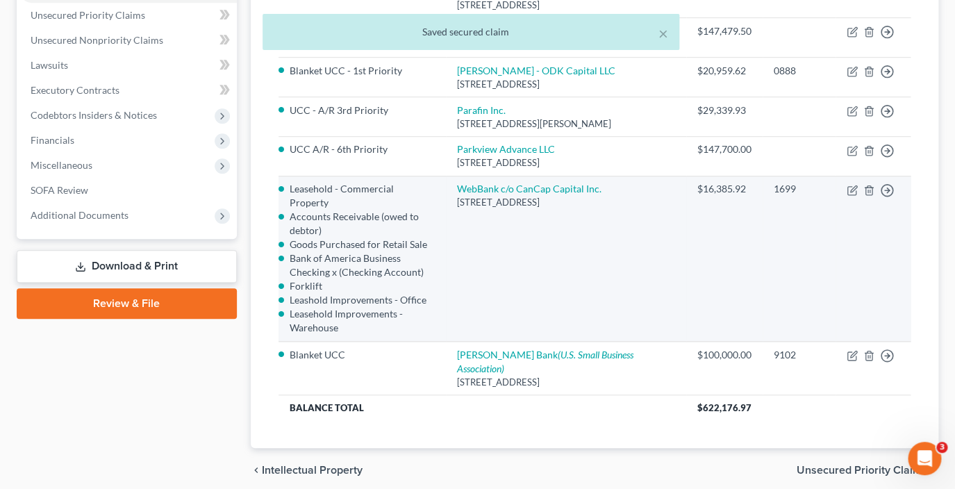
scroll to position [269, 0]
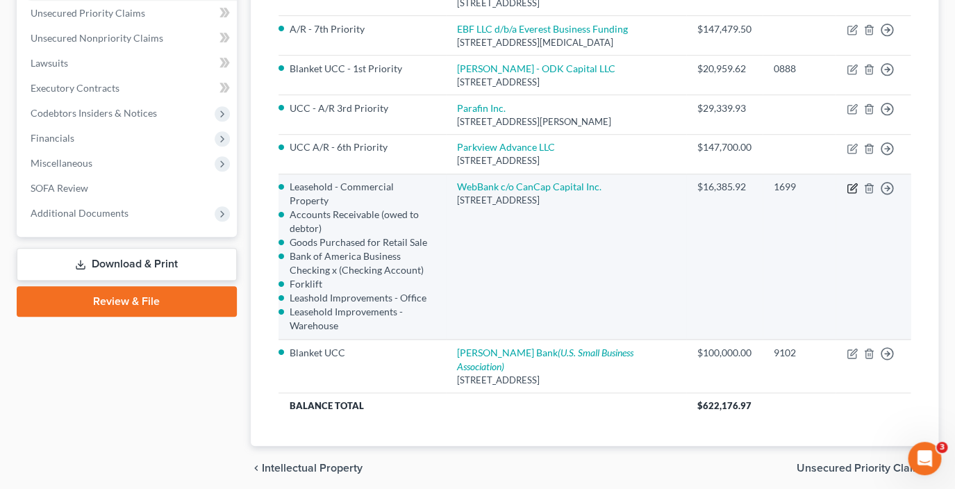
click at [853, 194] on icon "button" at bounding box center [852, 188] width 11 height 11
select select "10"
select select "1"
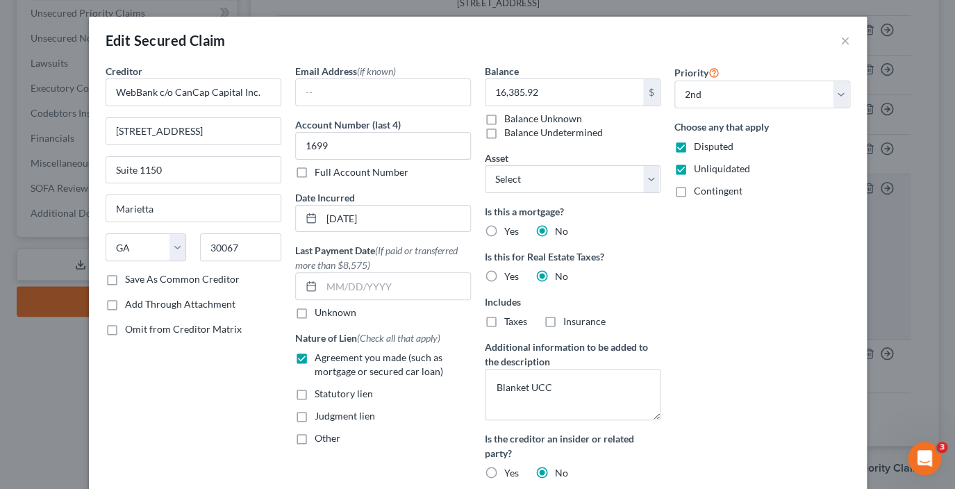
scroll to position [14, 0]
select select "2787148"
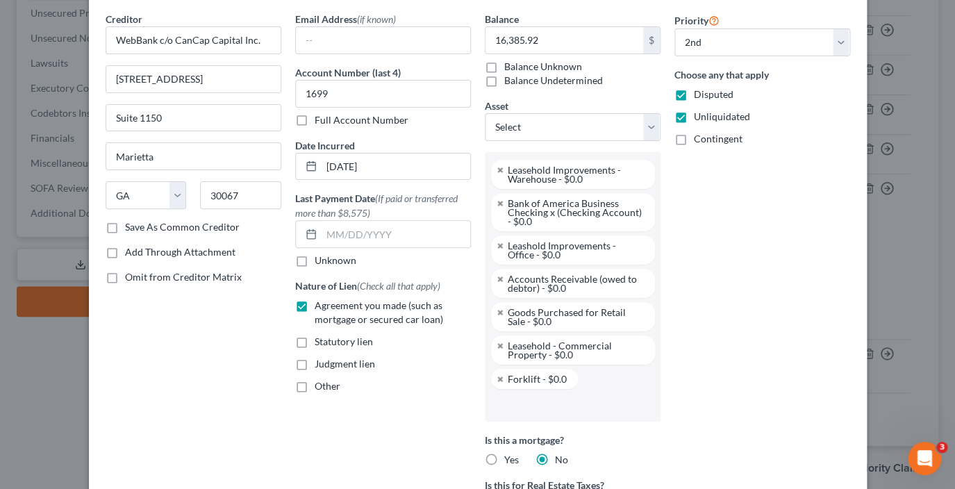
scroll to position [53, 0]
click at [694, 137] on label "Contingent" at bounding box center [718, 138] width 49 height 14
click at [700, 137] on input "Contingent" at bounding box center [704, 135] width 9 height 9
checkbox input "true"
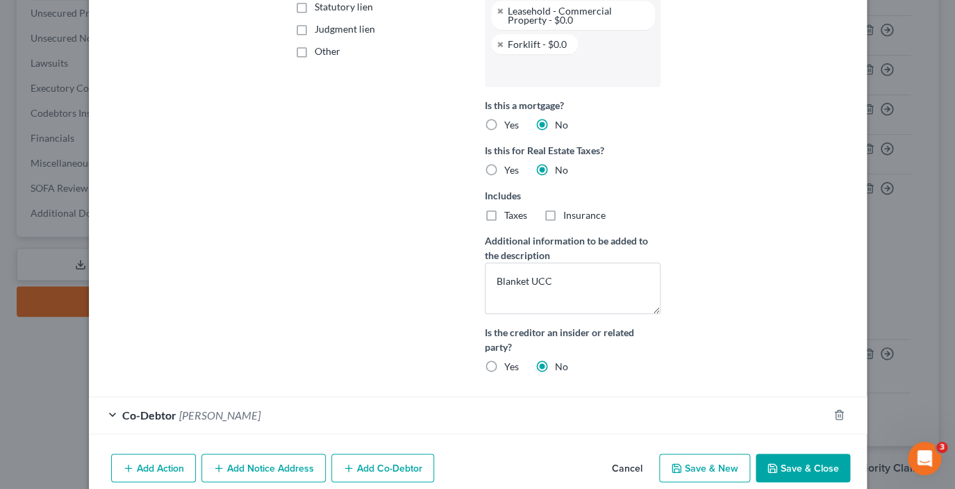
scroll to position [448, 0]
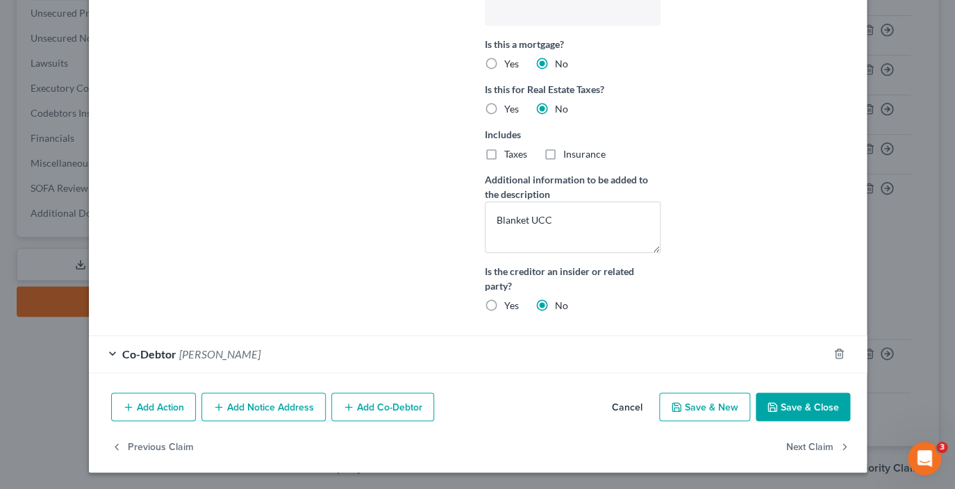
click at [797, 404] on button "Save & Close" at bounding box center [803, 407] width 94 height 29
select select "0"
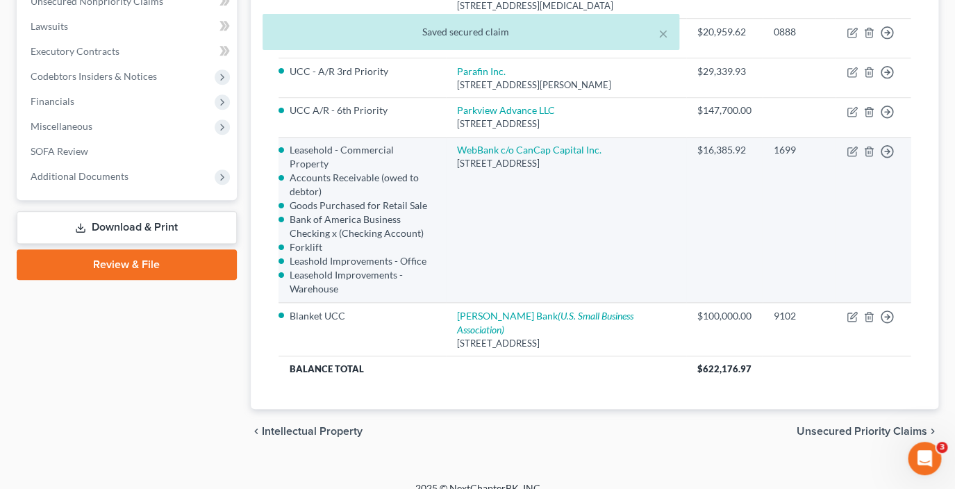
scroll to position [321, 0]
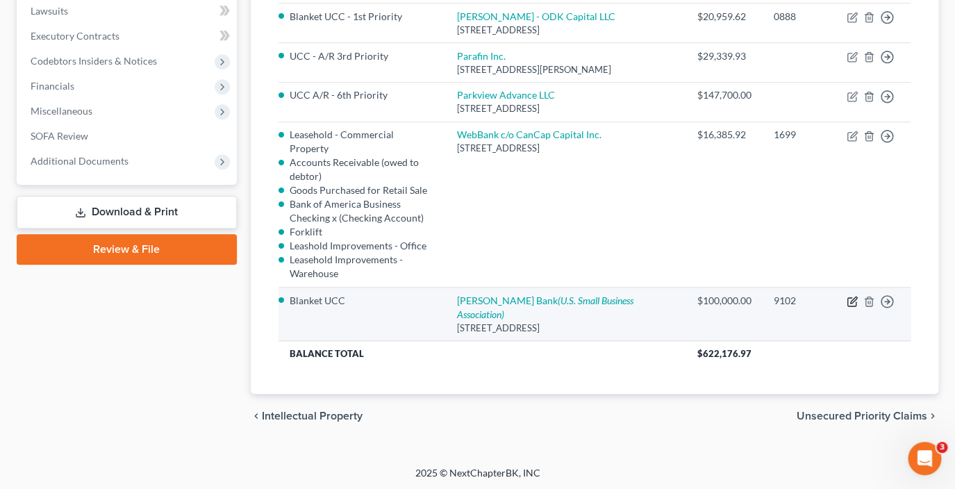
click at [851, 307] on icon "button" at bounding box center [852, 301] width 11 height 11
select select "6"
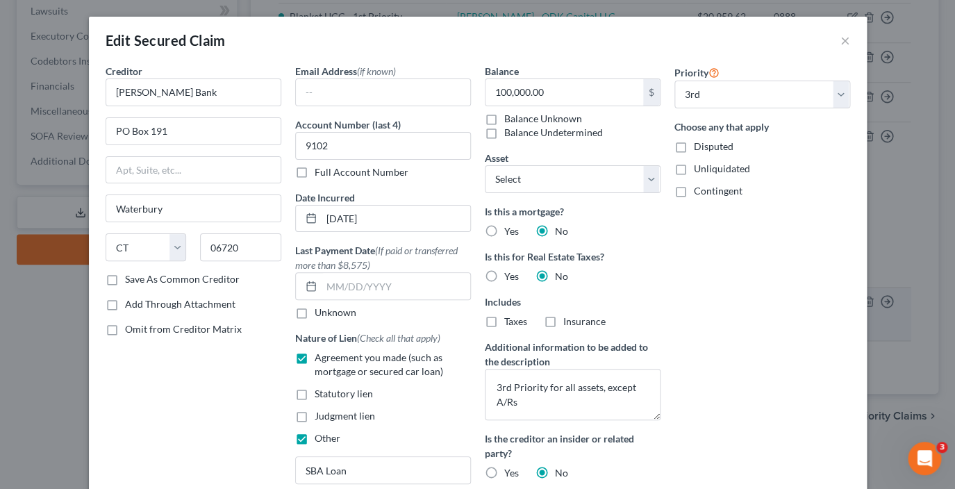
select select "2"
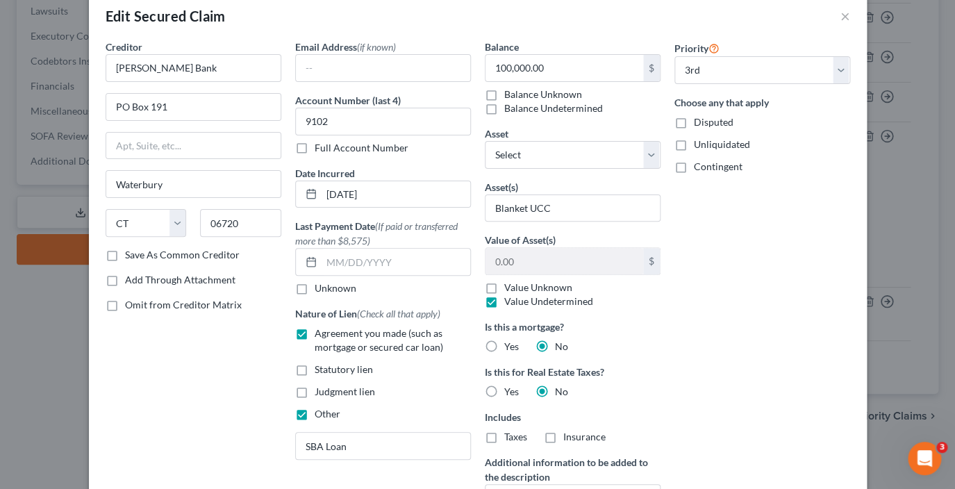
scroll to position [27, 0]
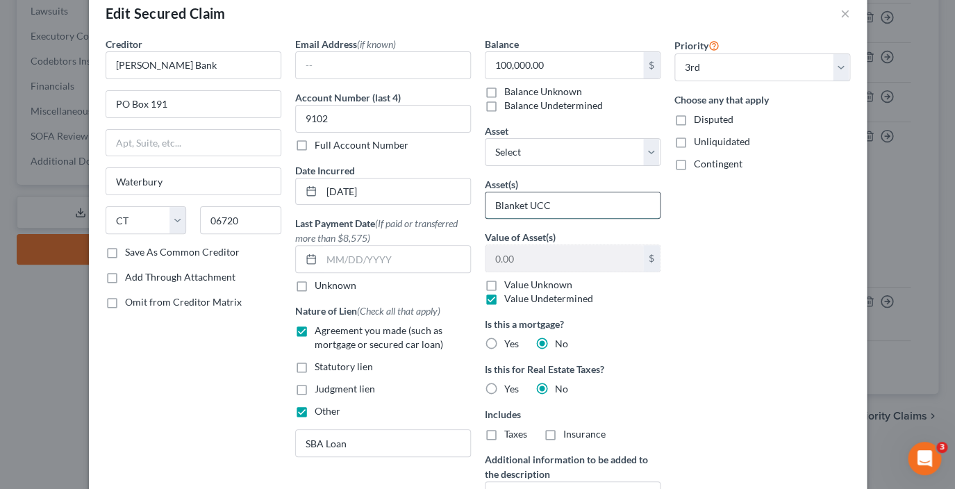
click at [566, 207] on input "Blanket UCC" at bounding box center [573, 205] width 174 height 26
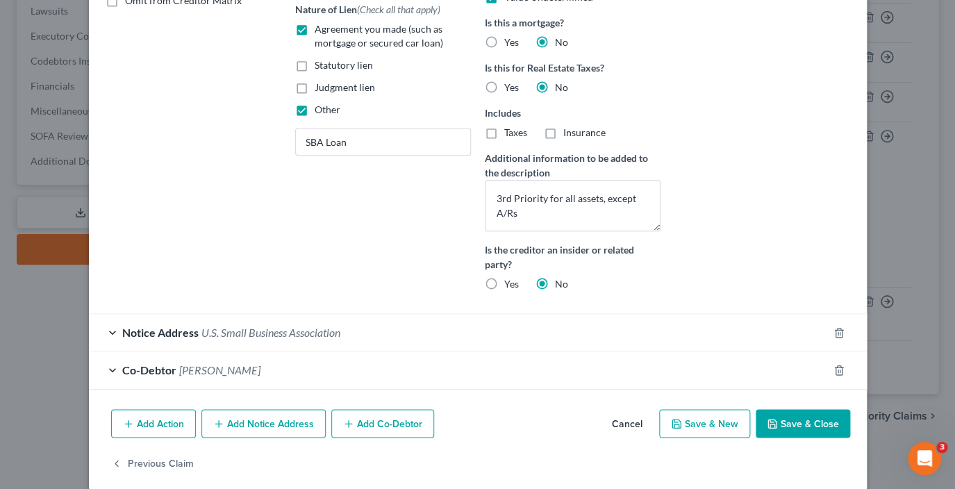
scroll to position [345, 0]
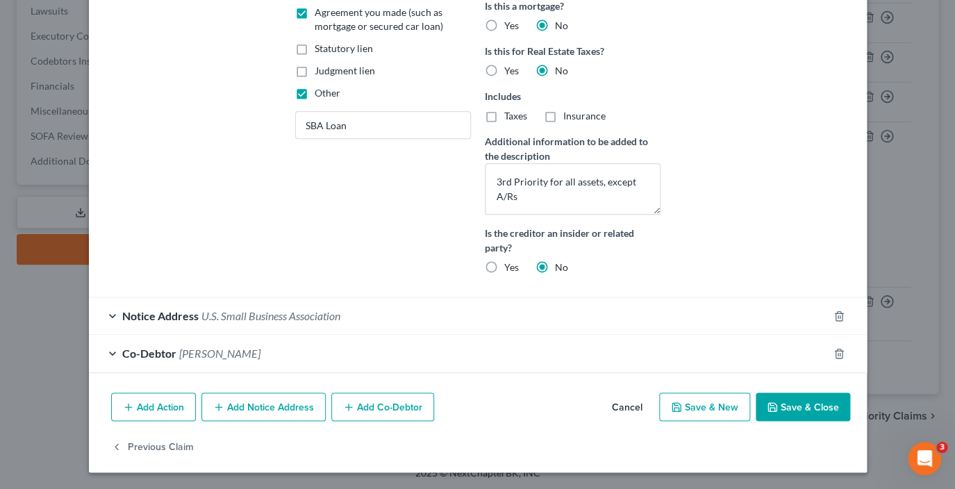
type input "Blanket UCC - 3rd Priority - all assets, excepts A/R - 4th Priority"
click at [785, 420] on button "Save & Close" at bounding box center [803, 407] width 94 height 29
select select "1"
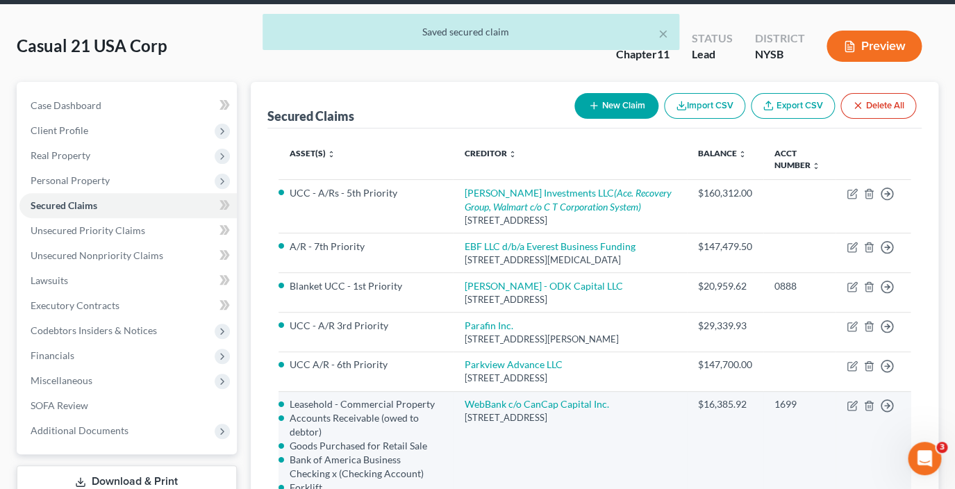
scroll to position [0, 0]
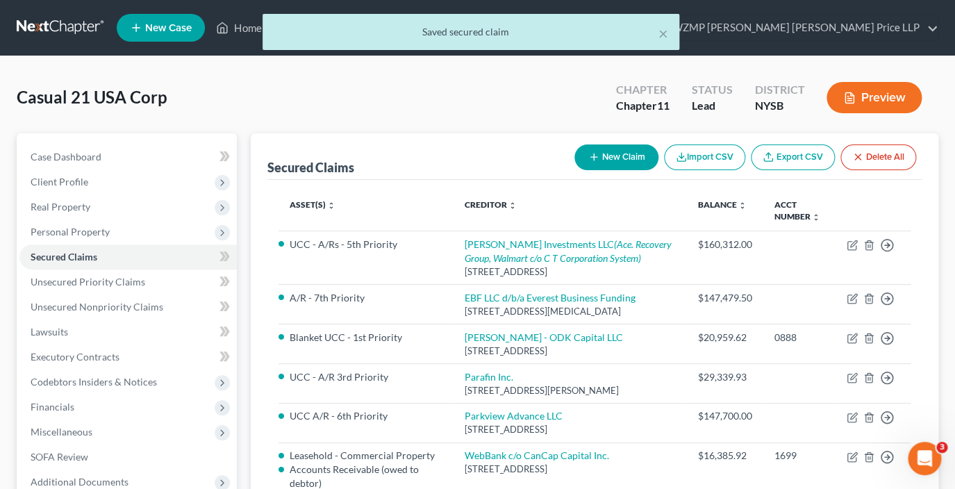
click at [875, 94] on button "Preview" at bounding box center [874, 97] width 95 height 31
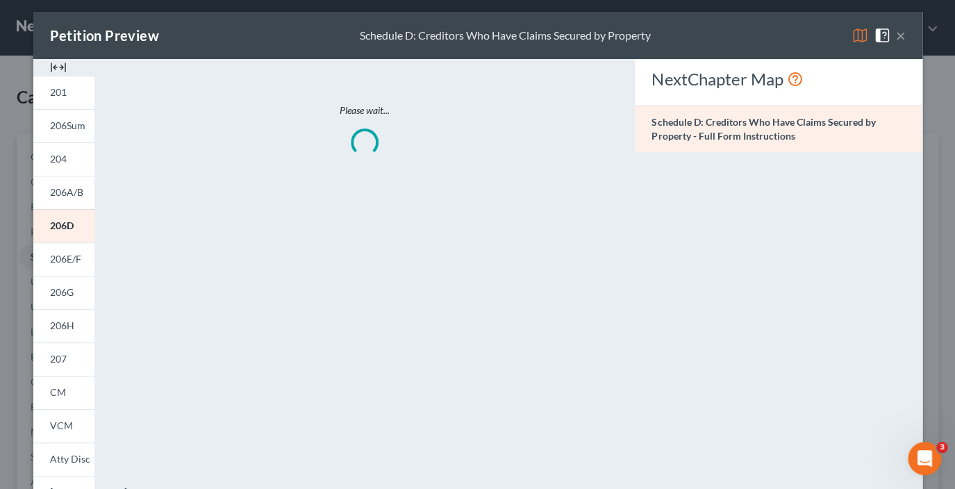
scroll to position [7, 0]
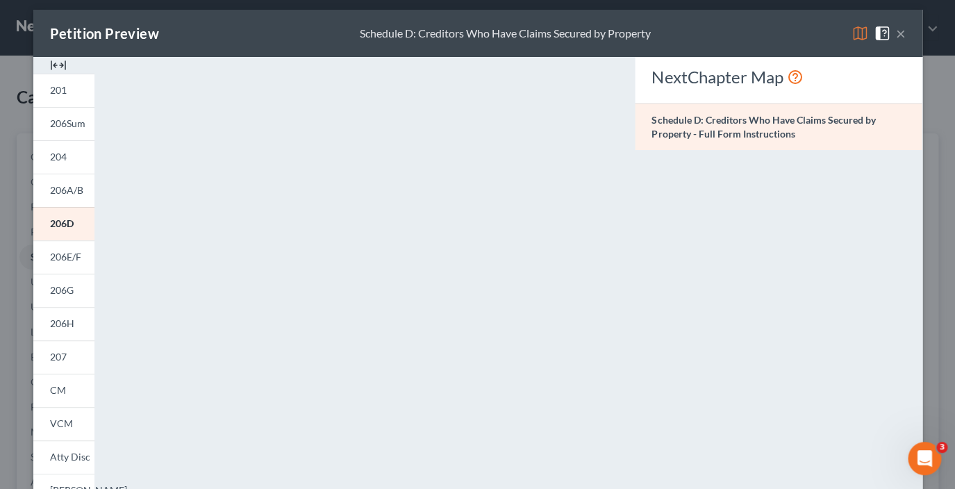
click at [902, 34] on button "×" at bounding box center [901, 33] width 10 height 17
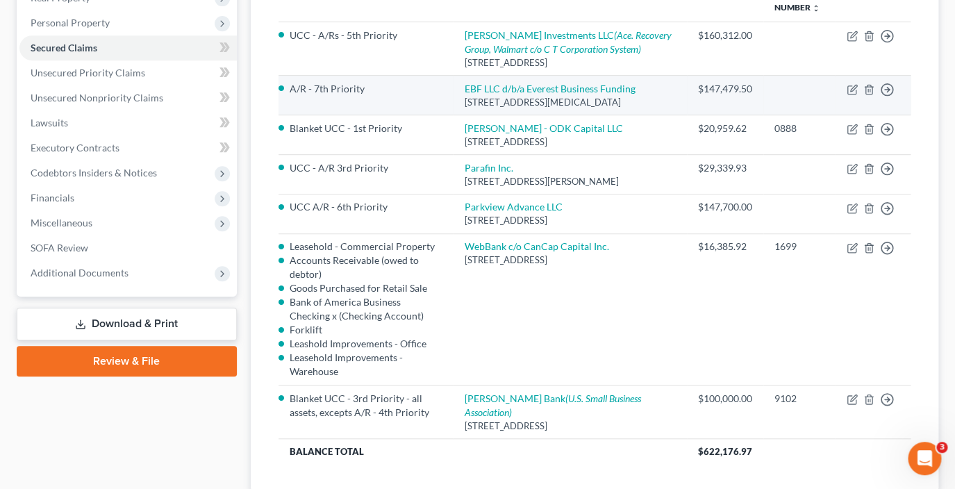
scroll to position [220, 0]
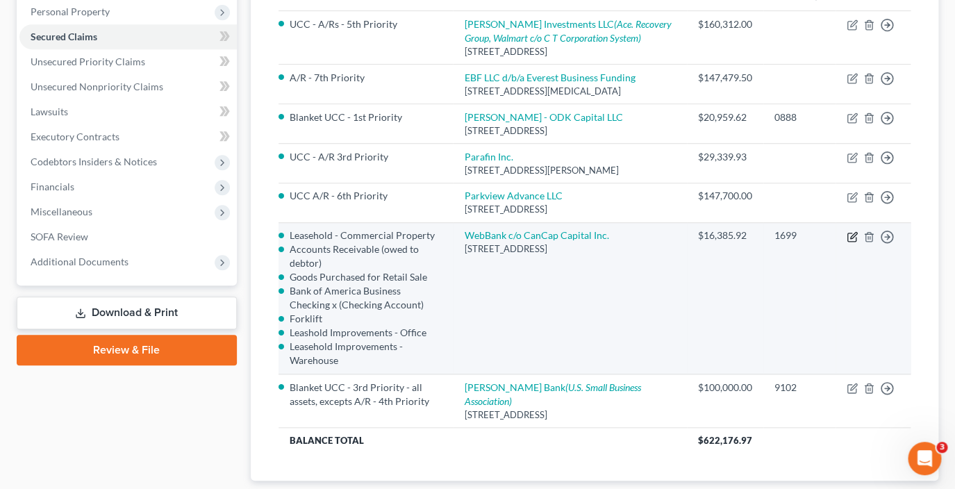
click at [852, 238] on icon "button" at bounding box center [853, 235] width 6 height 6
select select "10"
select select "1"
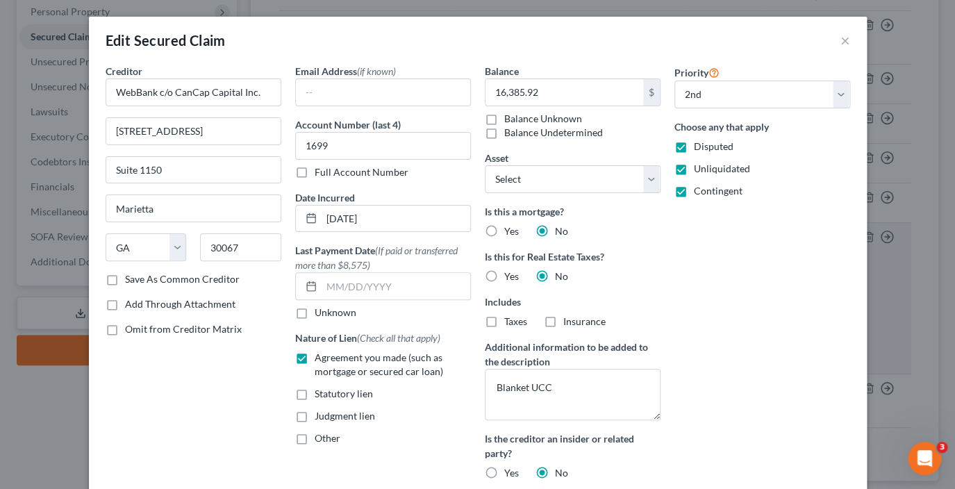
select select "2787148"
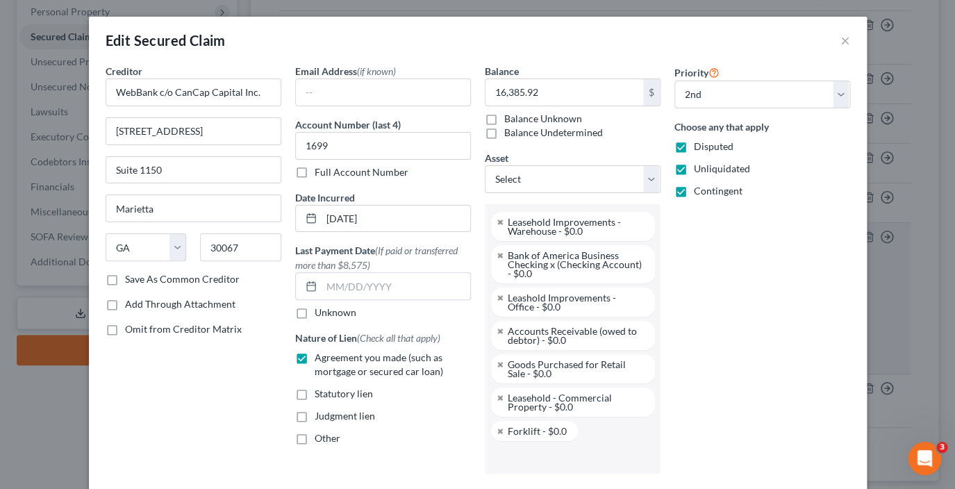
scroll to position [14, 0]
select select "0"
click option "Other" at bounding box center [0, 0] width 0 height 0
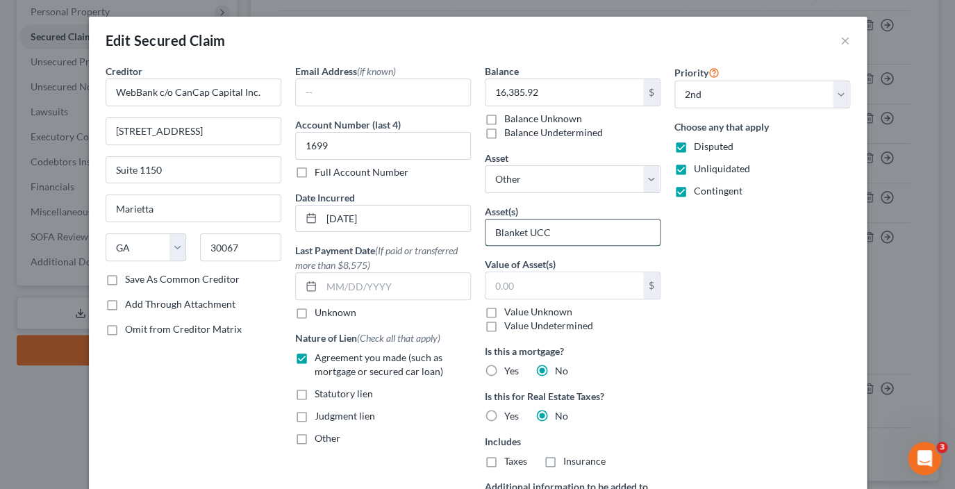
click at [575, 233] on input "Blanket UCC" at bounding box center [573, 233] width 174 height 26
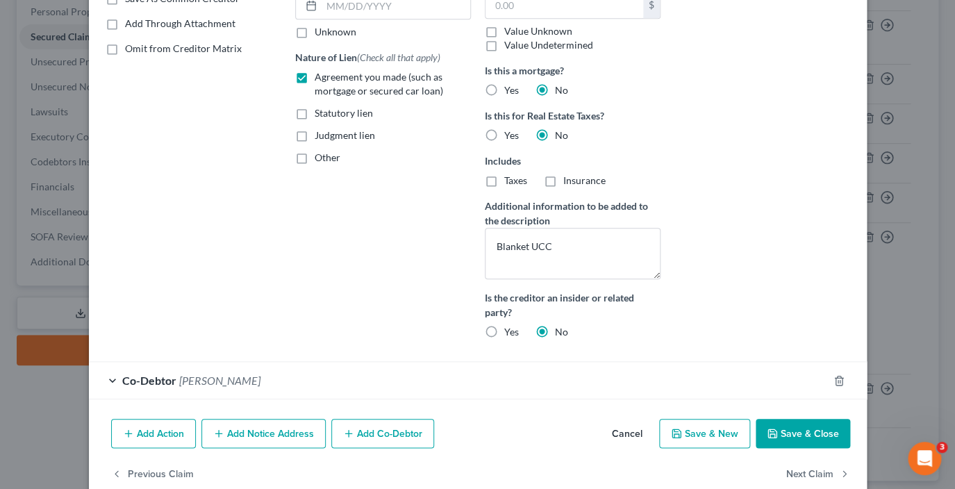
scroll to position [284, 0]
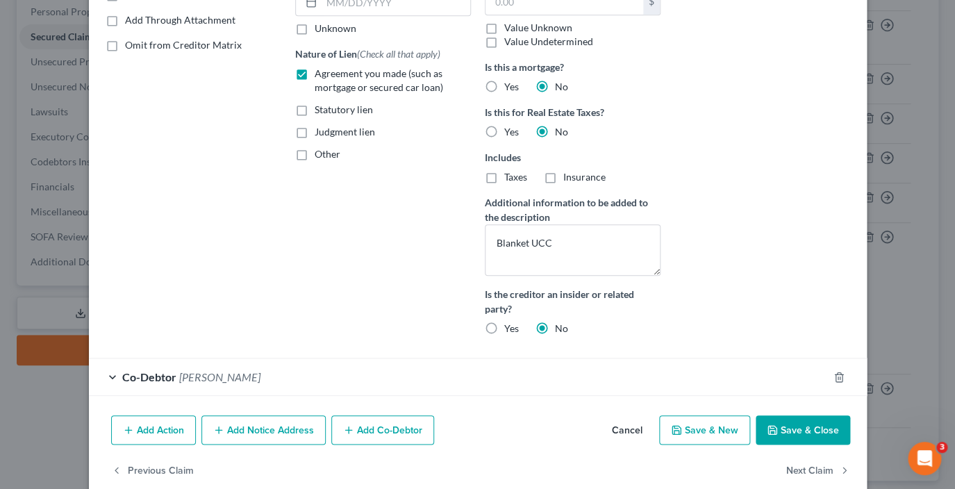
type input "Blanket UCC 2nd Priority"
click at [807, 431] on button "Save & Close" at bounding box center [803, 429] width 94 height 29
select select
select select "0"
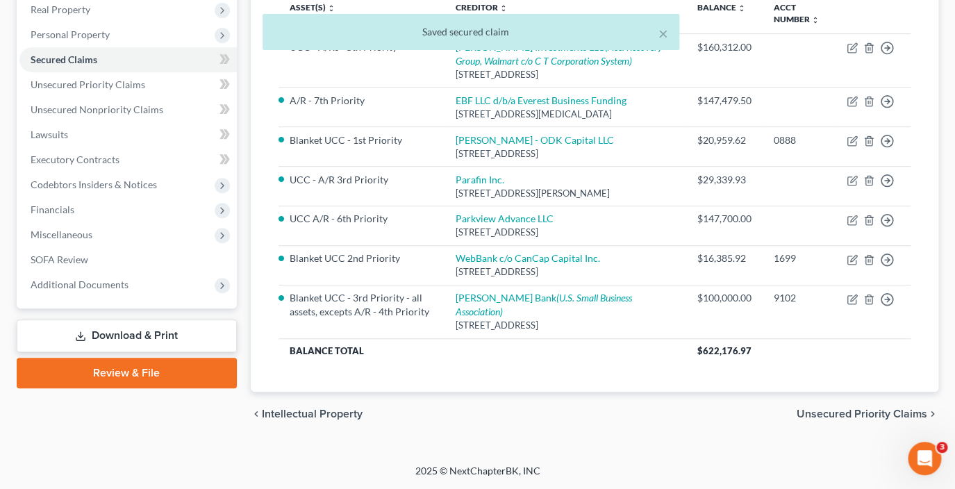
scroll to position [0, 0]
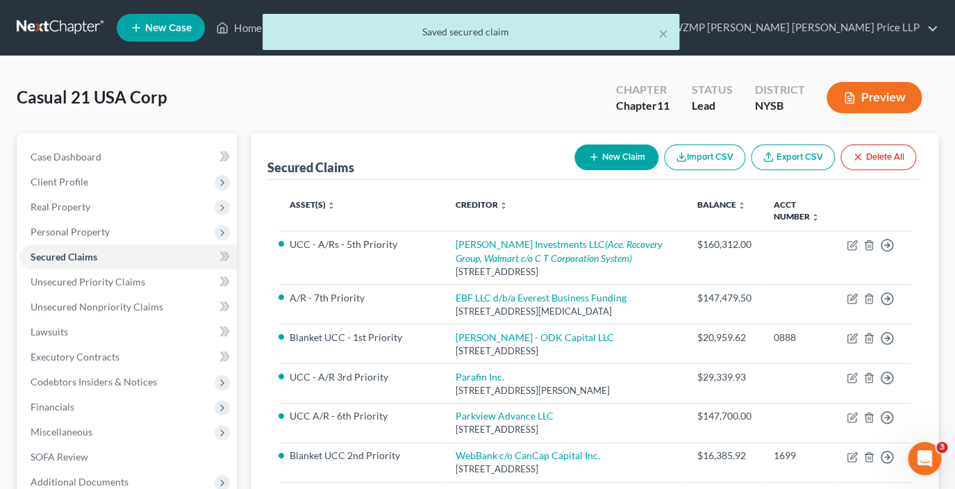
click at [898, 95] on button "Preview" at bounding box center [874, 97] width 95 height 31
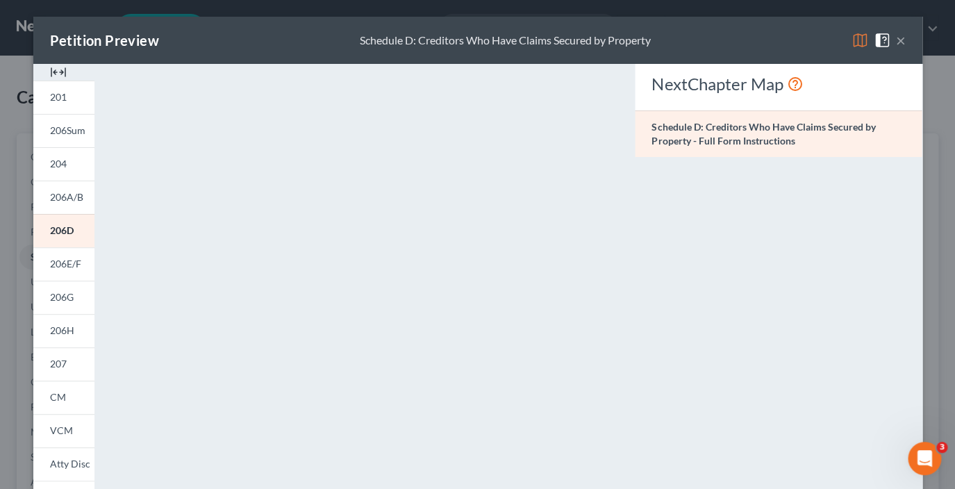
click at [903, 44] on button "×" at bounding box center [901, 40] width 10 height 17
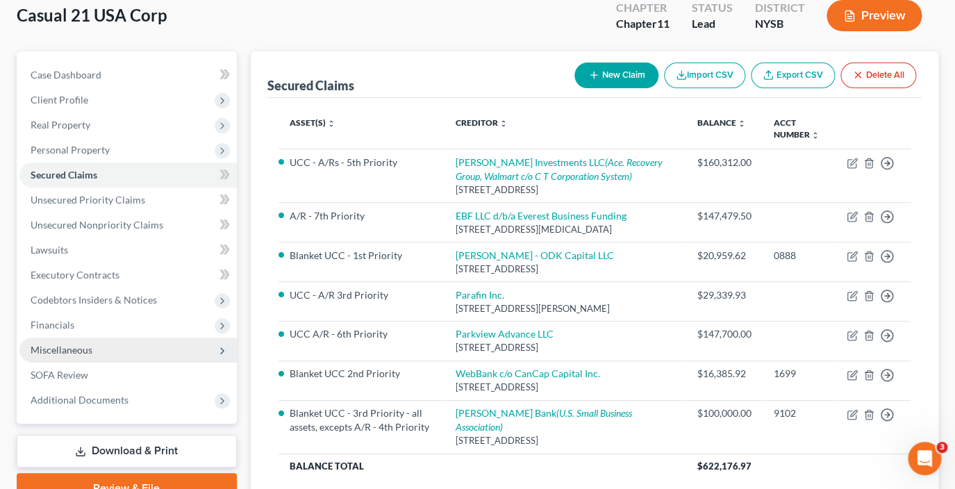
scroll to position [222, 0]
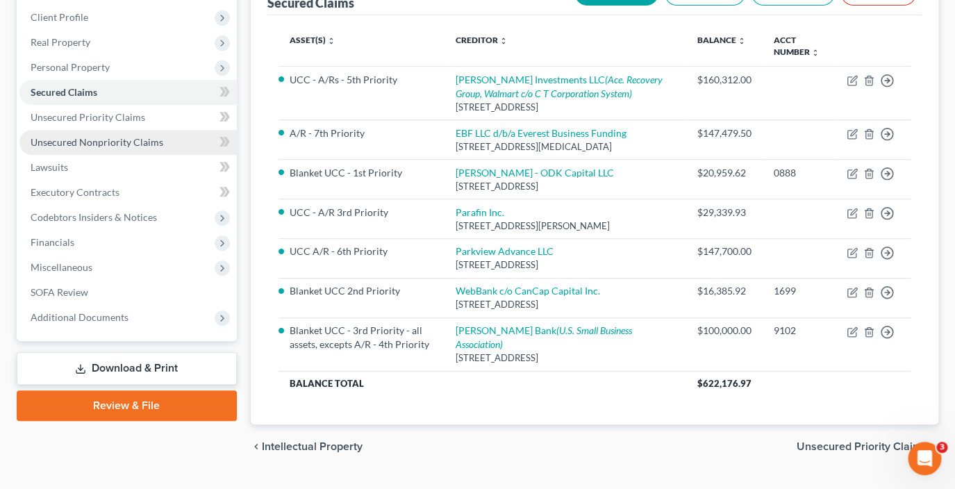
click at [138, 134] on link "Unsecured Nonpriority Claims" at bounding box center [127, 142] width 217 height 25
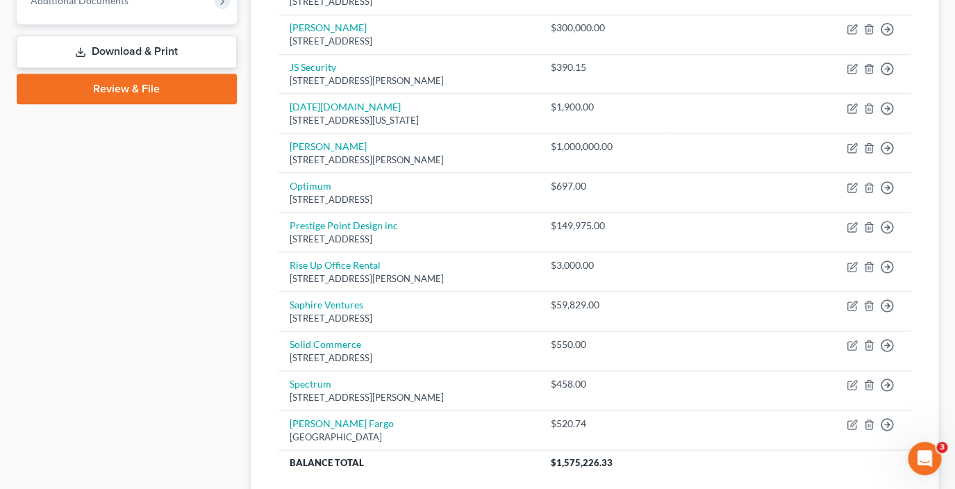
scroll to position [485, 0]
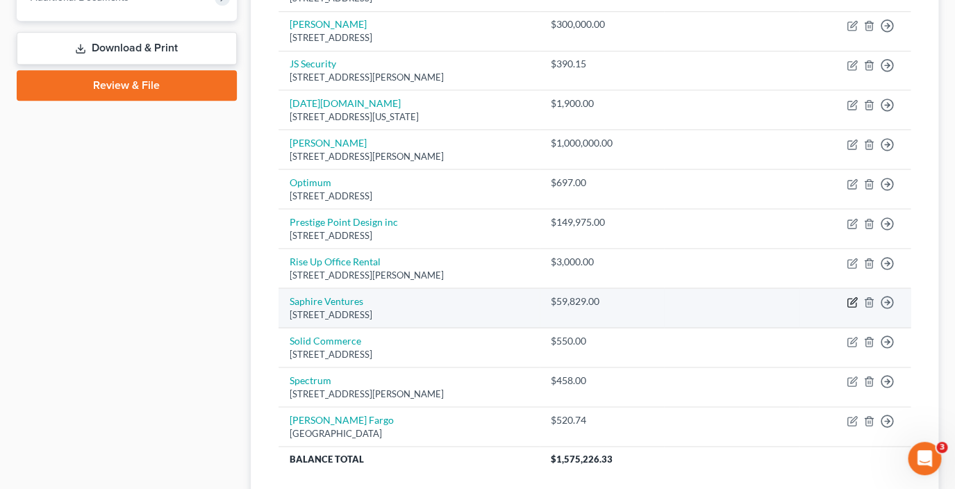
click at [852, 300] on icon "button" at bounding box center [852, 302] width 11 height 11
select select "35"
select select "11"
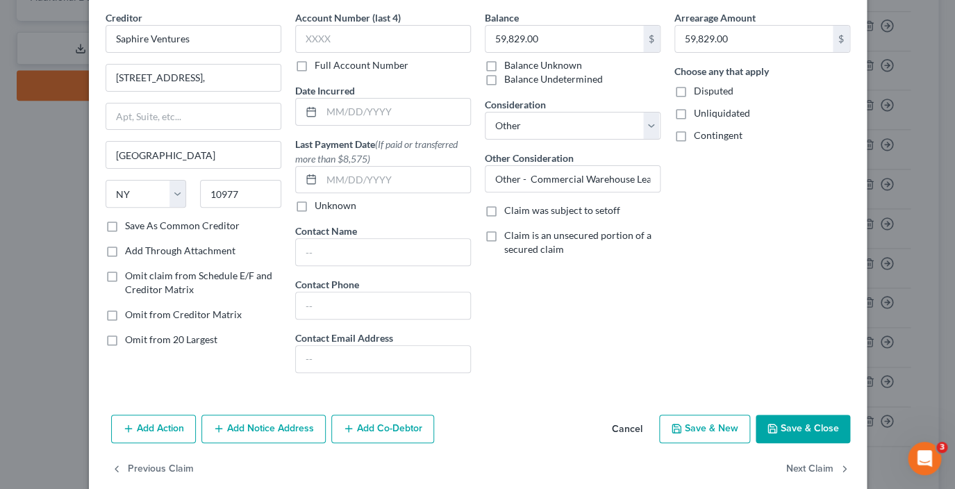
scroll to position [62, 0]
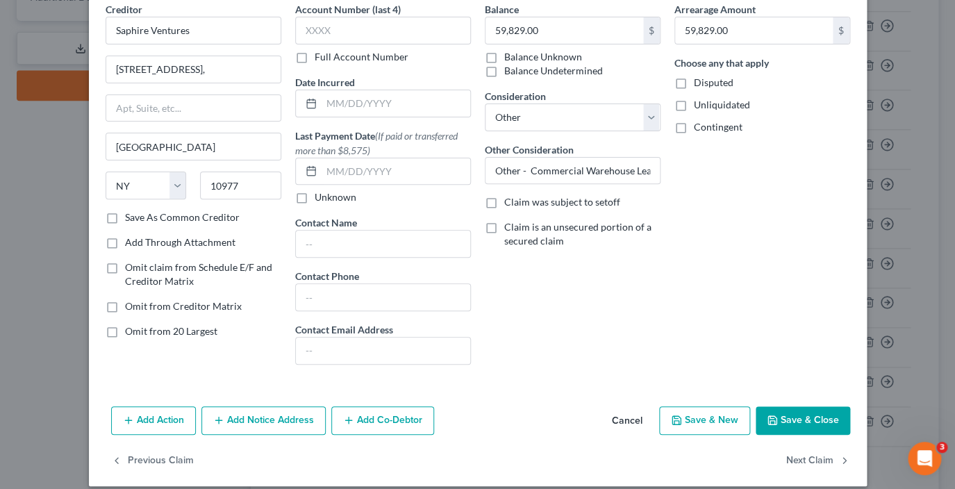
click at [125, 331] on label "Omit from 20 Largest" at bounding box center [171, 331] width 92 height 14
click at [131, 331] on input "Omit from 20 Largest" at bounding box center [135, 328] width 9 height 9
checkbox input "true"
click at [804, 428] on button "Save & Close" at bounding box center [803, 420] width 94 height 29
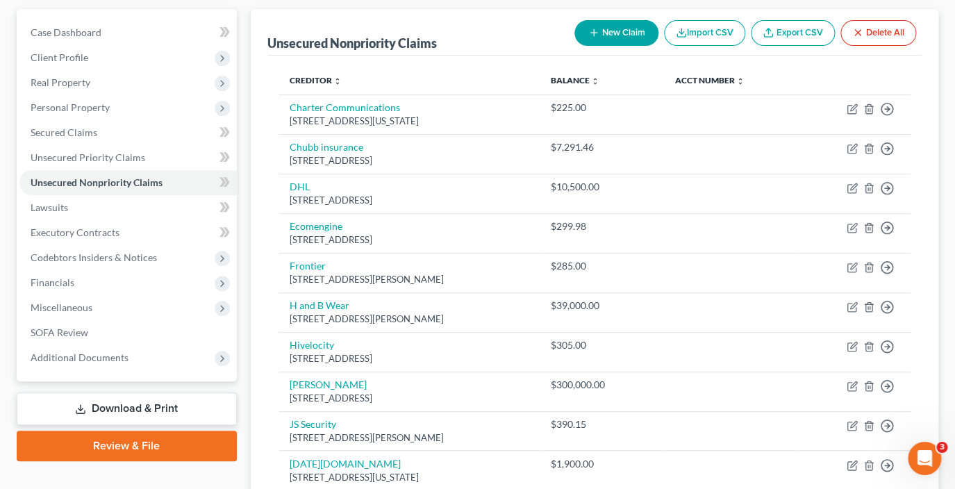
scroll to position [215, 0]
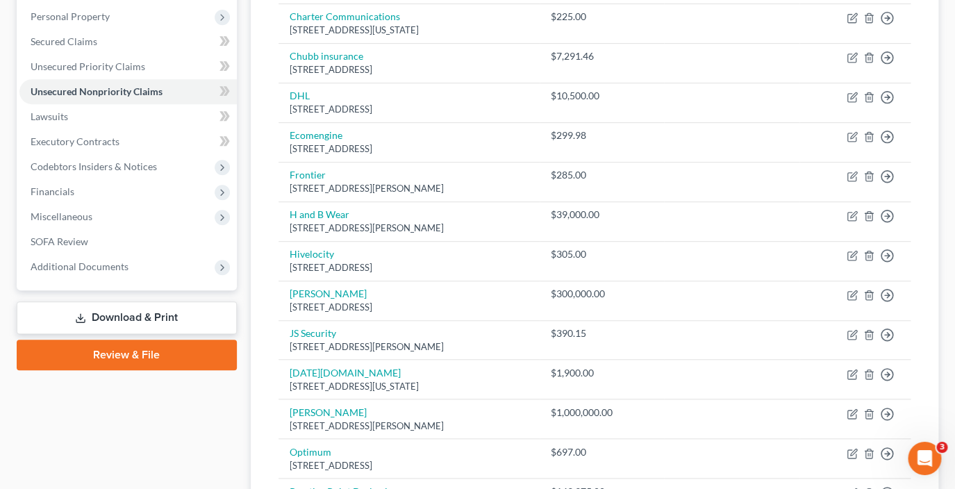
click at [170, 316] on link "Download & Print" at bounding box center [127, 318] width 220 height 33
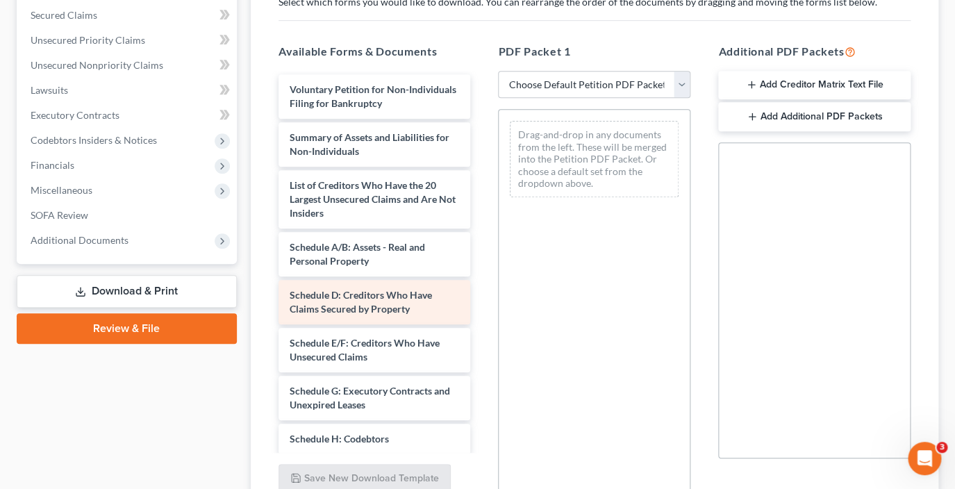
scroll to position [250, 0]
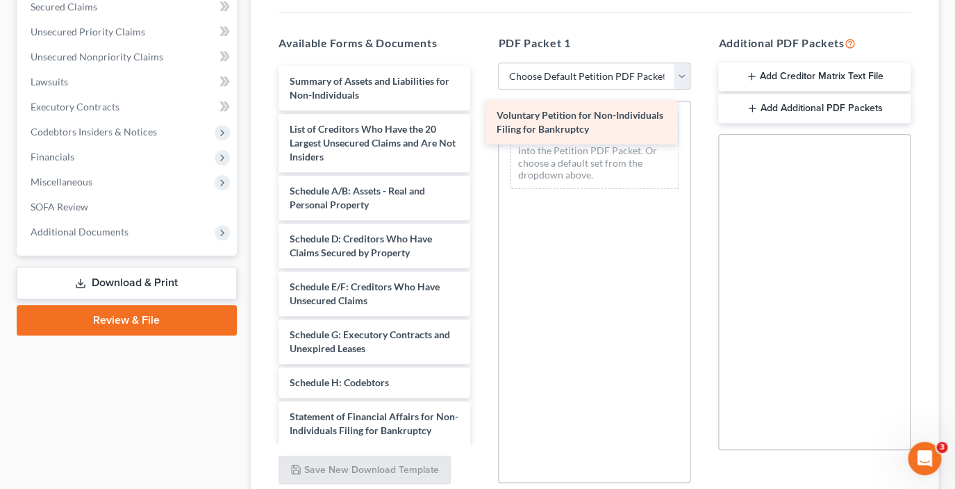
drag, startPoint x: 425, startPoint y: 80, endPoint x: 642, endPoint y: 115, distance: 219.6
click at [482, 115] on div "Voluntary Petition for Non-Individuals Filing for Bankruptcy Voluntary Petition…" at bounding box center [374, 348] width 215 height 564
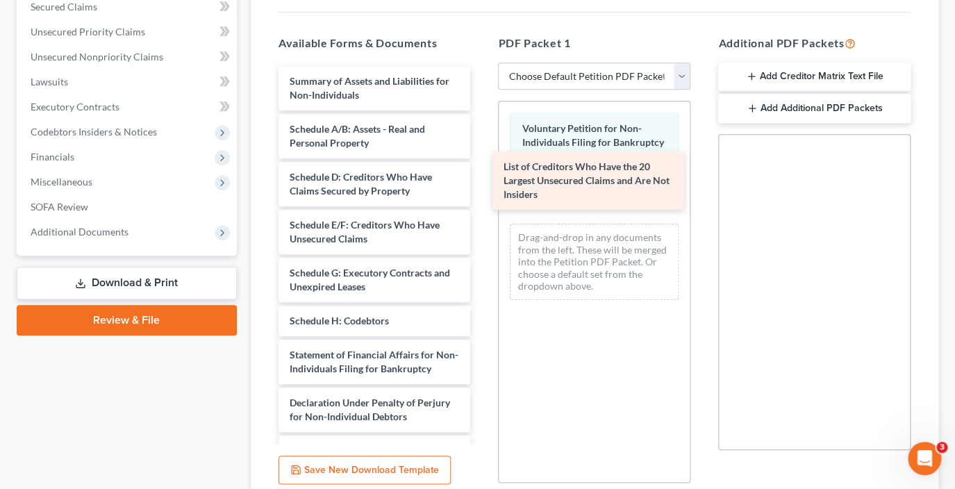
drag, startPoint x: 415, startPoint y: 138, endPoint x: 638, endPoint y: 176, distance: 226.3
click at [482, 176] on div "List of Creditors Who Have the 20 Largest Unsecured Claims and Are Not Insiders…" at bounding box center [374, 317] width 215 height 502
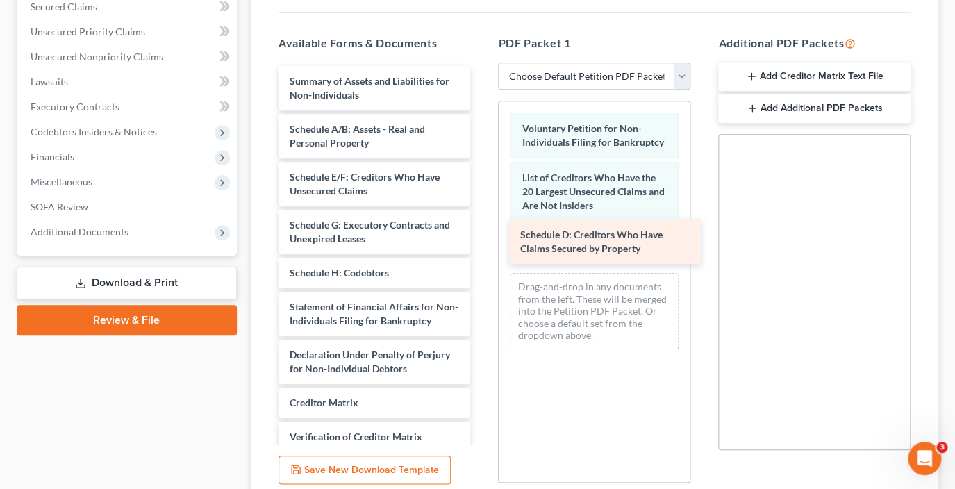
drag, startPoint x: 377, startPoint y: 182, endPoint x: 607, endPoint y: 240, distance: 237.9
click at [482, 240] on div "Schedule D: Creditors Who Have Claims Secured by Property Summary of Assets and…" at bounding box center [374, 293] width 215 height 454
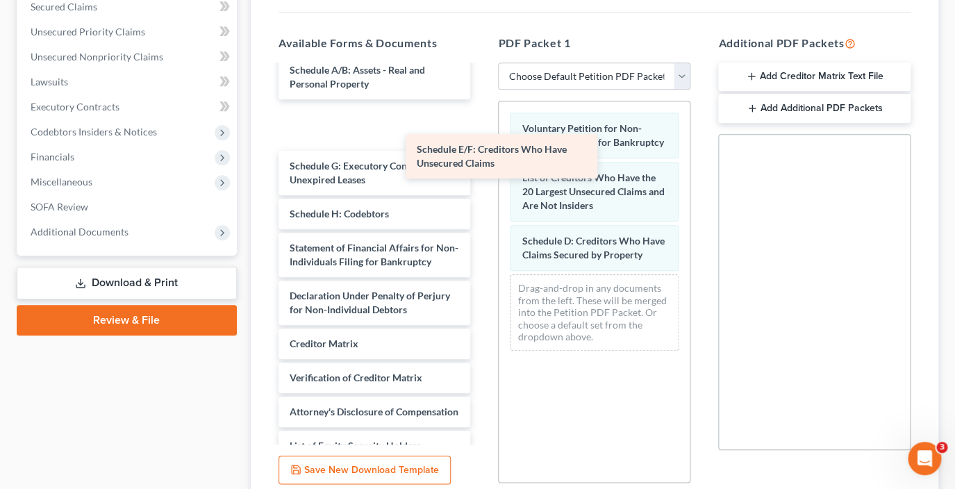
scroll to position [45, 0]
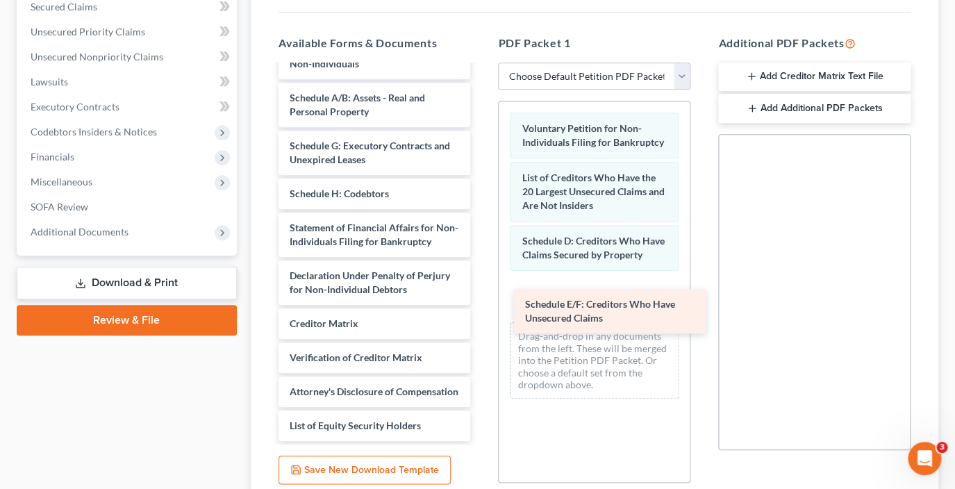
drag, startPoint x: 350, startPoint y: 117, endPoint x: 583, endPoint y: 286, distance: 287.9
click at [482, 286] on div "Schedule E/F: Creditors Who Have Unsecured Claims Summary of Assets and Liabili…" at bounding box center [374, 238] width 215 height 406
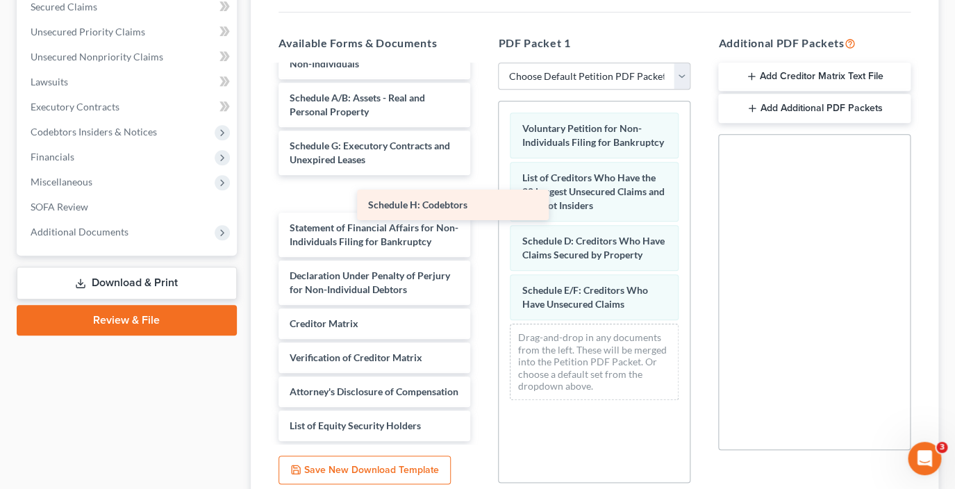
scroll to position [11, 0]
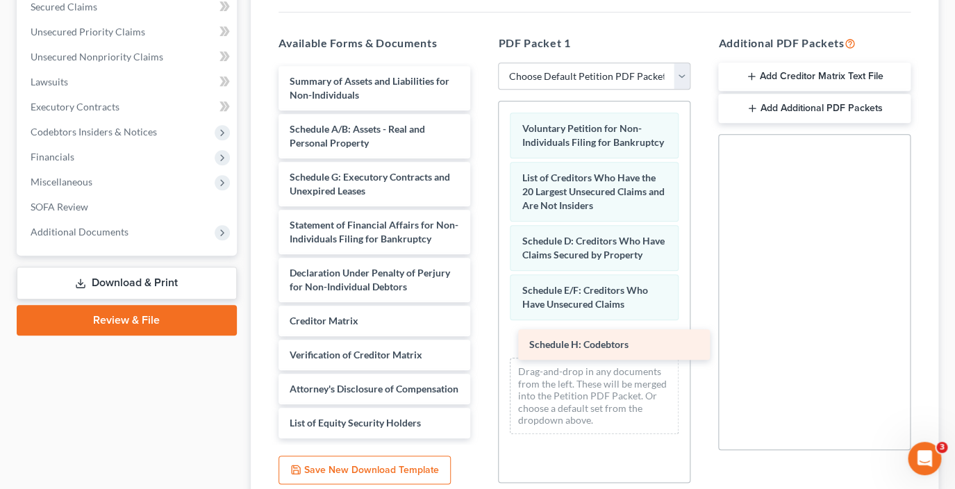
drag, startPoint x: 331, startPoint y: 176, endPoint x: 571, endPoint y: 340, distance: 290.4
click at [482, 340] on div "Schedule H: Codebtors Summary of Assets and Liabilities for Non-Individuals Sch…" at bounding box center [374, 252] width 215 height 372
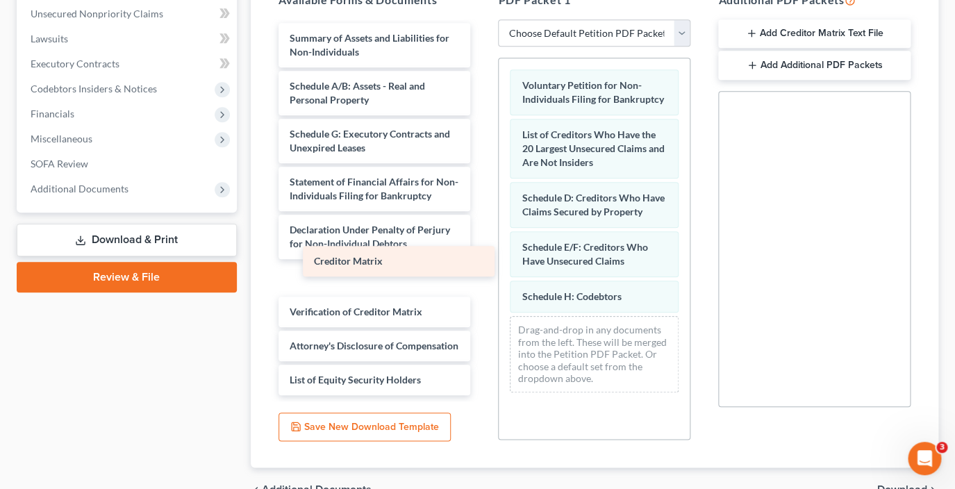
scroll to position [0, 0]
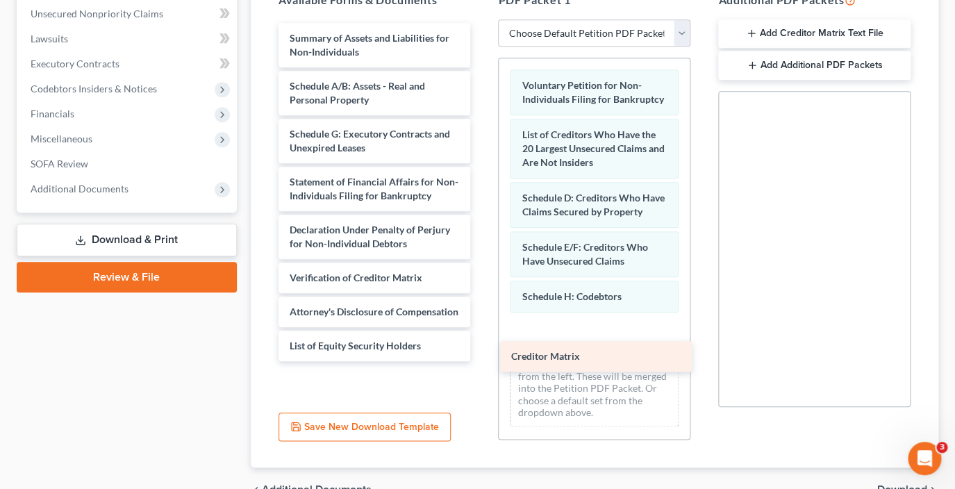
drag, startPoint x: 356, startPoint y: 265, endPoint x: 578, endPoint y: 356, distance: 239.6
click at [482, 356] on div "Creditor Matrix Summary of Assets and Liabilities for Non-Individuals Schedule …" at bounding box center [374, 192] width 215 height 338
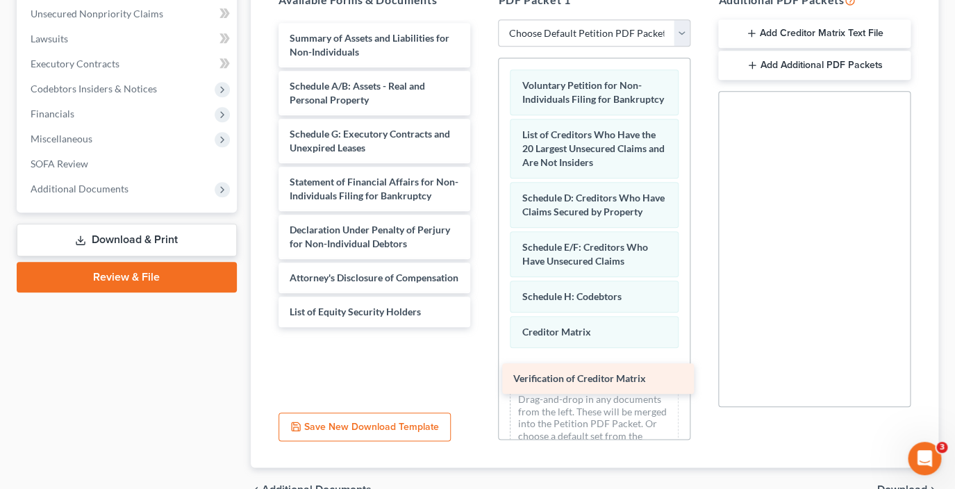
drag, startPoint x: 362, startPoint y: 275, endPoint x: 586, endPoint y: 377, distance: 245.9
click at [482, 327] on div "Verification of Creditor Matrix Summary of Assets and Liabilities for Non-Indiv…" at bounding box center [374, 175] width 215 height 304
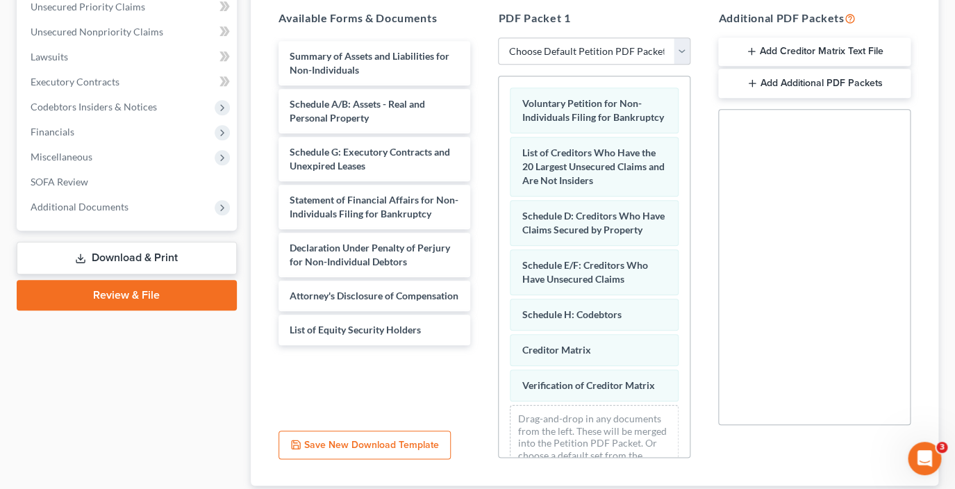
scroll to position [267, 0]
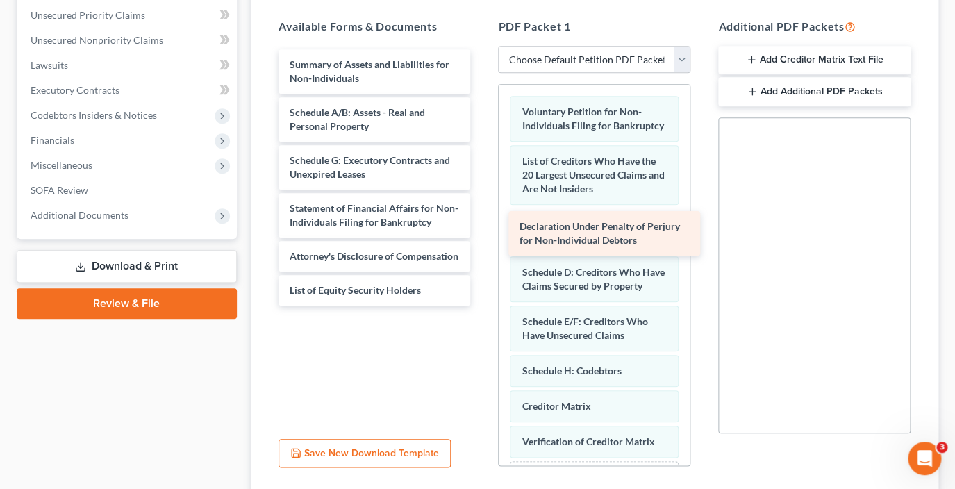
drag, startPoint x: 399, startPoint y: 262, endPoint x: 629, endPoint y: 229, distance: 231.6
click at [482, 229] on div "Declaration Under Penalty of Perjury for Non-Individual Debtors Summary of Asse…" at bounding box center [374, 177] width 215 height 256
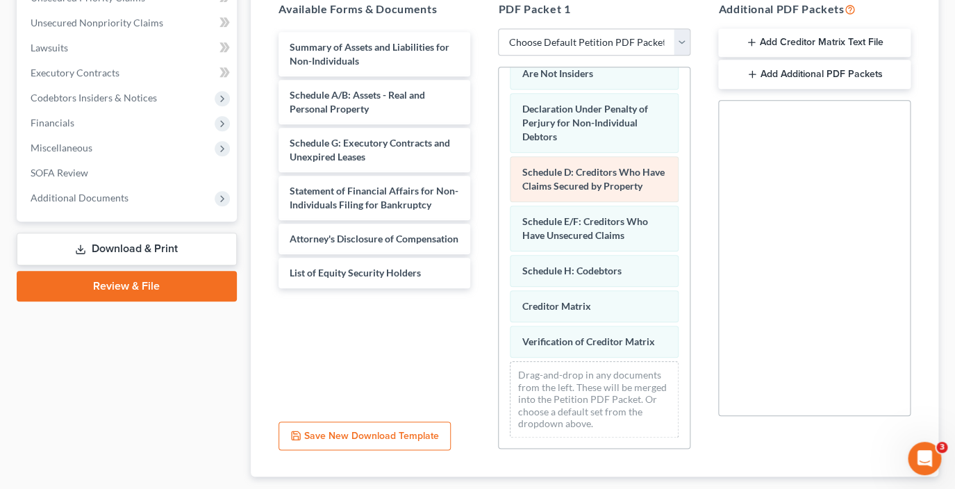
scroll to position [286, 0]
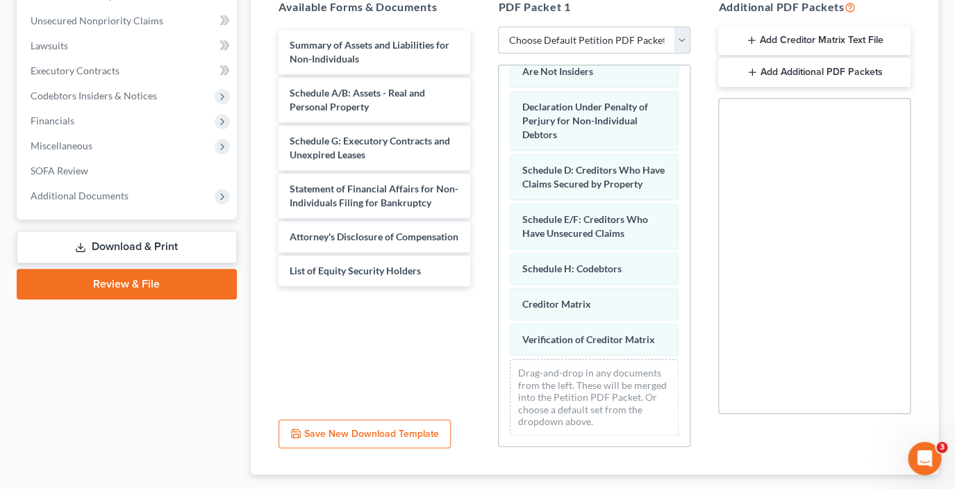
click at [789, 40] on button "Add Creditor Matrix Text File" at bounding box center [814, 40] width 192 height 29
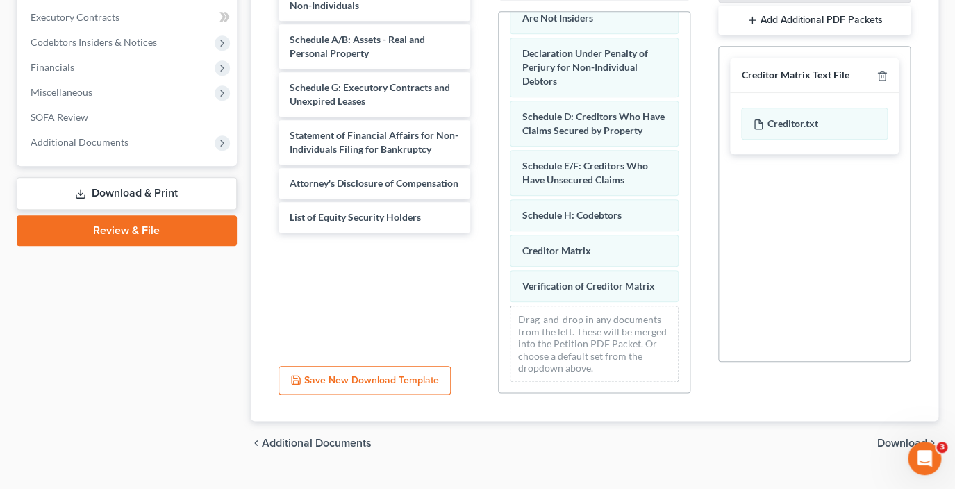
scroll to position [368, 0]
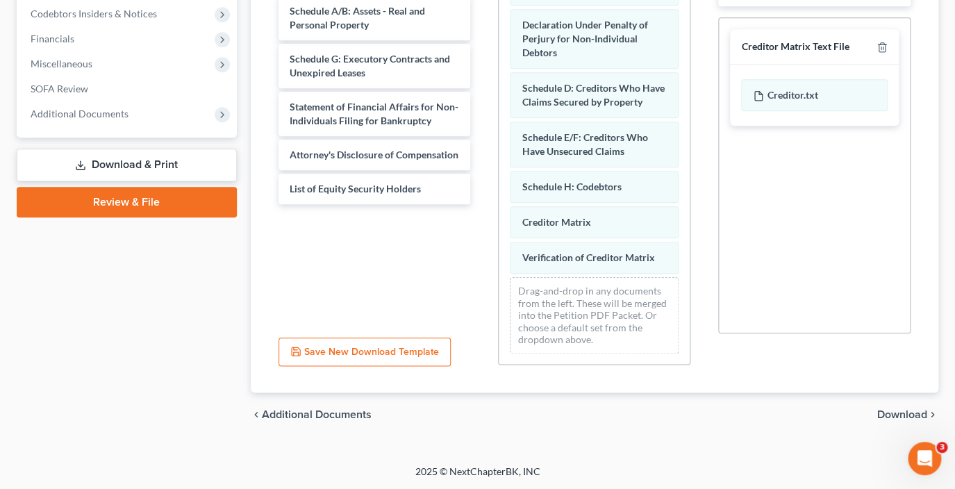
click at [901, 414] on span "Download" at bounding box center [902, 414] width 50 height 11
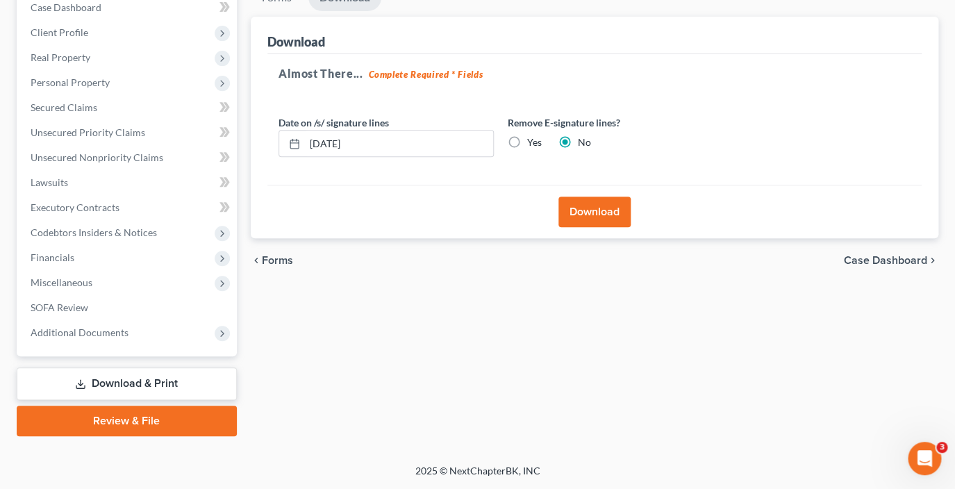
scroll to position [148, 0]
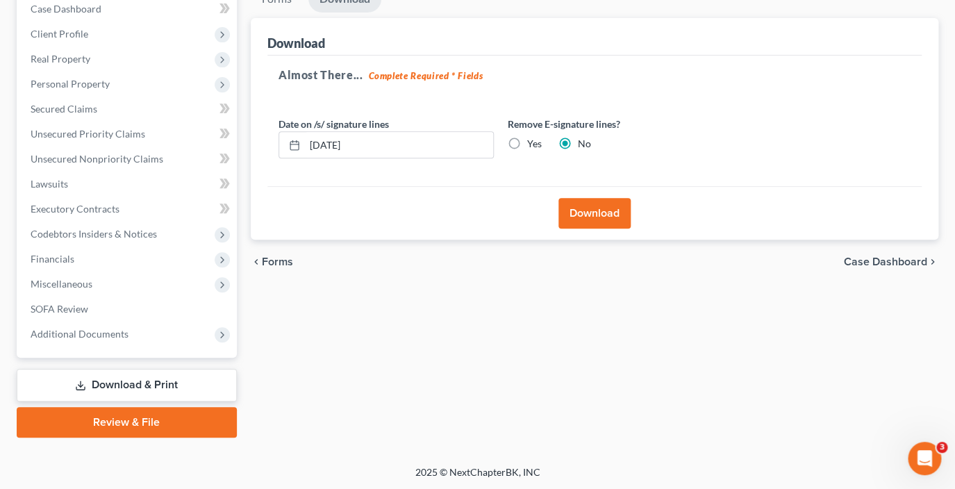
click at [586, 211] on button "Download" at bounding box center [595, 213] width 72 height 31
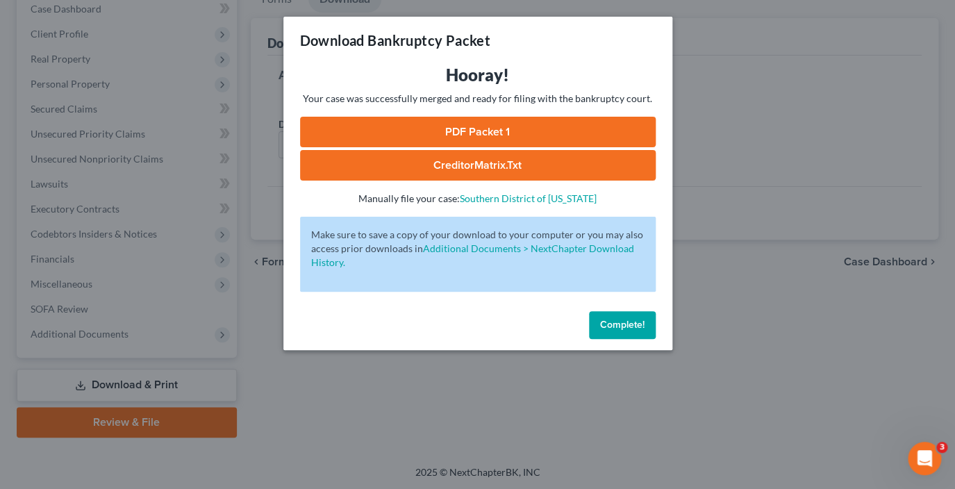
click at [454, 127] on link "PDF Packet 1" at bounding box center [478, 132] width 356 height 31
click at [508, 165] on link "CreditorMatrix.txt" at bounding box center [478, 165] width 356 height 31
click at [611, 324] on span "Complete!" at bounding box center [622, 325] width 44 height 12
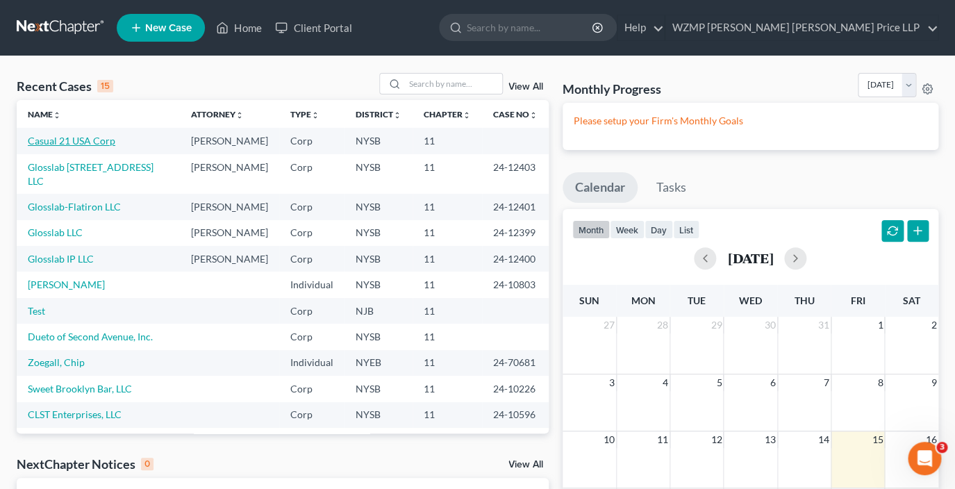
click at [98, 142] on link "Casual 21 USA Corp" at bounding box center [72, 141] width 88 height 12
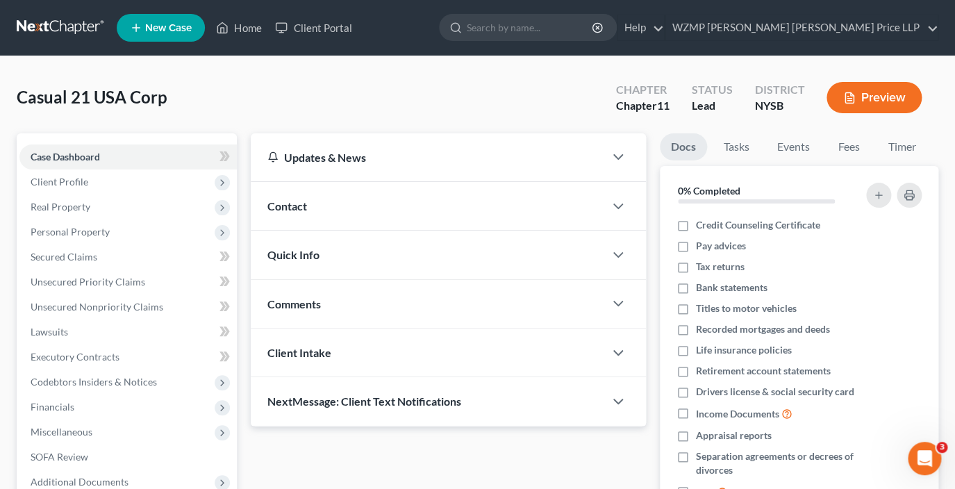
click at [889, 97] on button "Preview" at bounding box center [874, 97] width 95 height 31
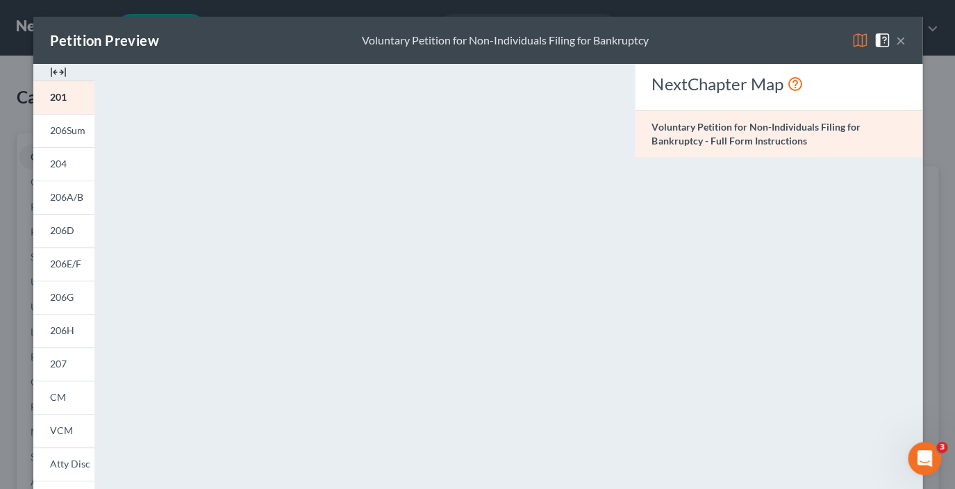
click at [59, 67] on img at bounding box center [58, 72] width 17 height 17
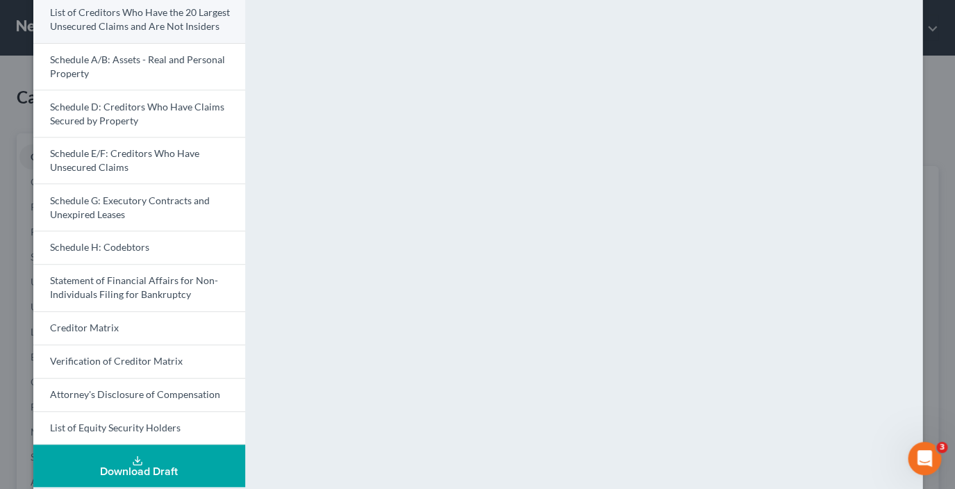
scroll to position [295, 0]
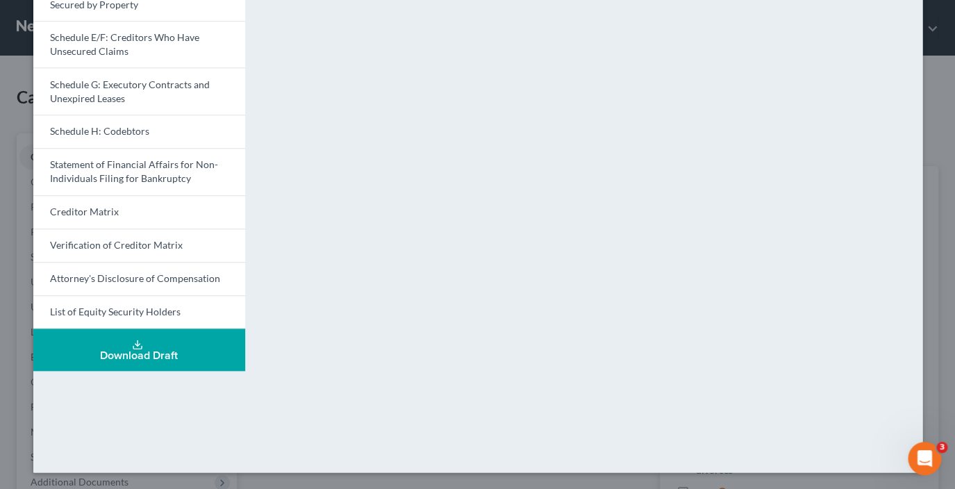
click at [154, 340] on button "Download Draft" at bounding box center [139, 350] width 212 height 42
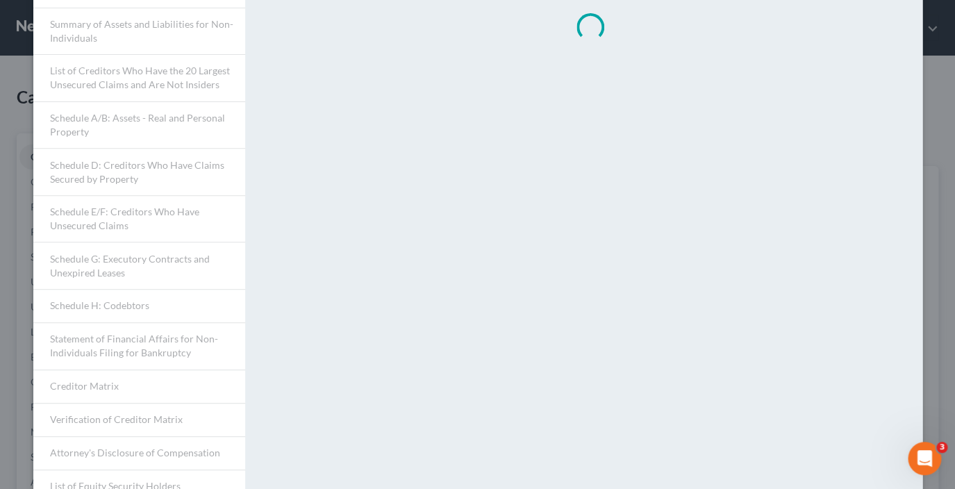
scroll to position [0, 0]
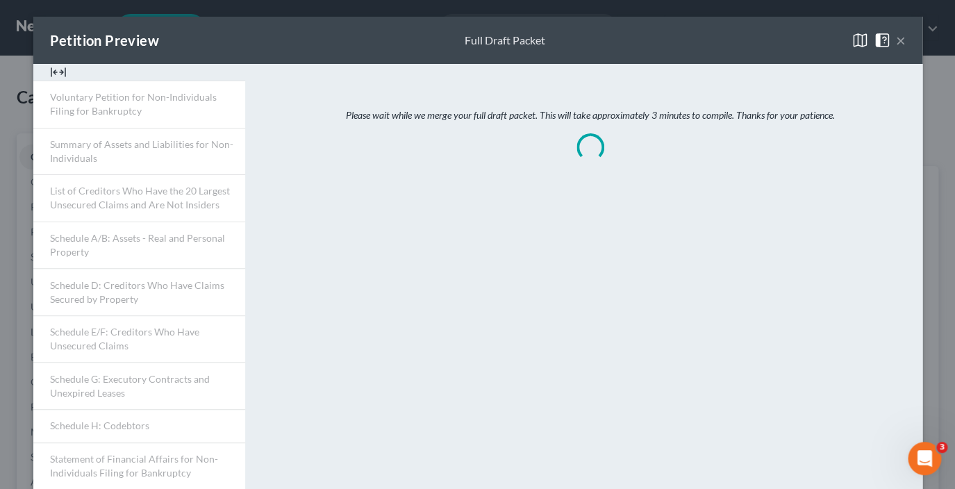
click at [902, 42] on button "×" at bounding box center [901, 40] width 10 height 17
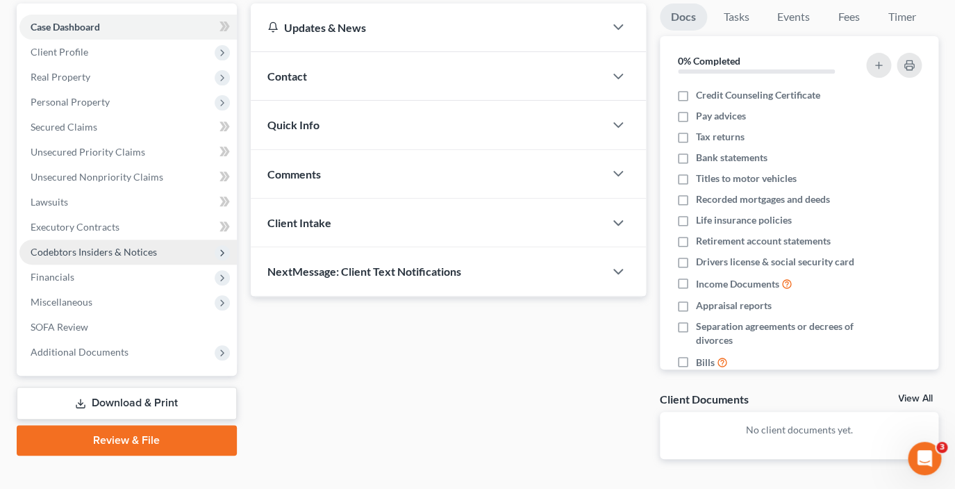
scroll to position [137, 0]
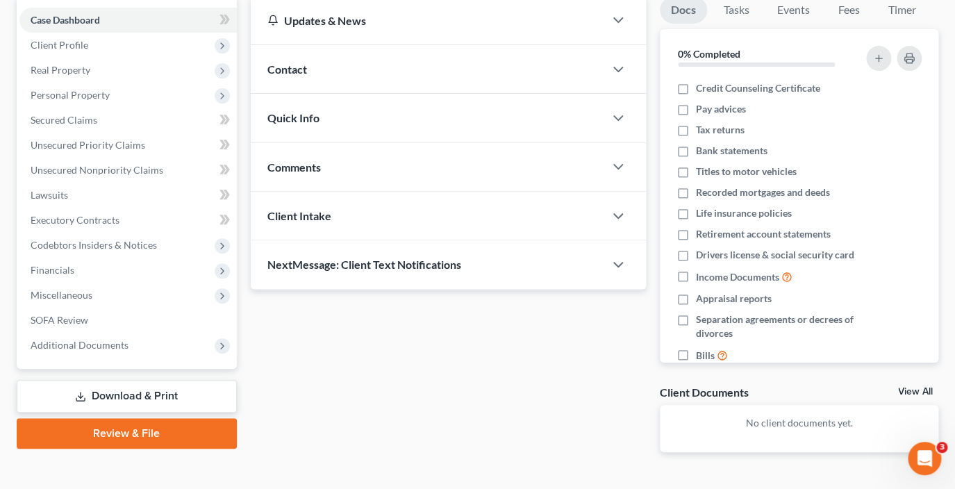
click at [110, 388] on link "Download & Print" at bounding box center [127, 396] width 220 height 33
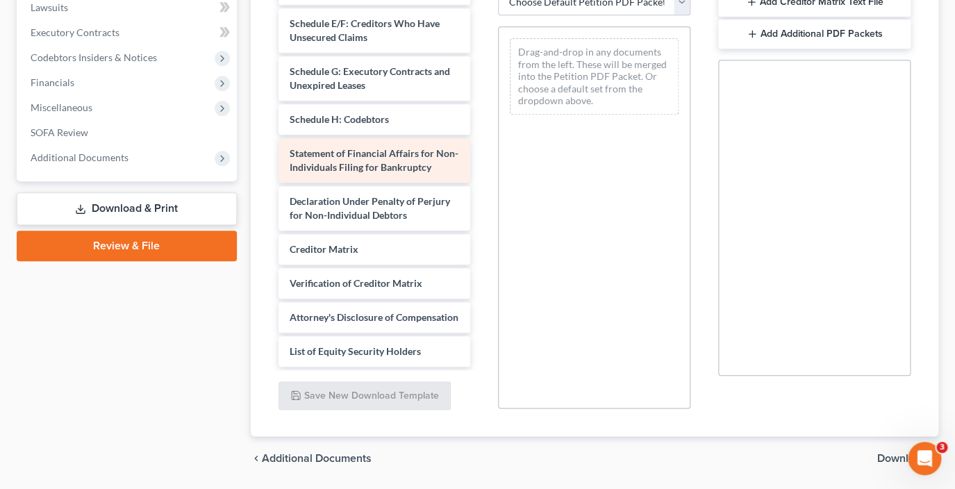
scroll to position [368, 0]
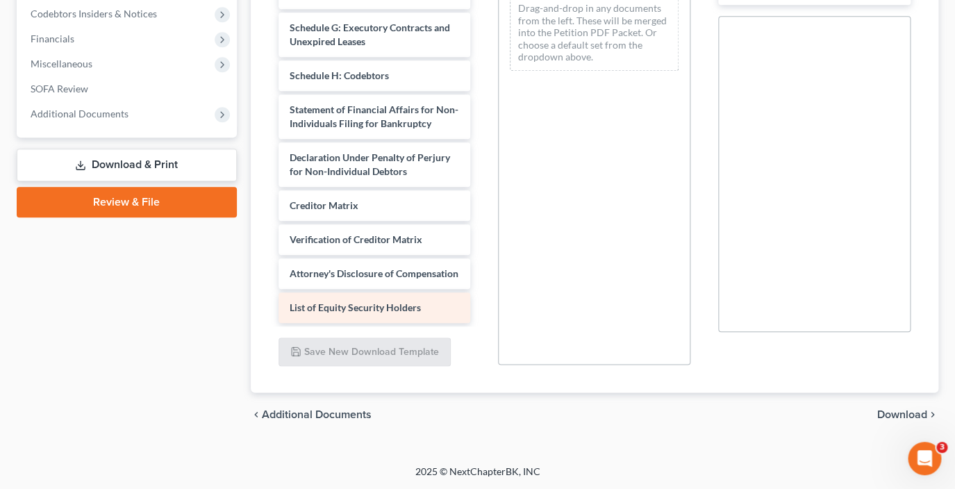
click at [389, 304] on span "List of Equity Security Holders" at bounding box center [355, 308] width 131 height 12
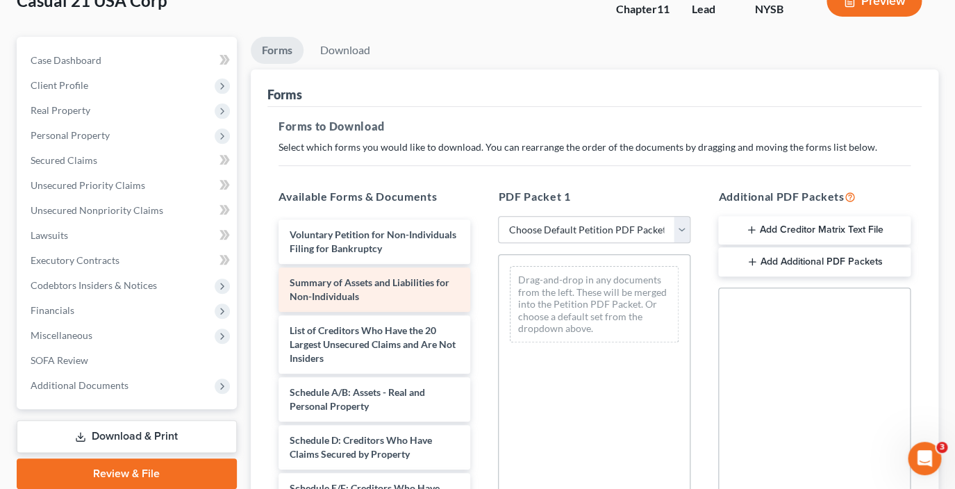
scroll to position [0, 0]
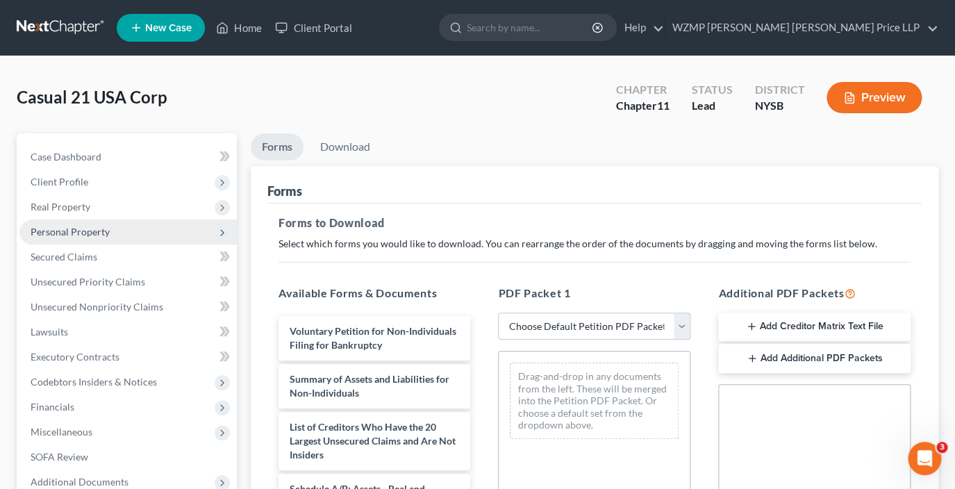
click at [88, 229] on span "Personal Property" at bounding box center [70, 232] width 79 height 12
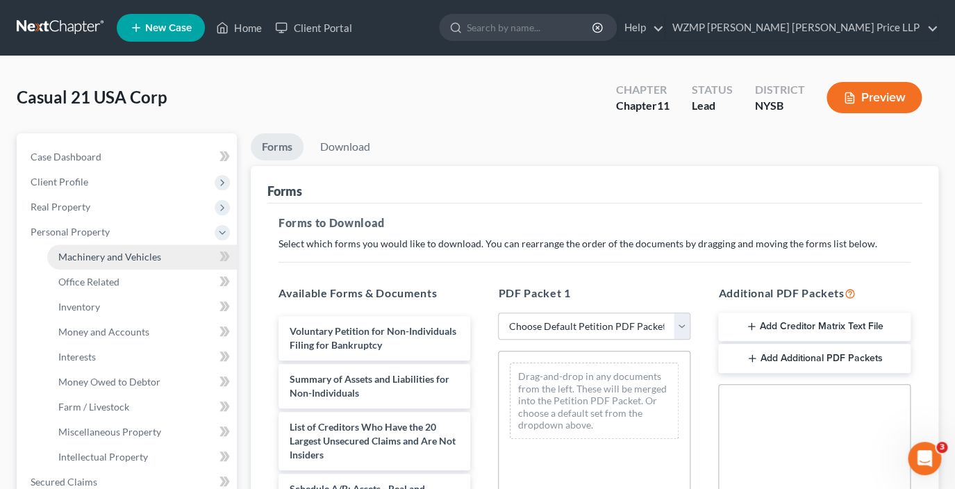
click at [111, 256] on span "Machinery and Vehicles" at bounding box center [109, 257] width 103 height 12
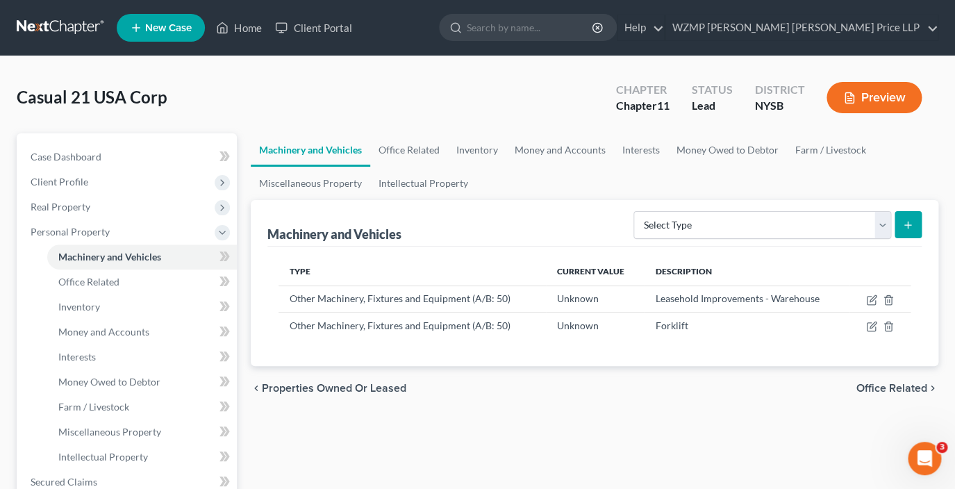
click at [885, 96] on button "Preview" at bounding box center [874, 97] width 95 height 31
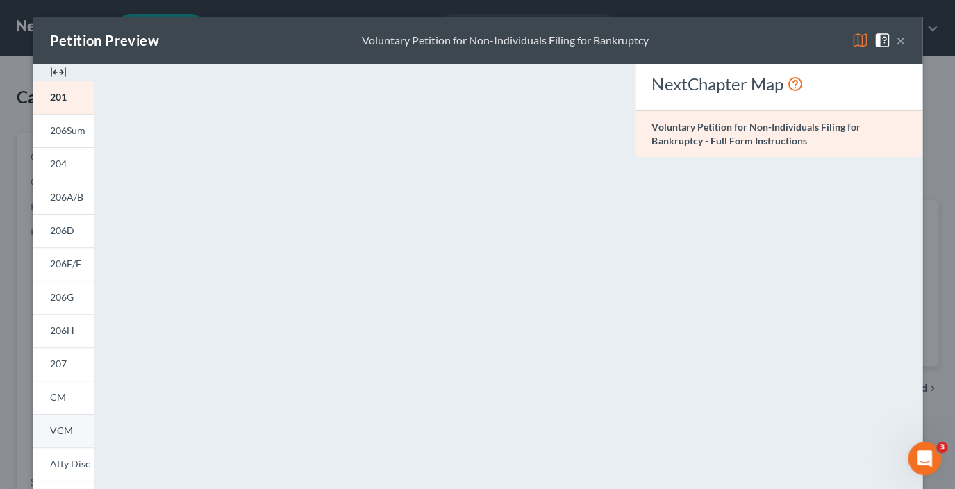
click at [62, 431] on span "VCM" at bounding box center [61, 430] width 23 height 12
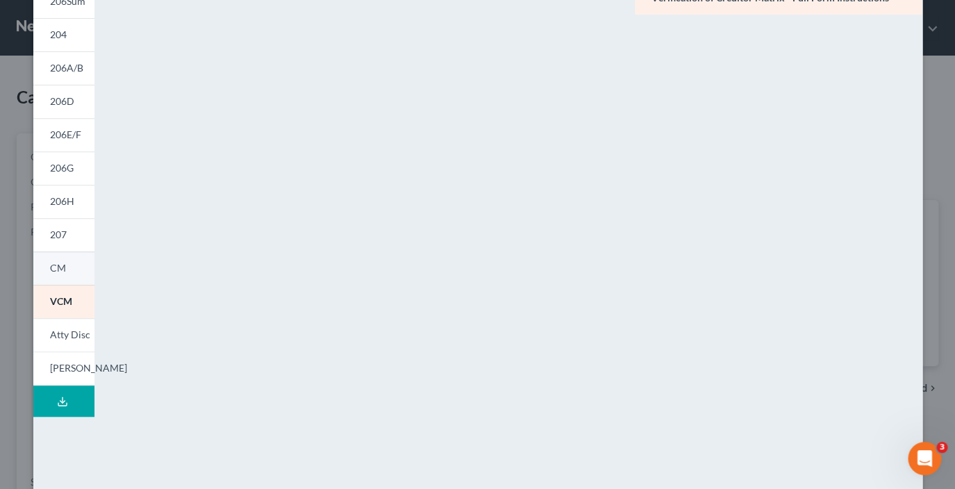
scroll to position [131, 0]
click at [69, 368] on span "[PERSON_NAME]" at bounding box center [88, 367] width 77 height 12
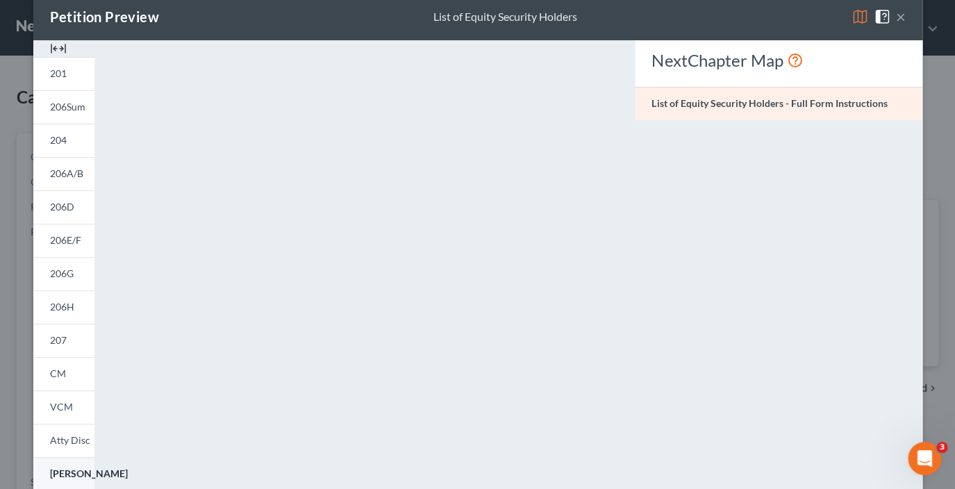
scroll to position [0, 0]
